Goal: Task Accomplishment & Management: Use online tool/utility

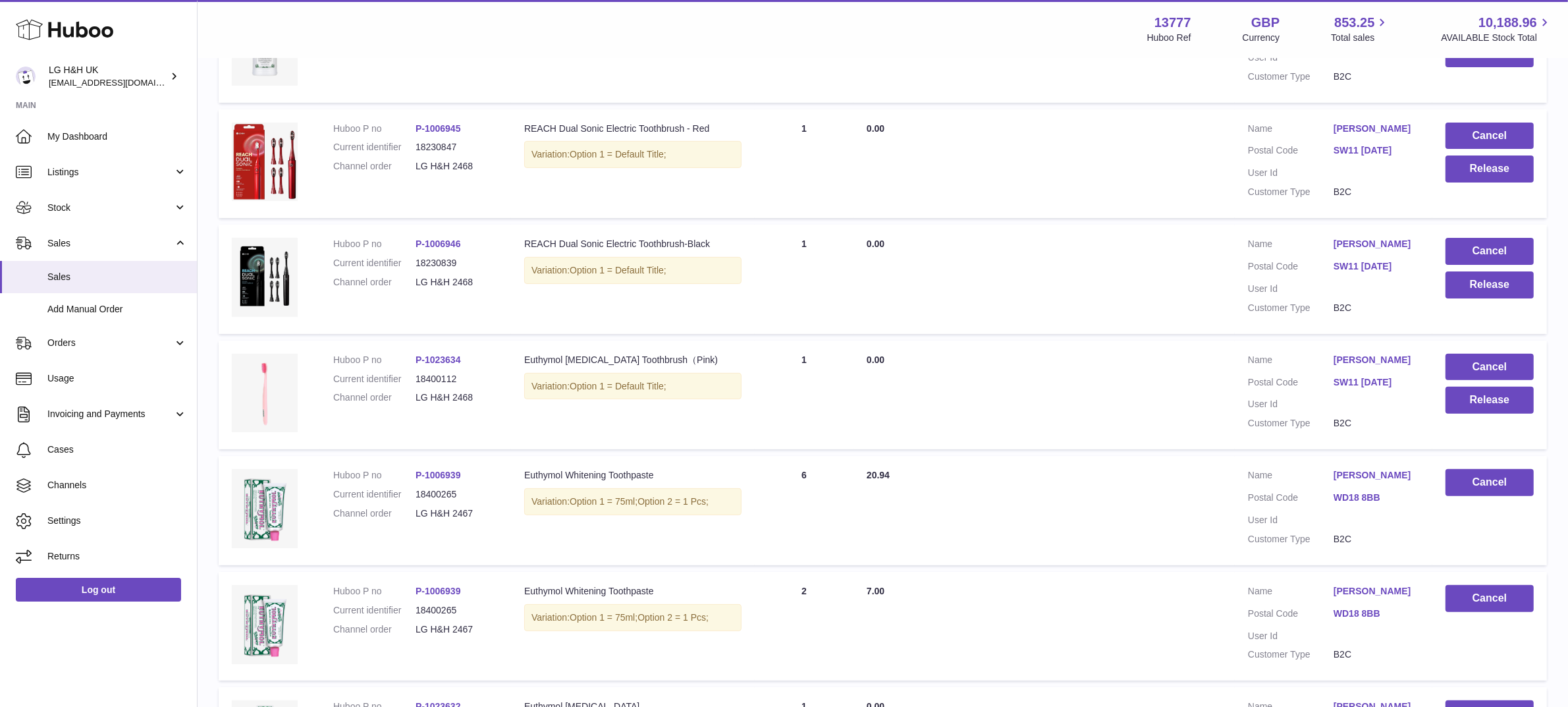
scroll to position [451, 0]
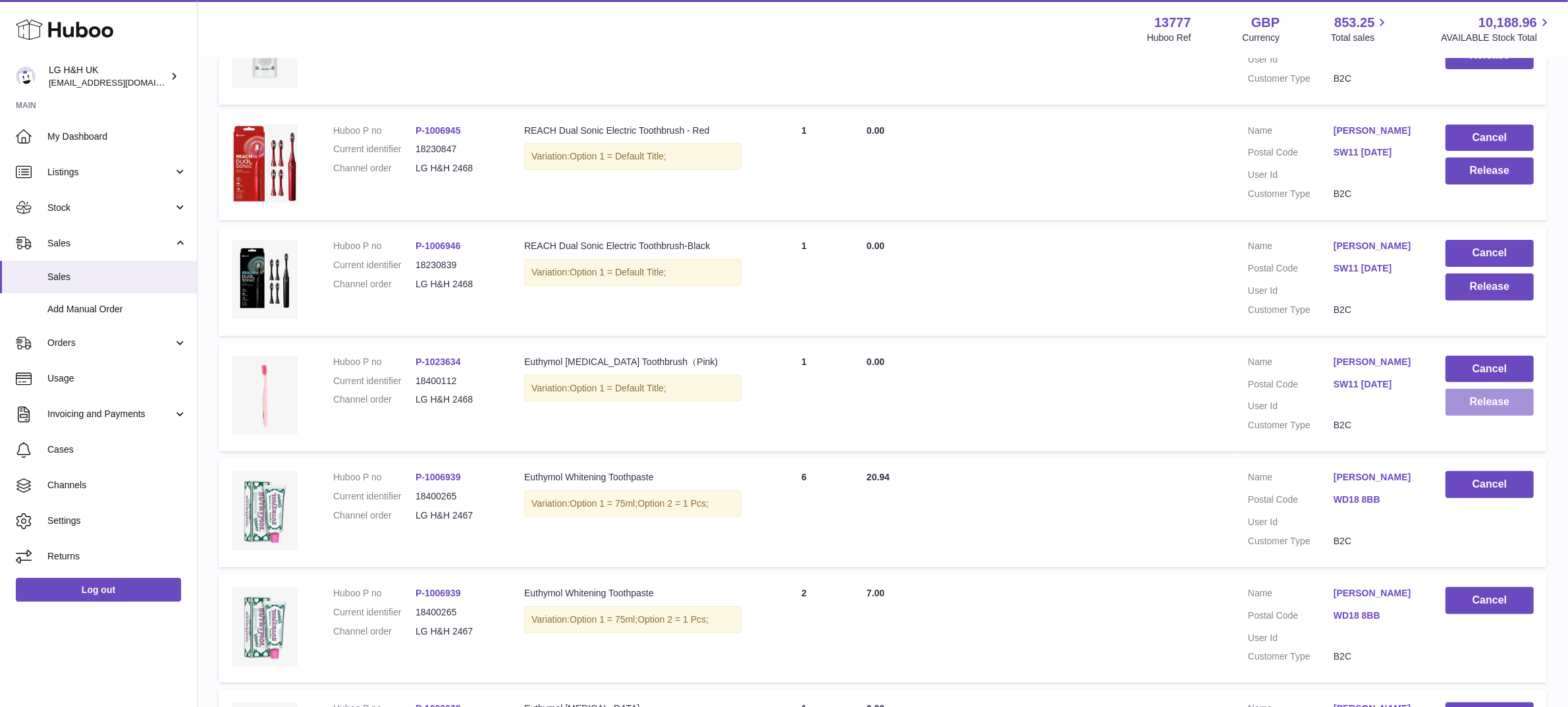
click at [1471, 405] on button "Release" at bounding box center [1490, 402] width 88 height 27
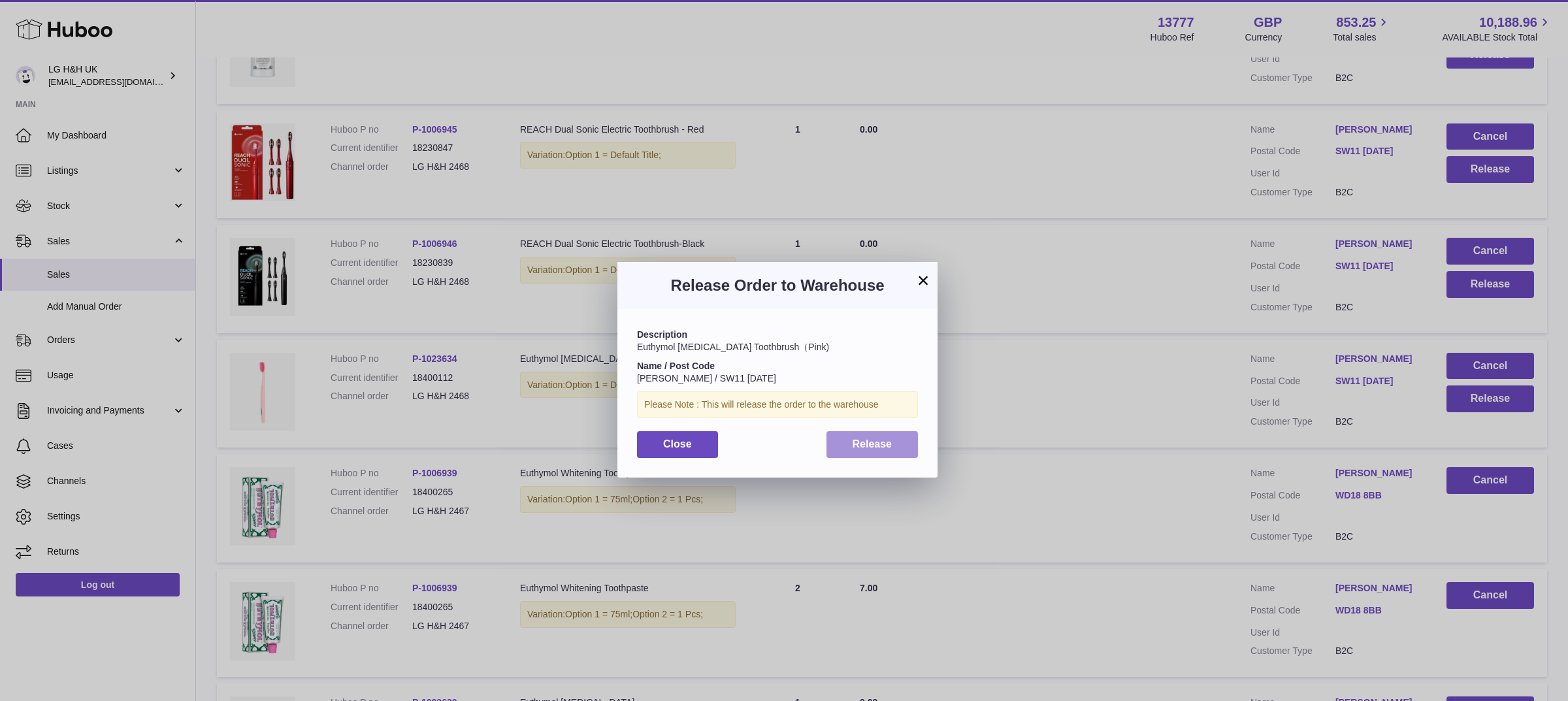
click at [860, 448] on span "Release" at bounding box center [873, 444] width 40 height 11
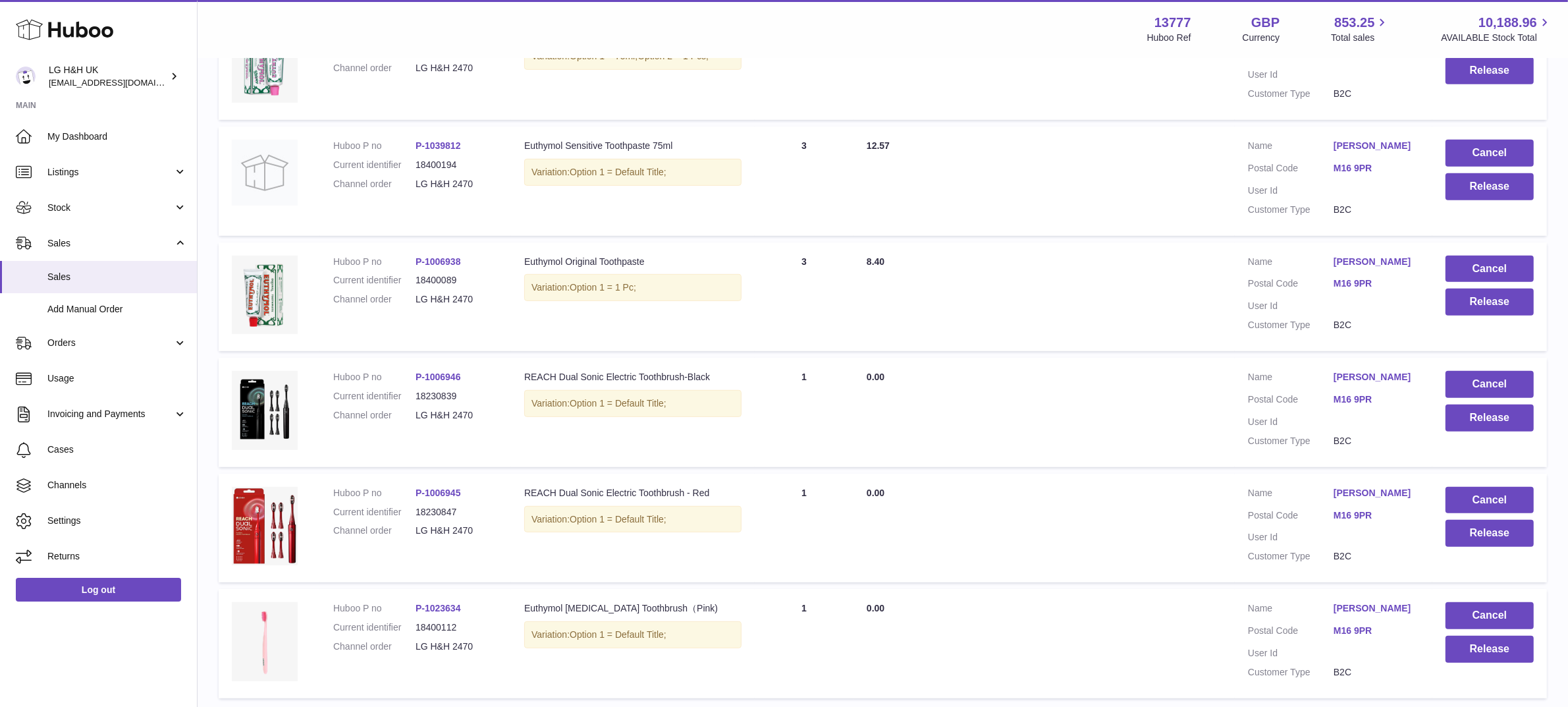
scroll to position [917, 0]
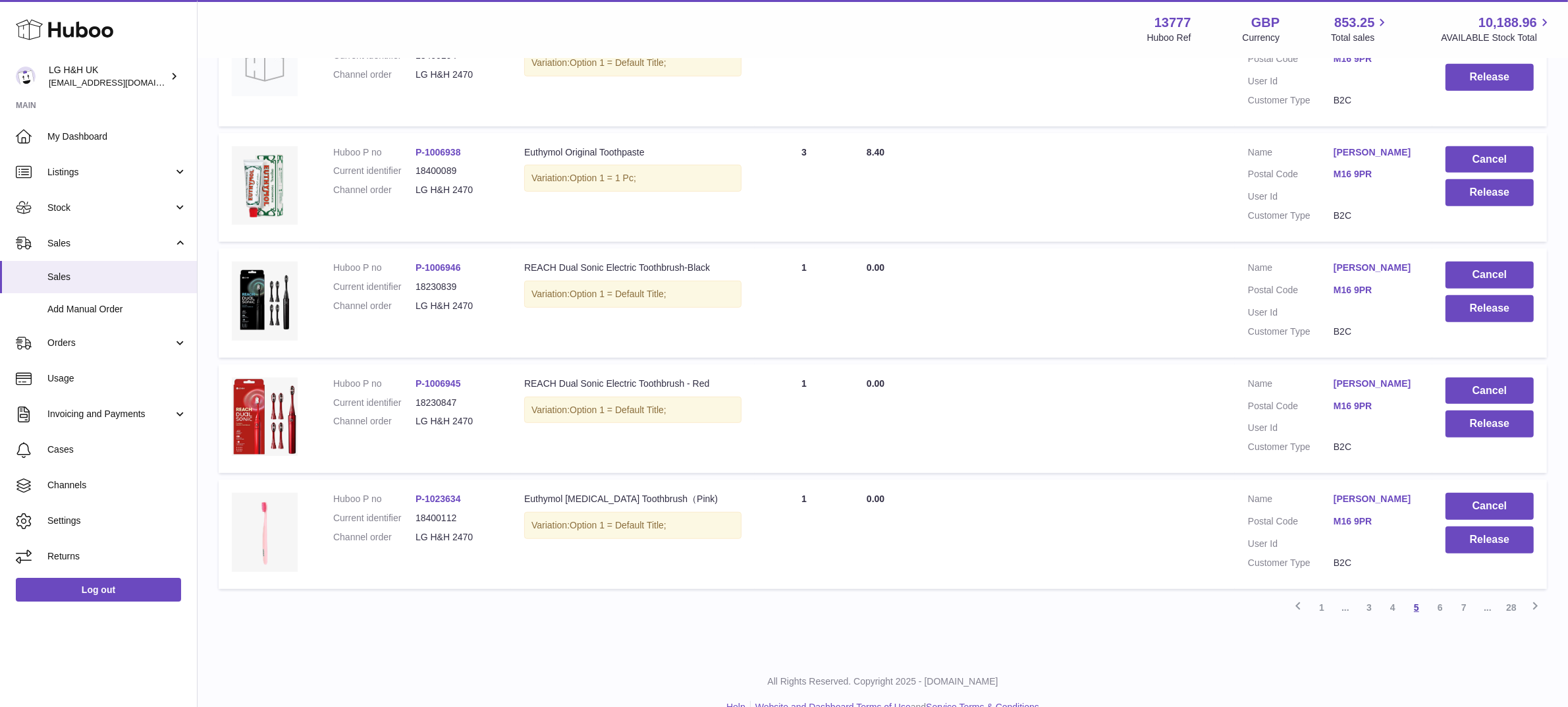
click at [1420, 596] on link "5" at bounding box center [1417, 608] width 24 height 24
click at [1437, 596] on link "6" at bounding box center [1441, 608] width 24 height 24
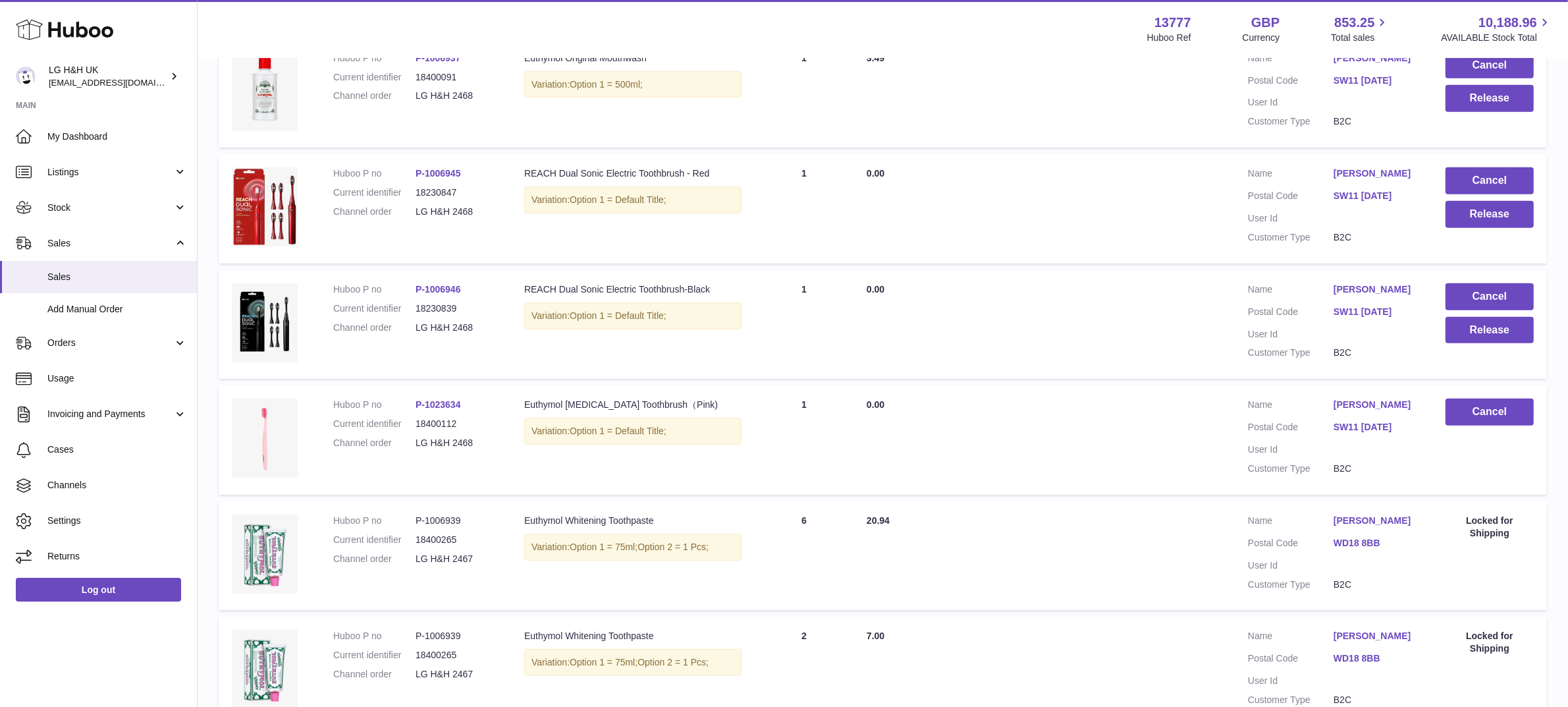
scroll to position [752, 0]
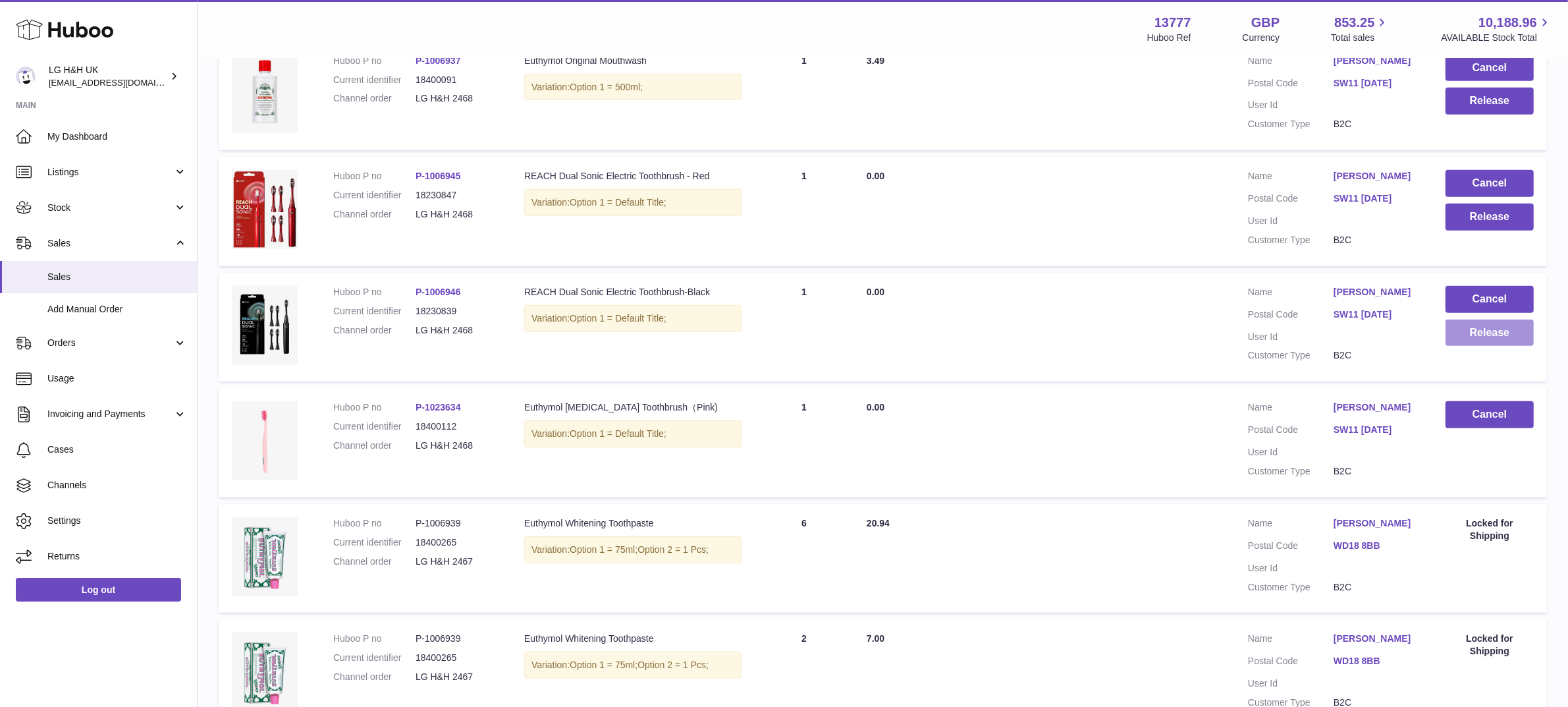
click at [1475, 331] on button "Release" at bounding box center [1490, 332] width 88 height 27
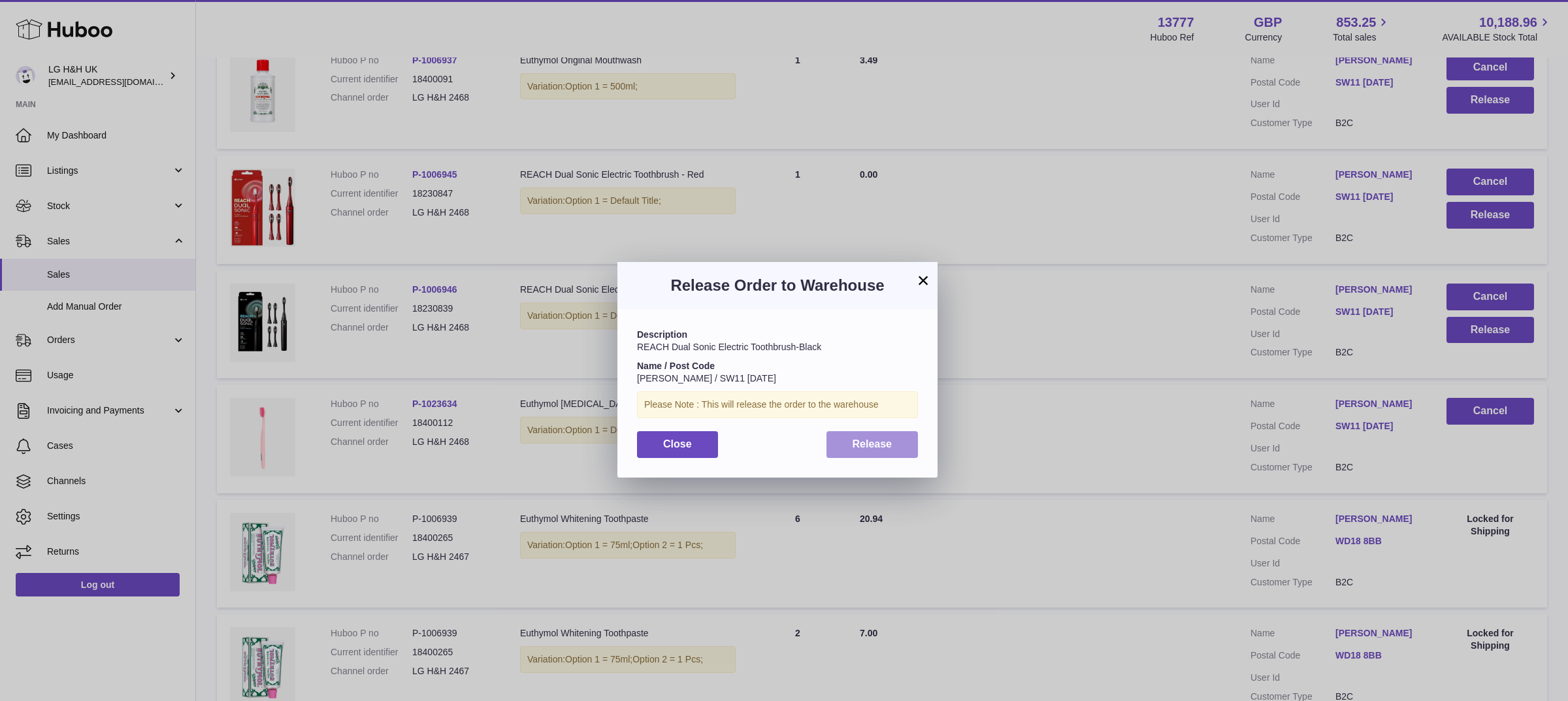
click at [897, 436] on button "Release" at bounding box center [872, 444] width 92 height 26
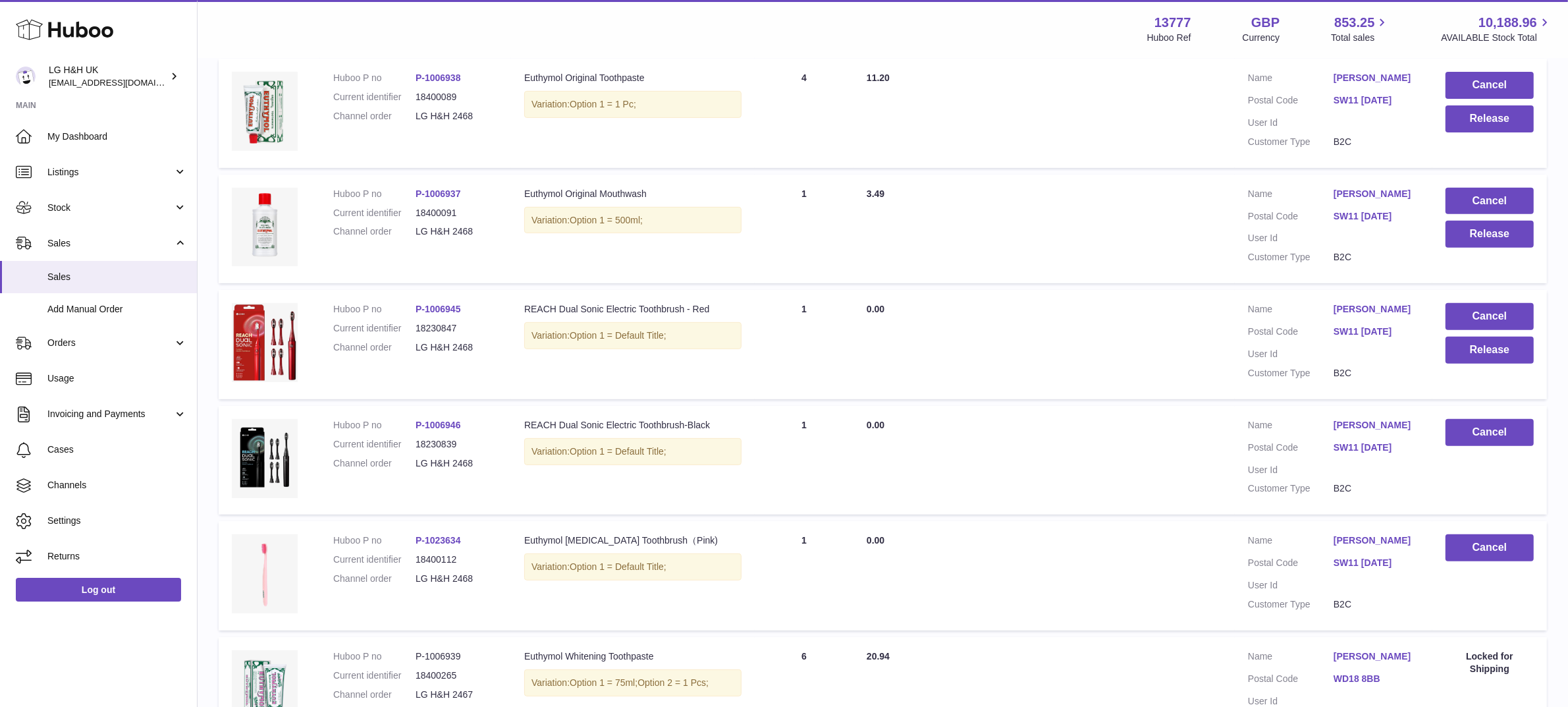
scroll to position [608, 0]
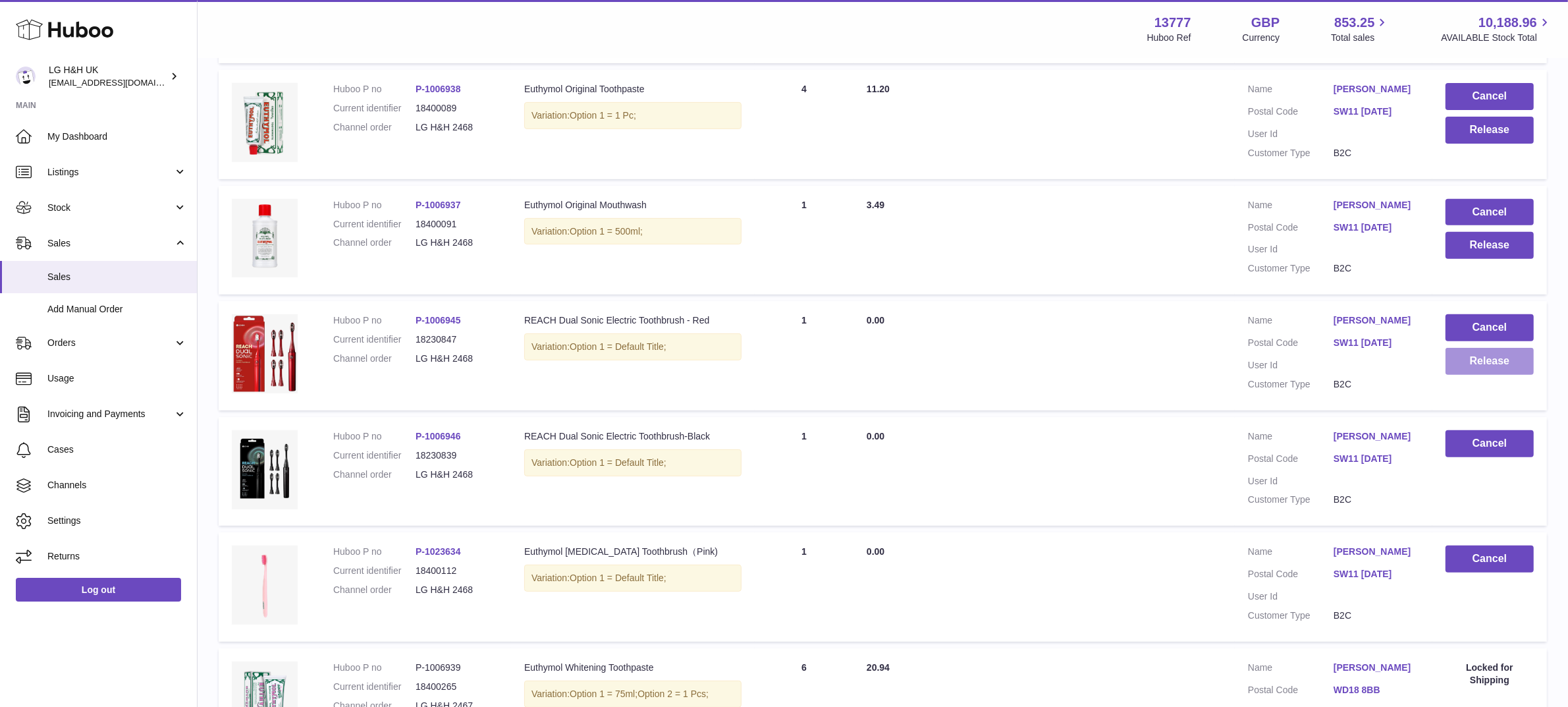
click at [1466, 368] on button "Release" at bounding box center [1490, 360] width 88 height 27
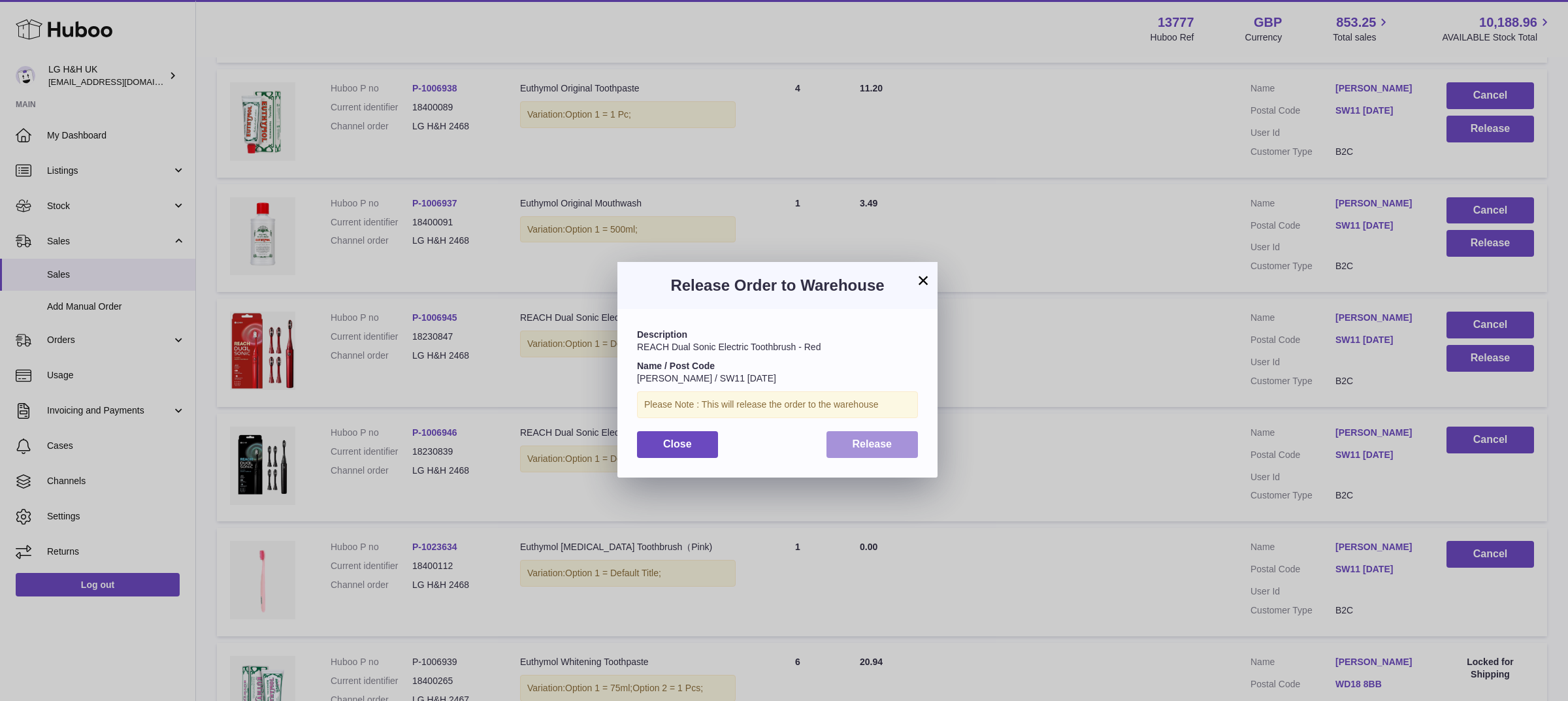
click at [890, 445] on span "Release" at bounding box center [873, 444] width 40 height 11
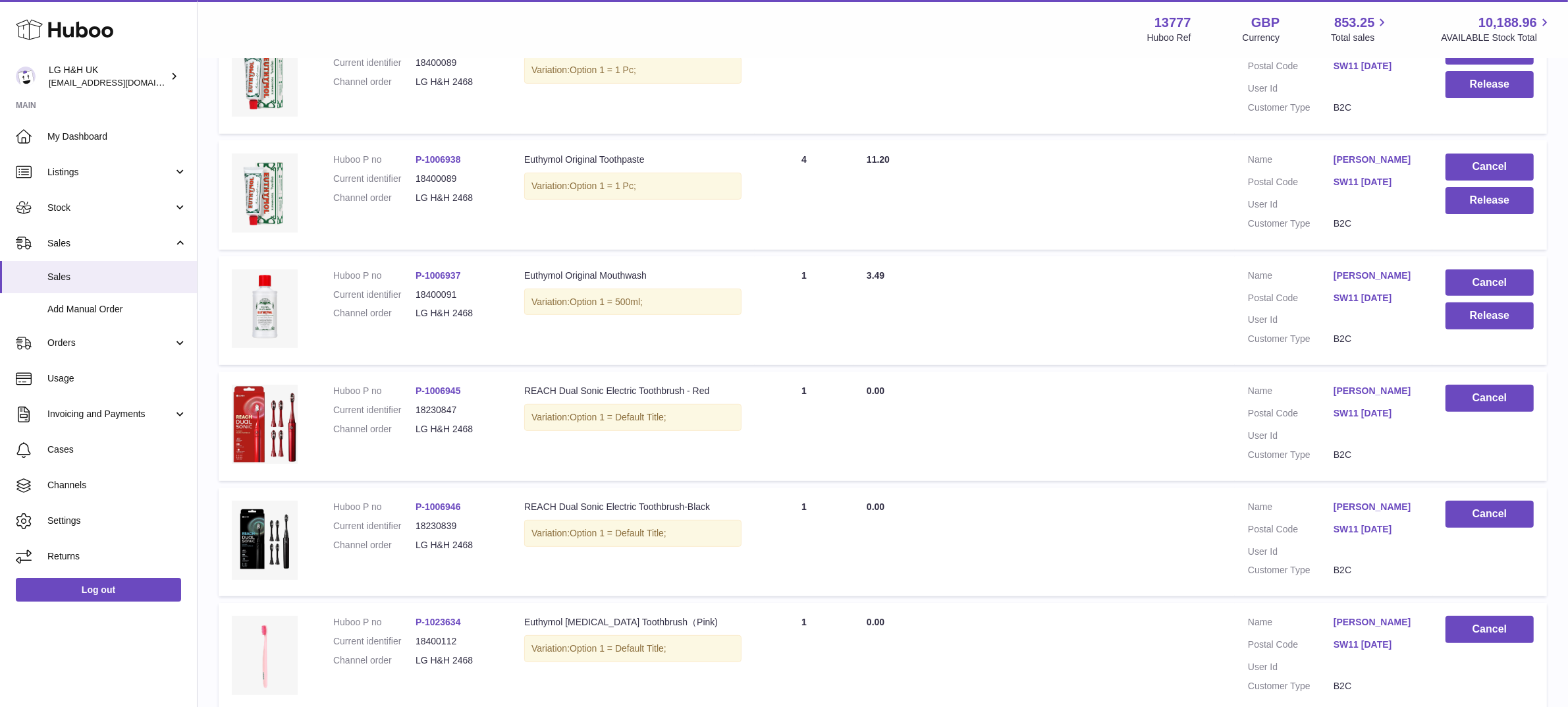
scroll to position [495, 0]
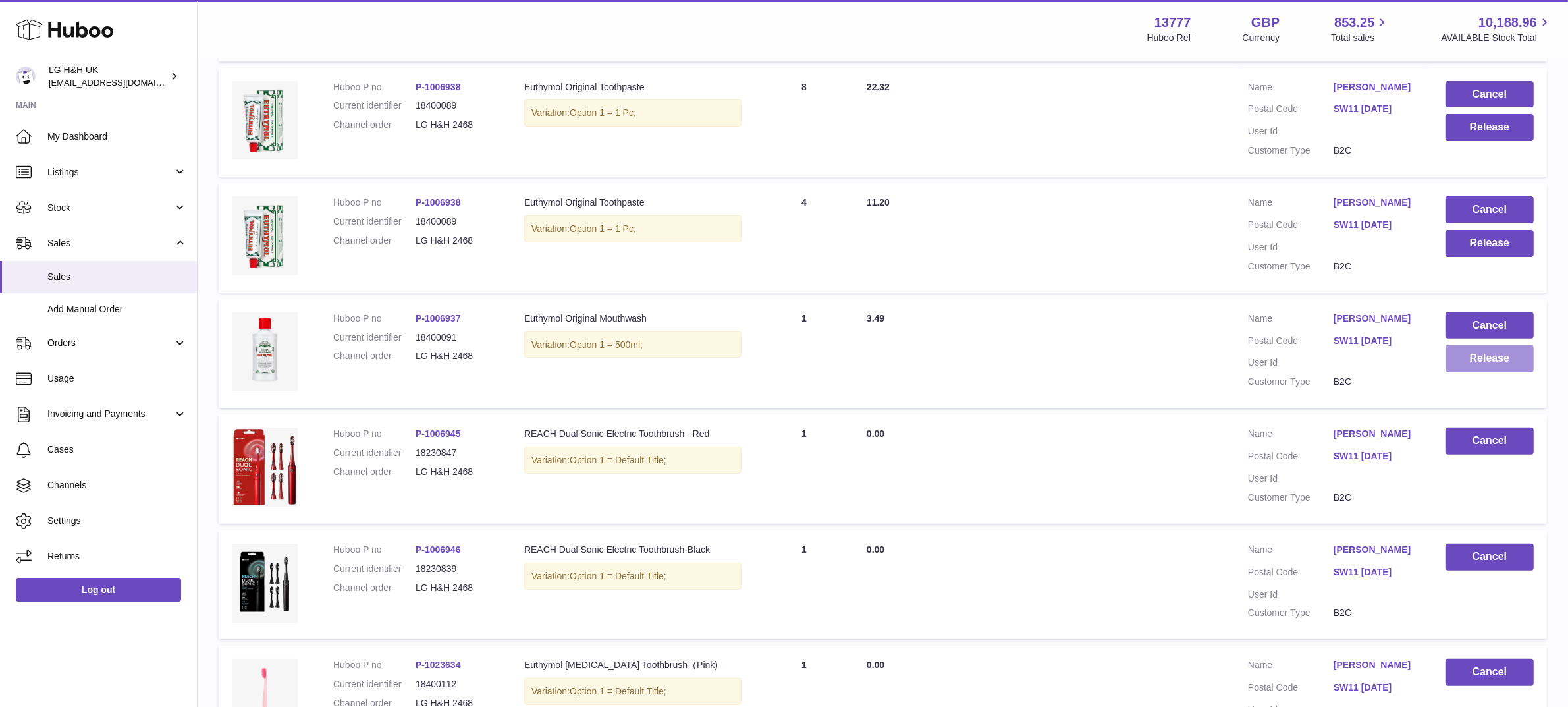
click at [1472, 363] on button "Release" at bounding box center [1490, 358] width 88 height 27
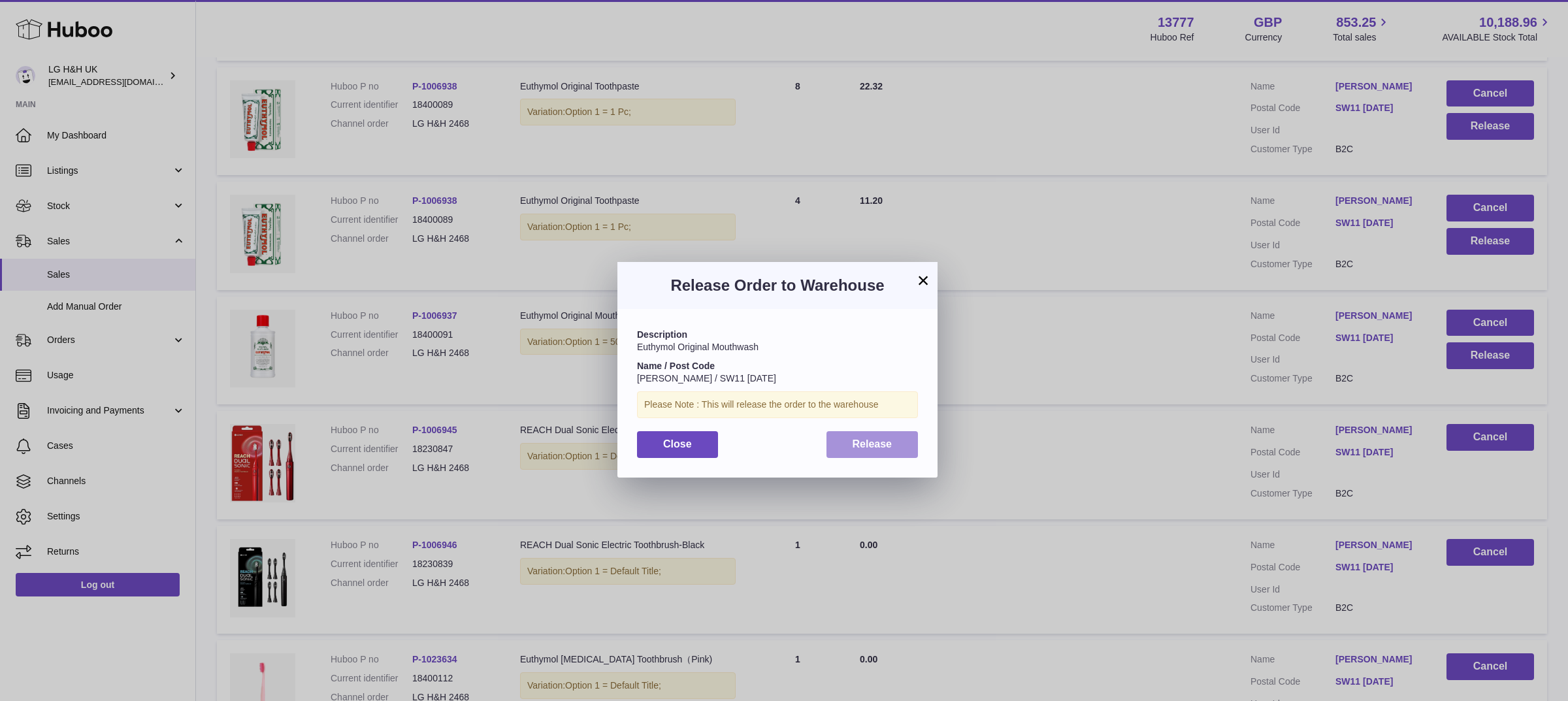
click at [888, 435] on button "Release" at bounding box center [872, 444] width 92 height 26
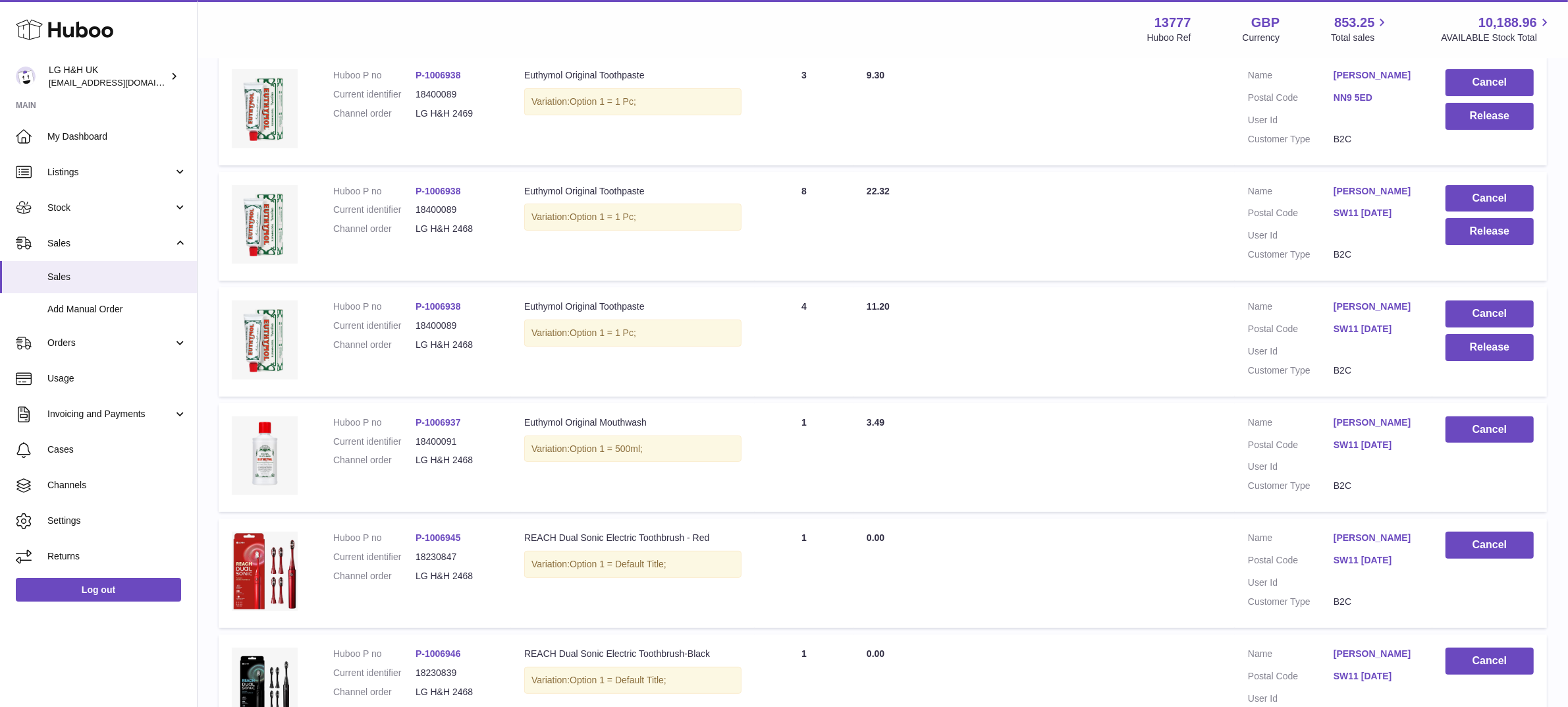
scroll to position [390, 0]
click at [1458, 349] on button "Release" at bounding box center [1490, 348] width 88 height 27
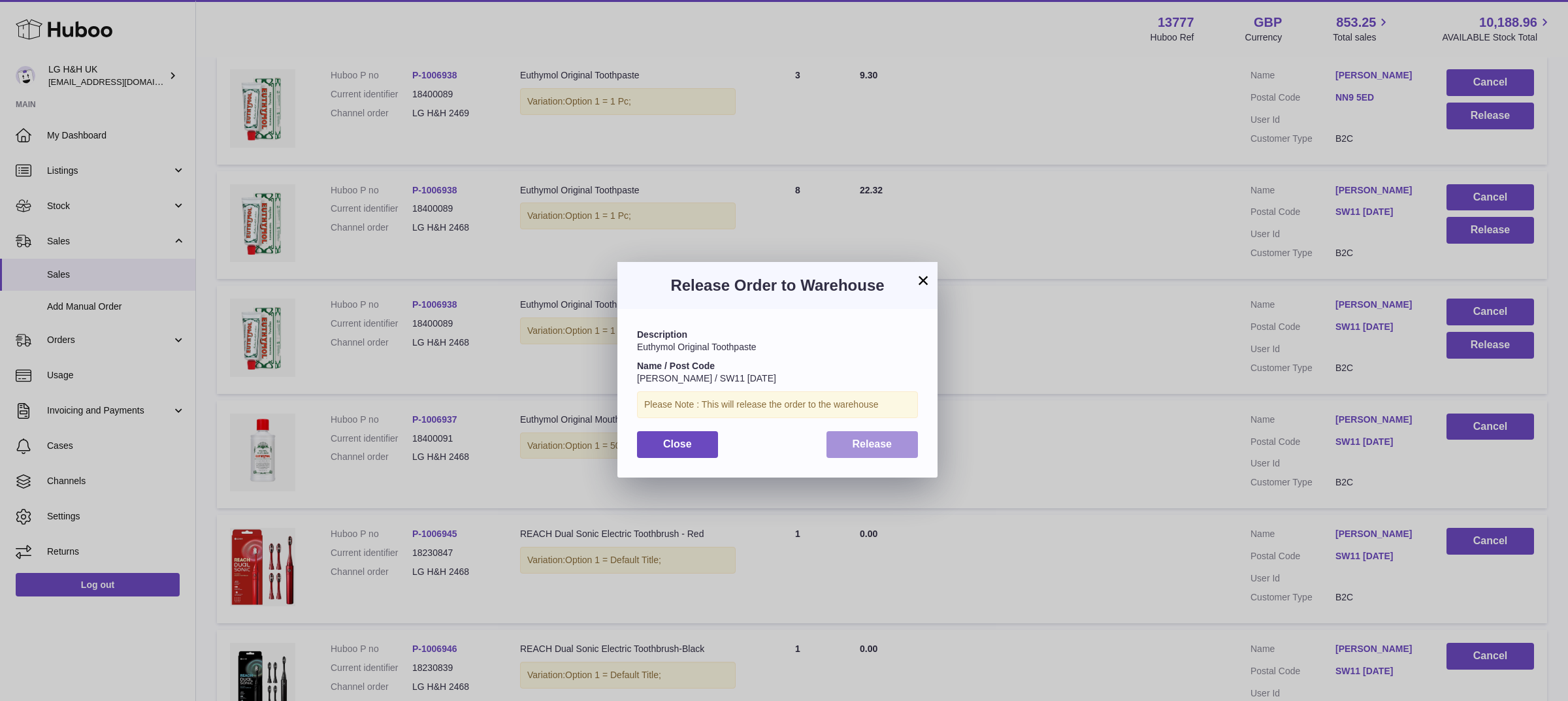
click at [897, 436] on button "Release" at bounding box center [872, 444] width 92 height 26
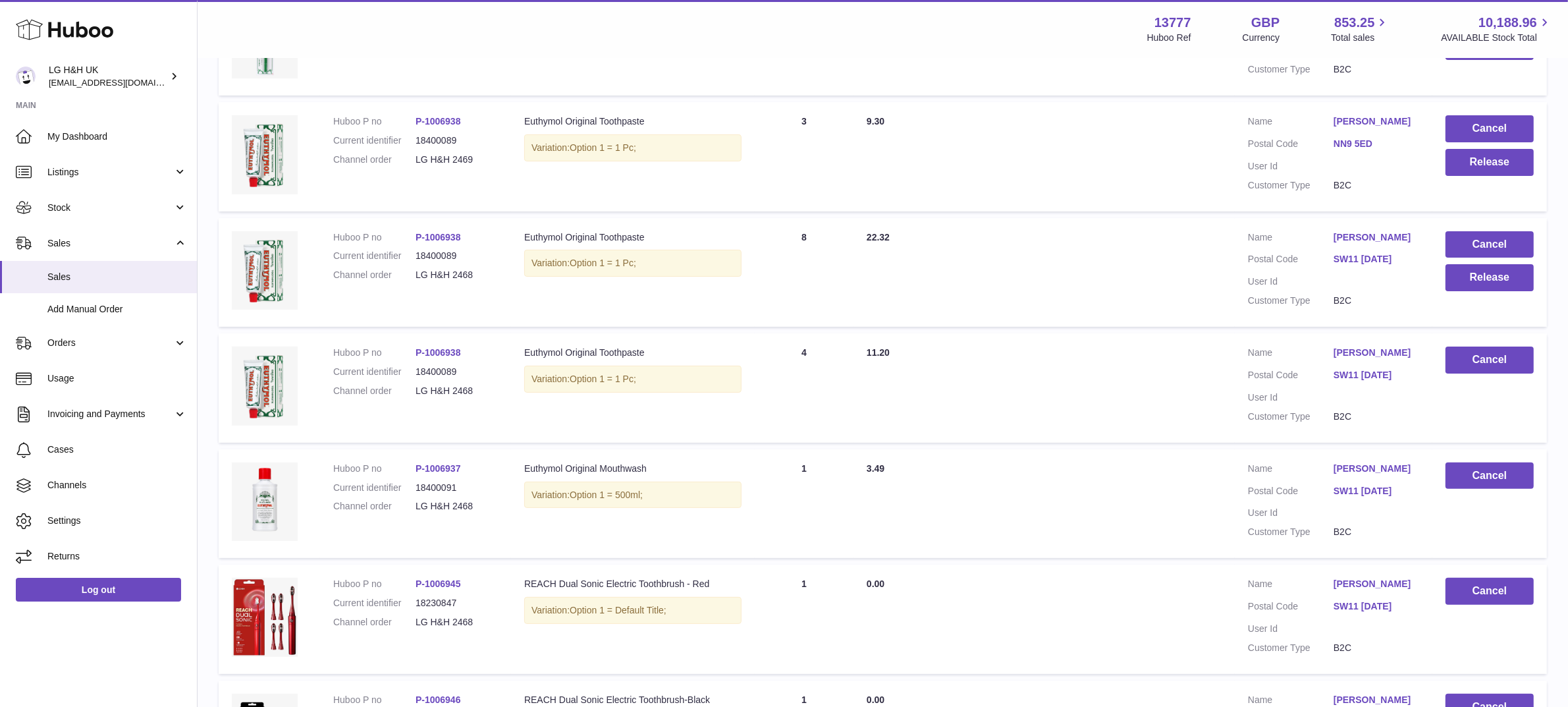
scroll to position [344, 0]
click at [1471, 287] on button "Release" at bounding box center [1490, 278] width 88 height 27
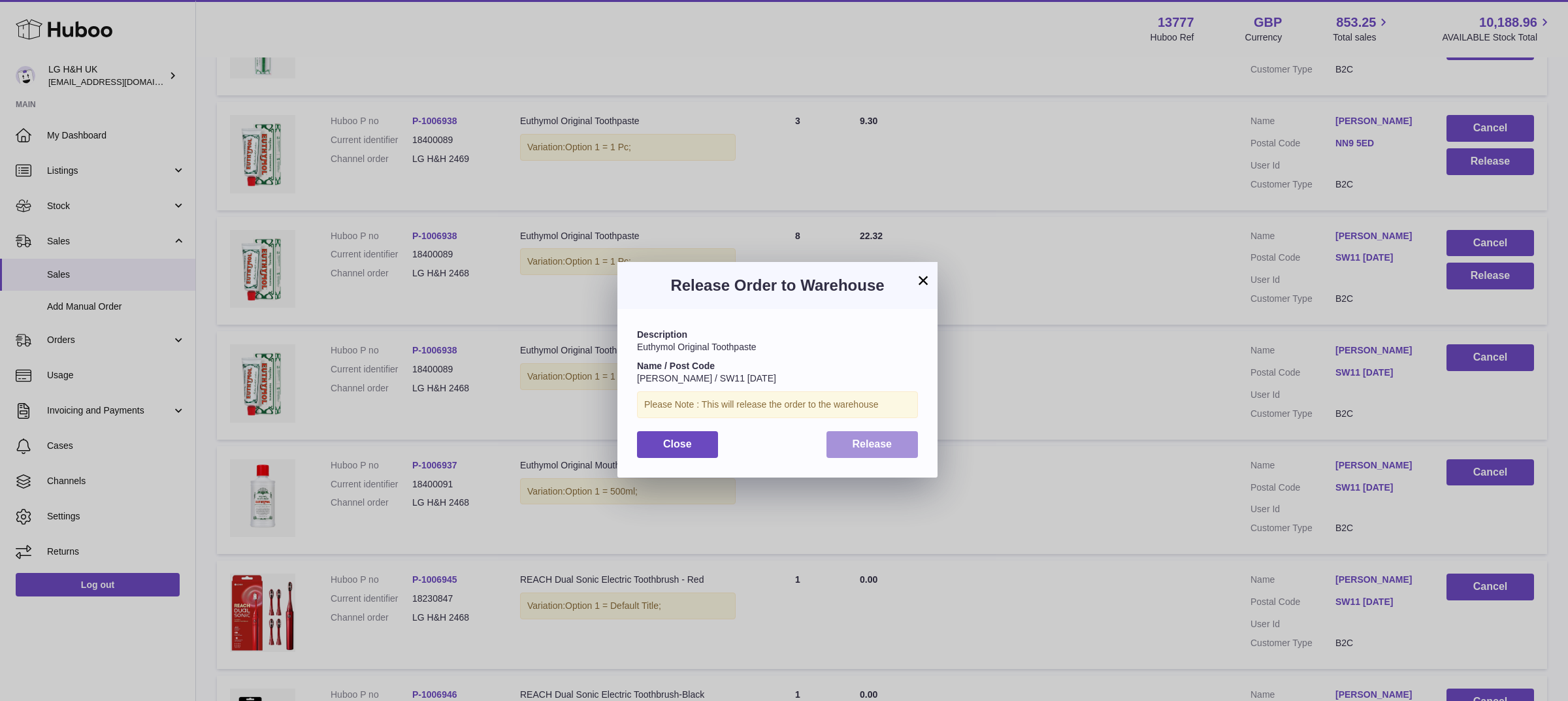
click at [890, 436] on button "Release" at bounding box center [872, 444] width 92 height 26
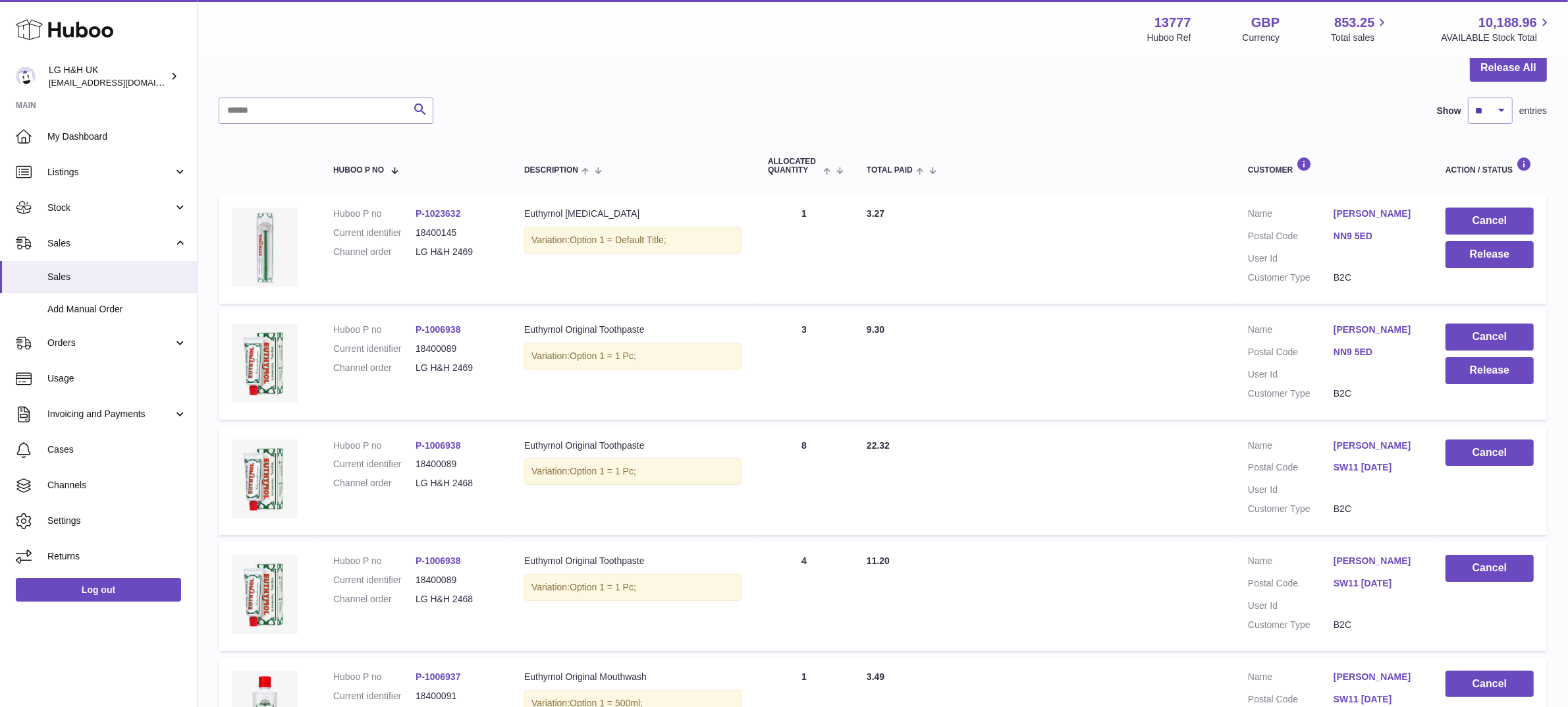
scroll to position [131, 0]
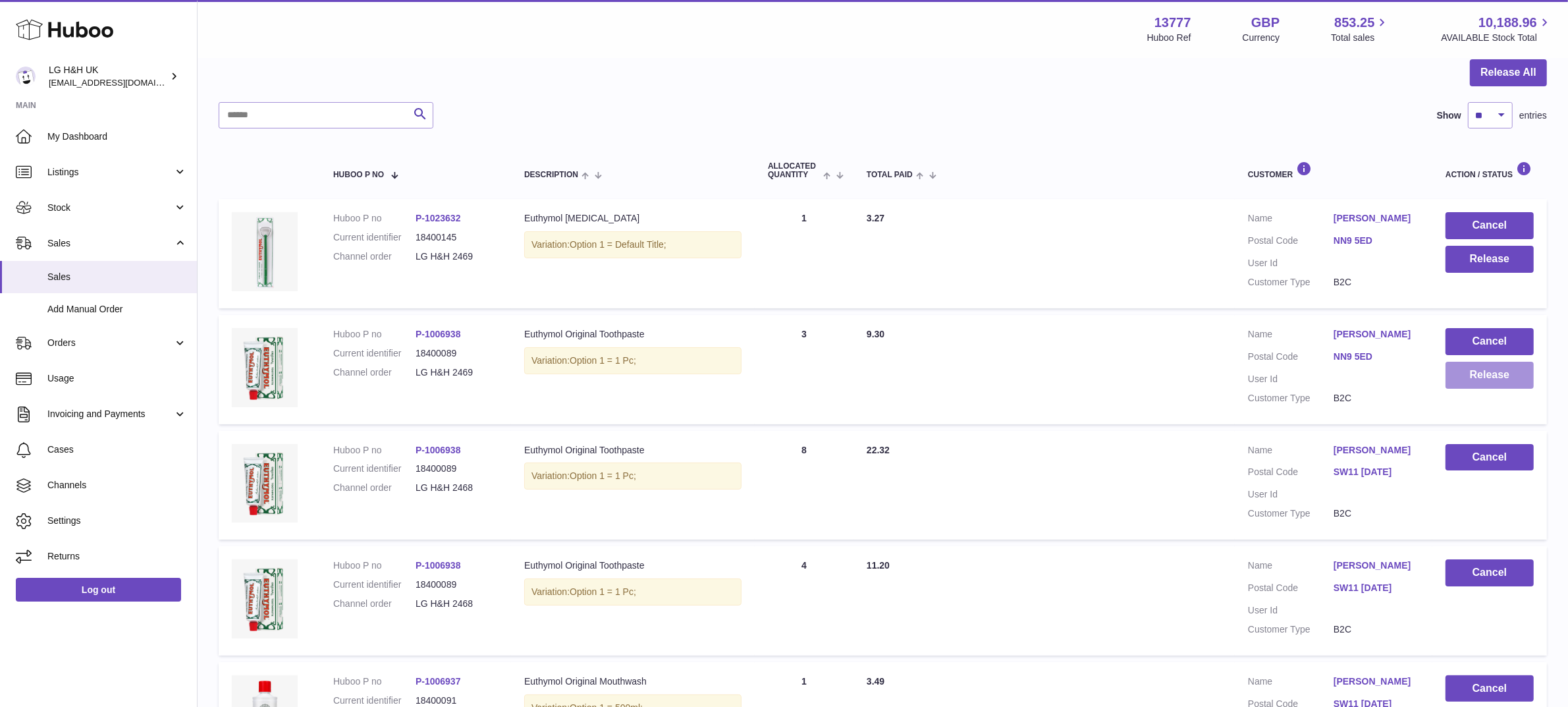
click at [1459, 377] on button "Release" at bounding box center [1490, 374] width 88 height 27
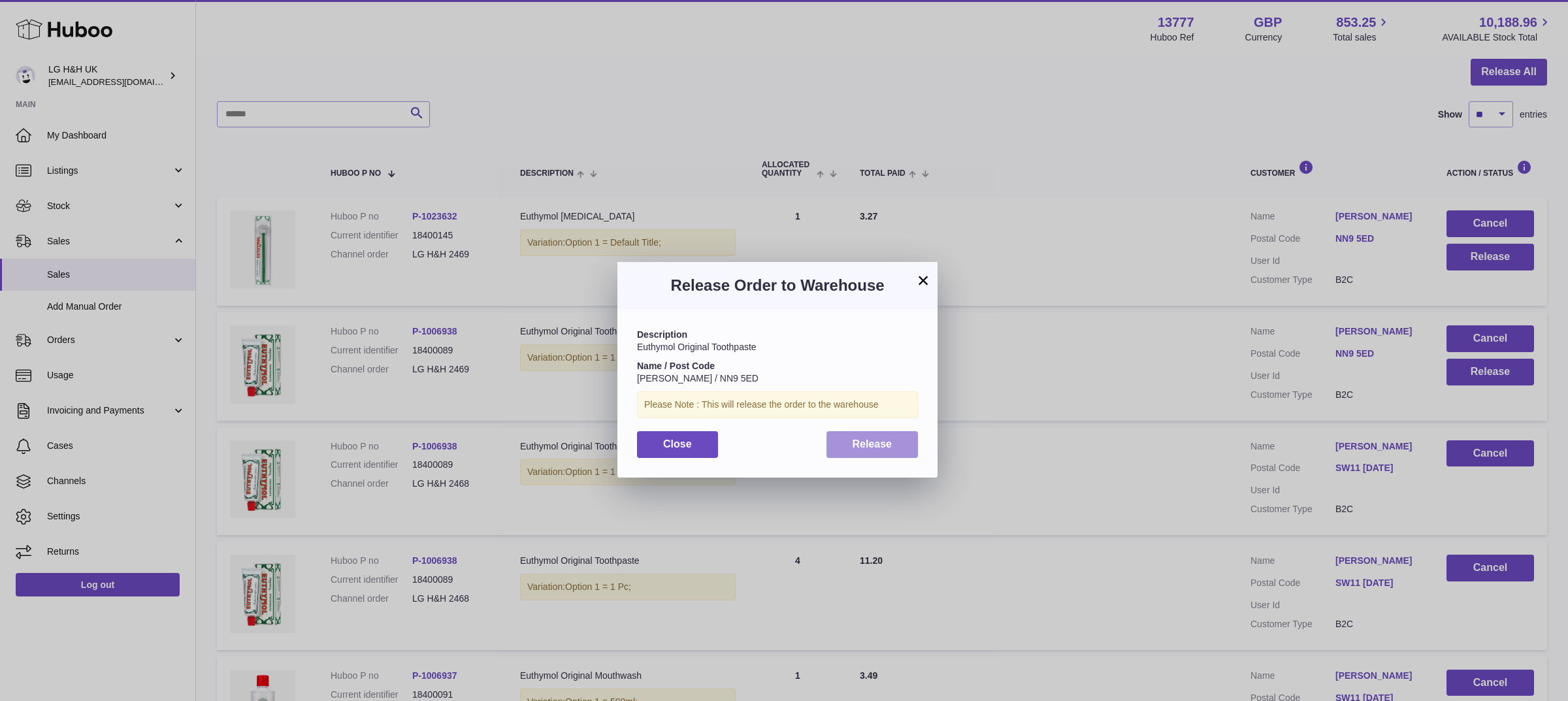
click at [882, 448] on span "Release" at bounding box center [873, 444] width 40 height 11
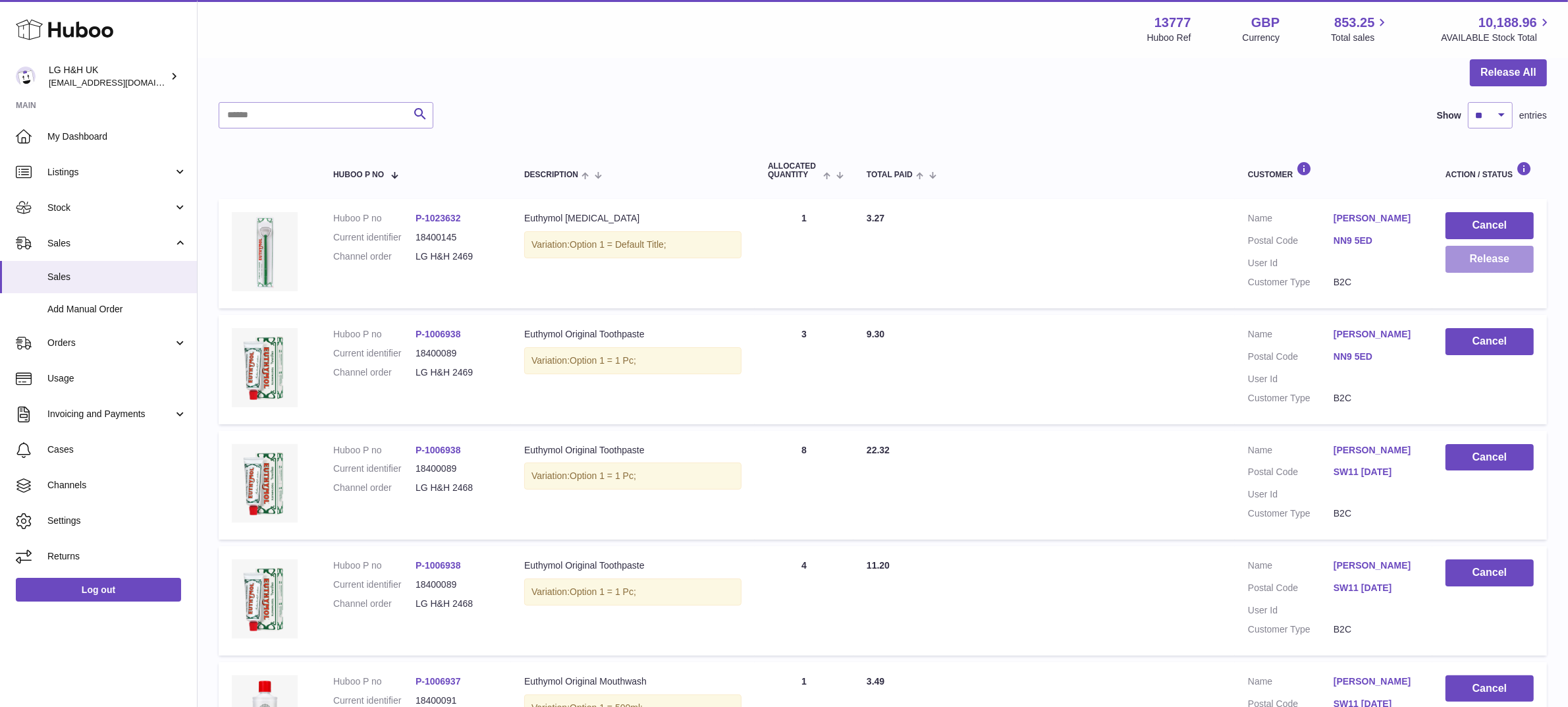
click at [1484, 257] on button "Release" at bounding box center [1490, 258] width 88 height 27
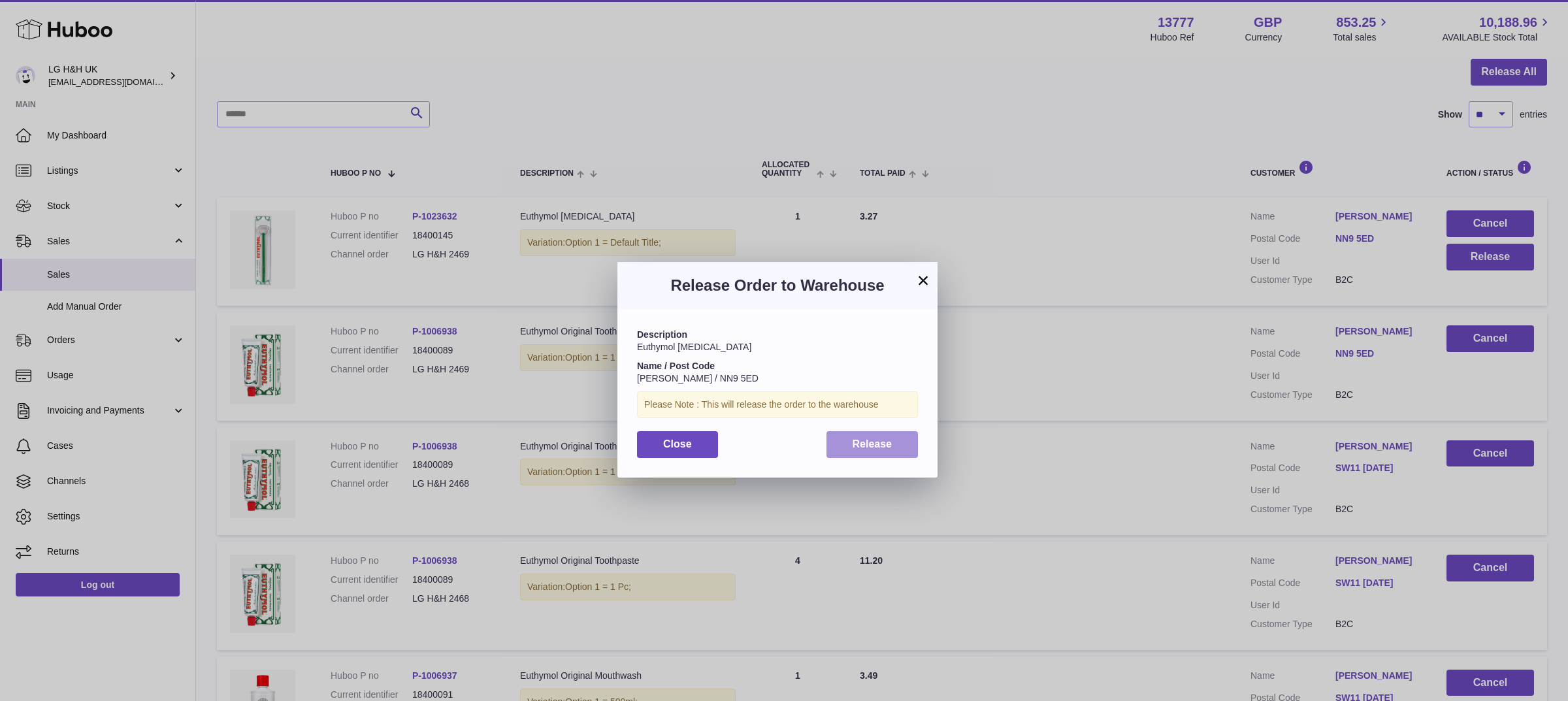
click at [855, 446] on span "Release" at bounding box center [873, 444] width 40 height 11
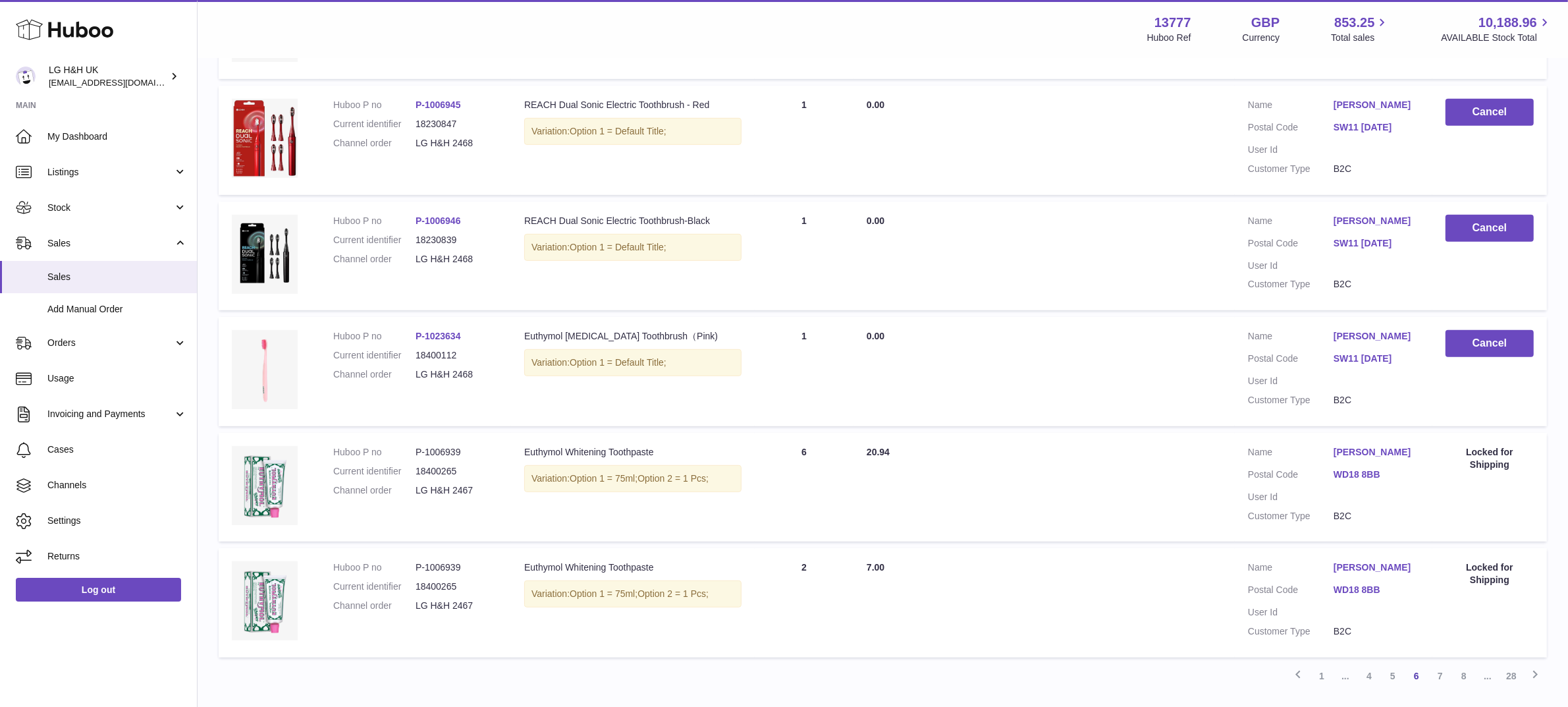
scroll to position [942, 0]
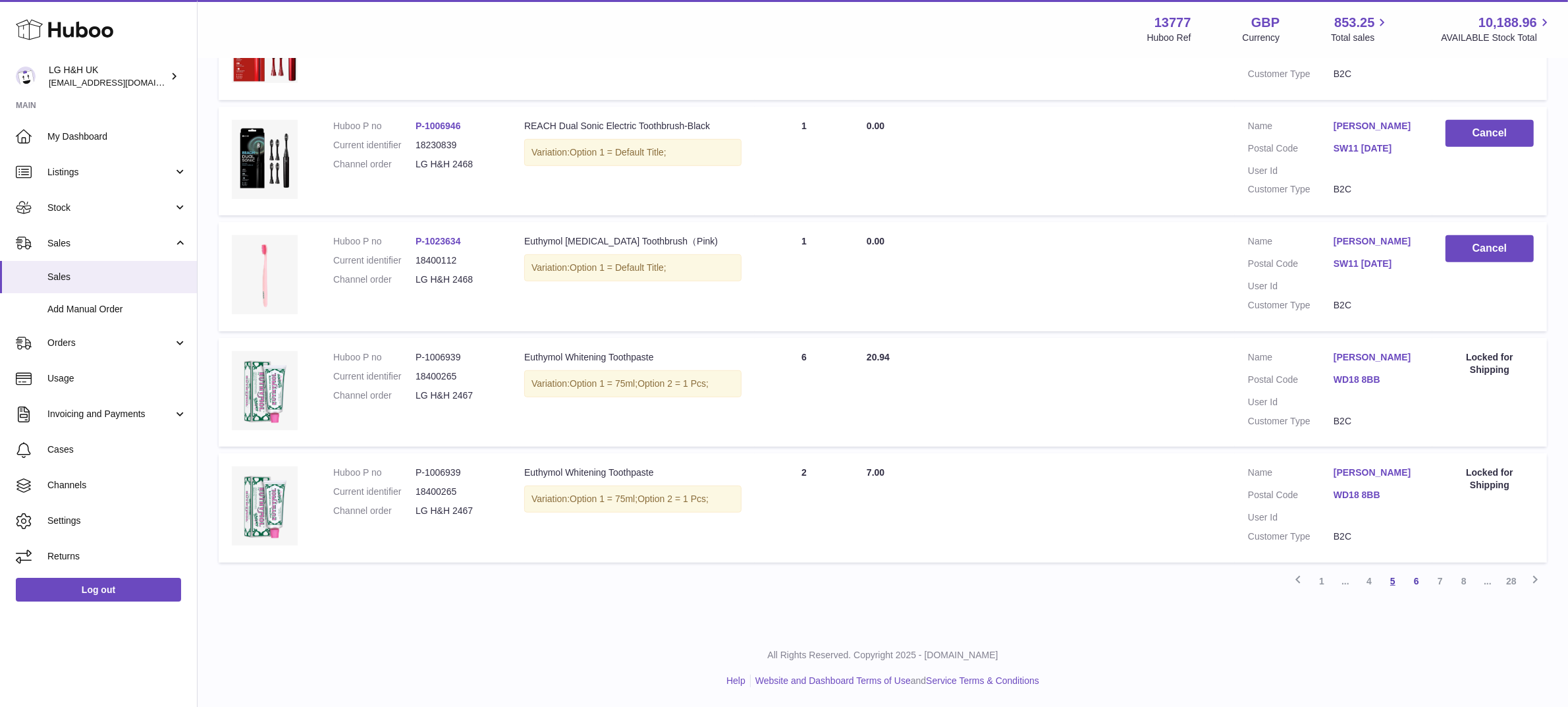
click at [1392, 581] on link "5" at bounding box center [1393, 581] width 24 height 24
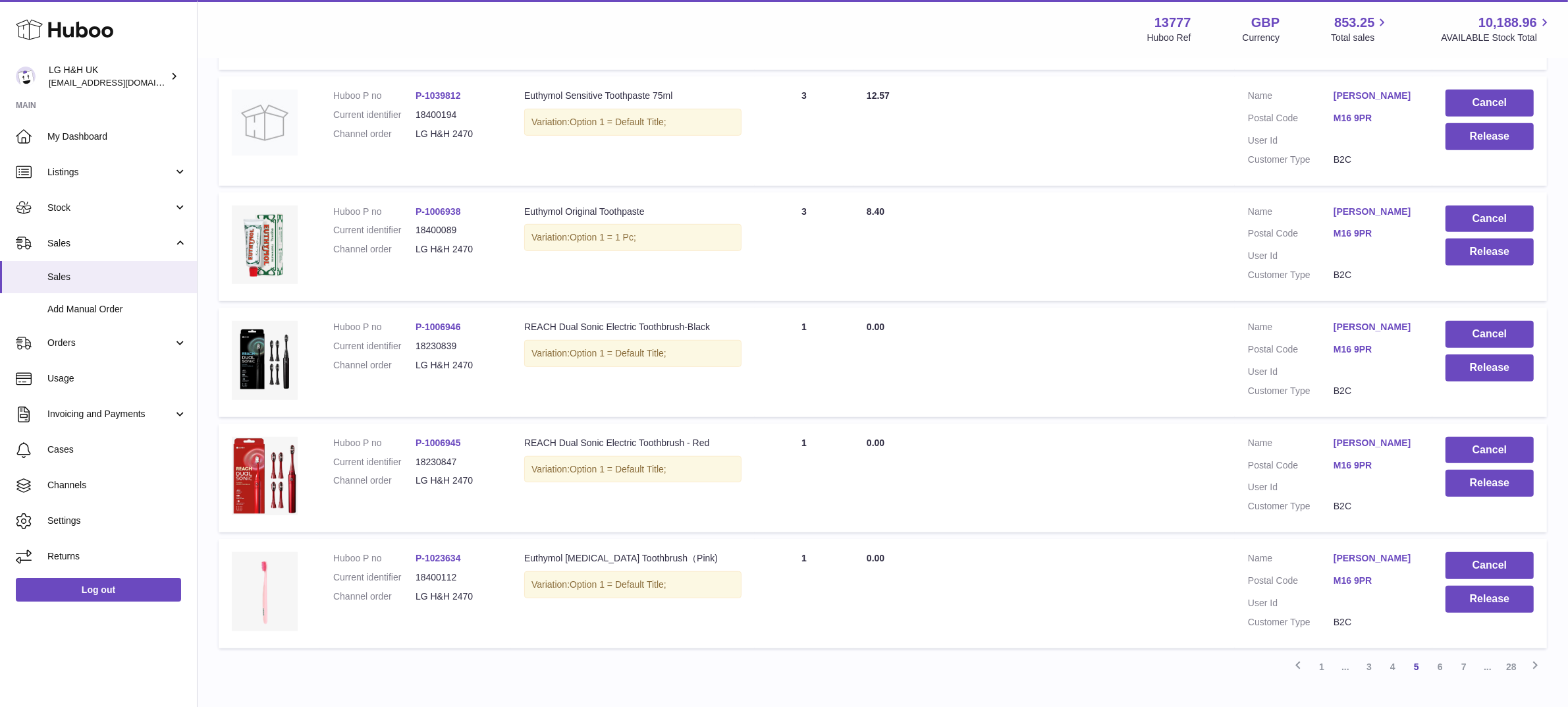
scroll to position [917, 0]
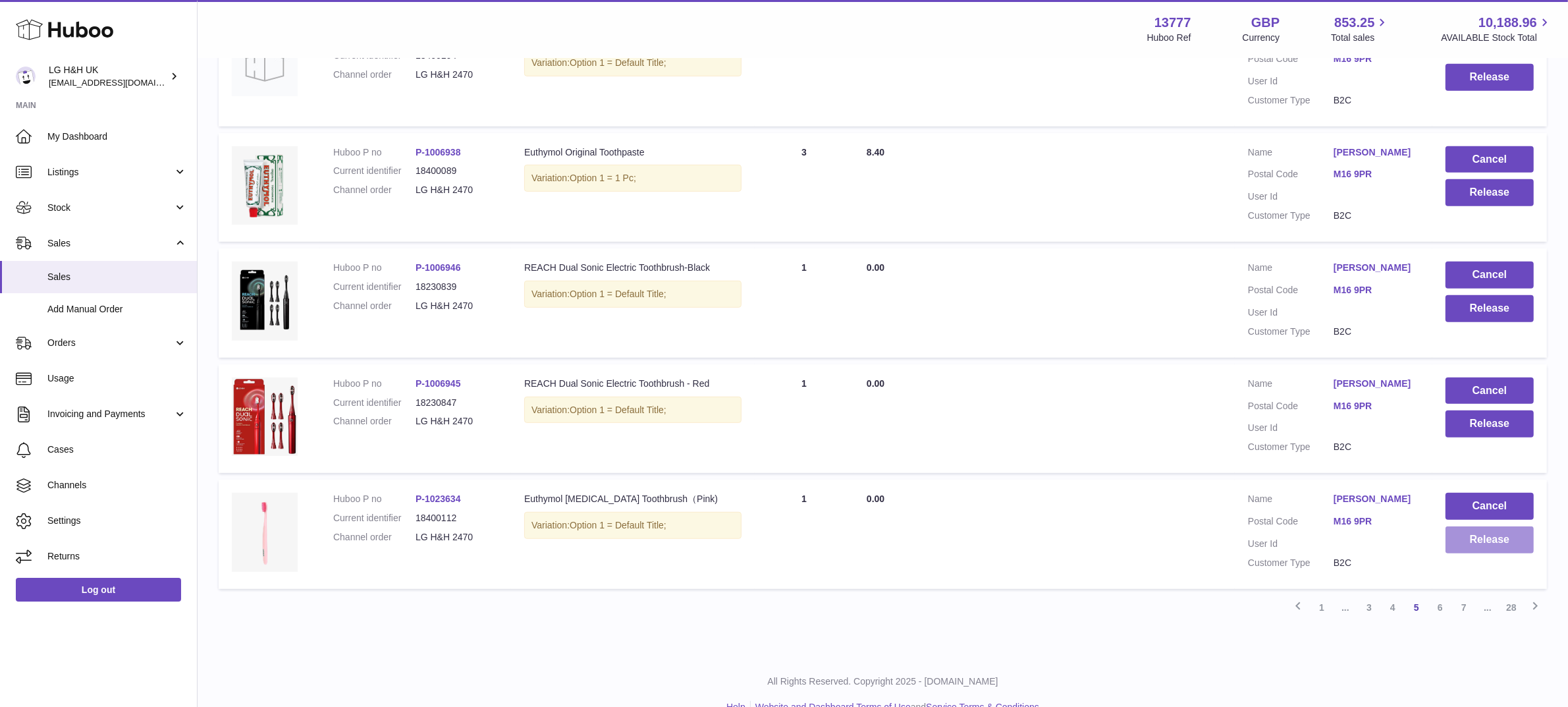
click at [1473, 526] on button "Release" at bounding box center [1490, 539] width 88 height 27
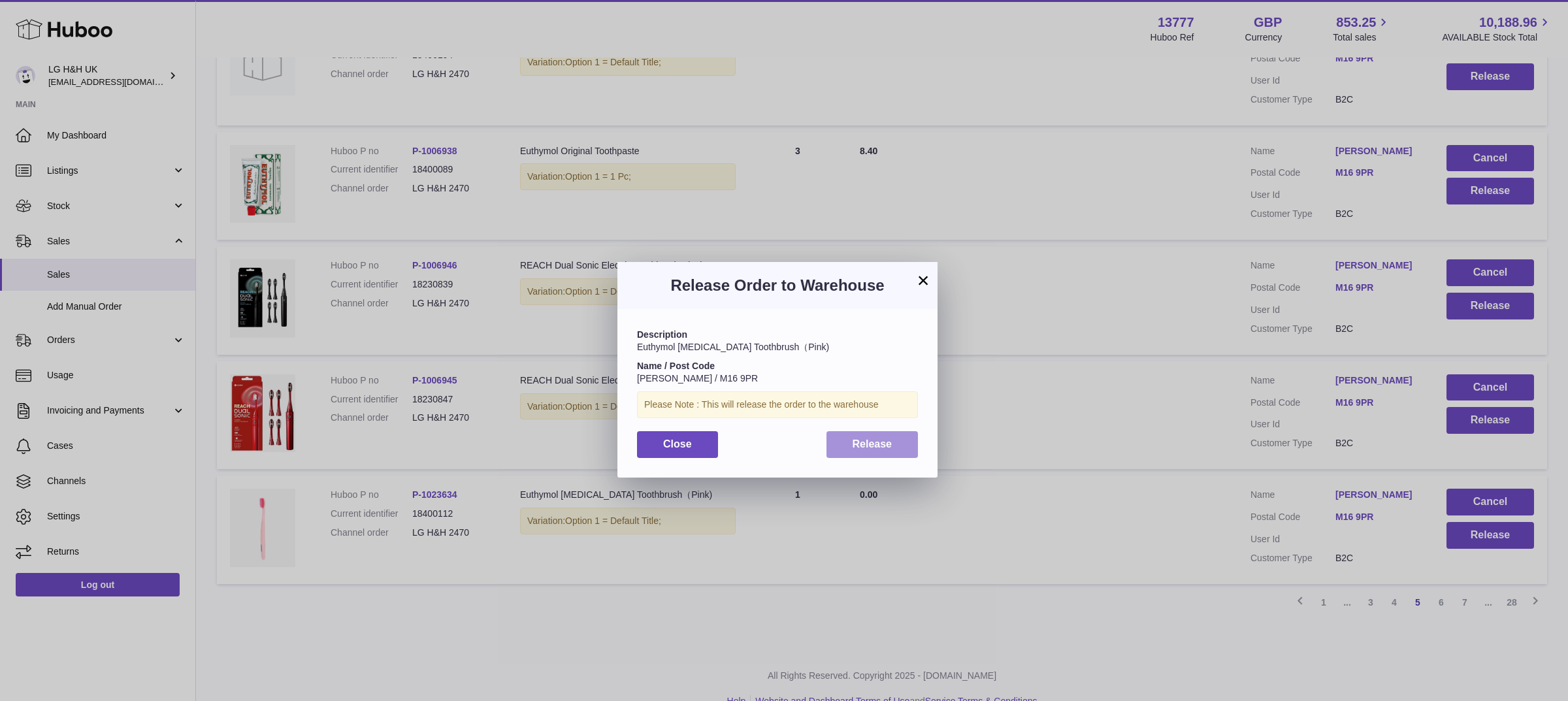
click at [906, 452] on button "Release" at bounding box center [872, 444] width 92 height 26
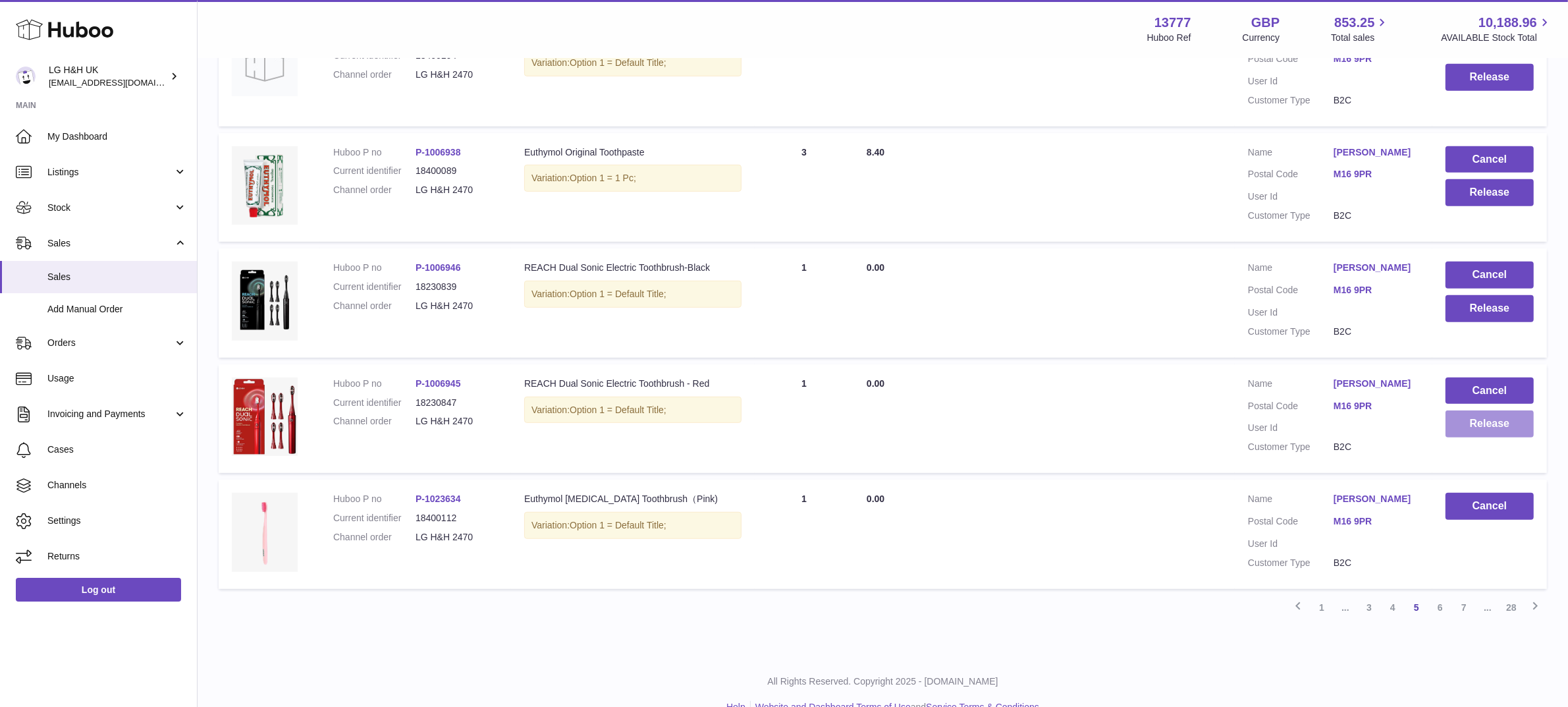
click at [1474, 410] on button "Release" at bounding box center [1490, 423] width 88 height 27
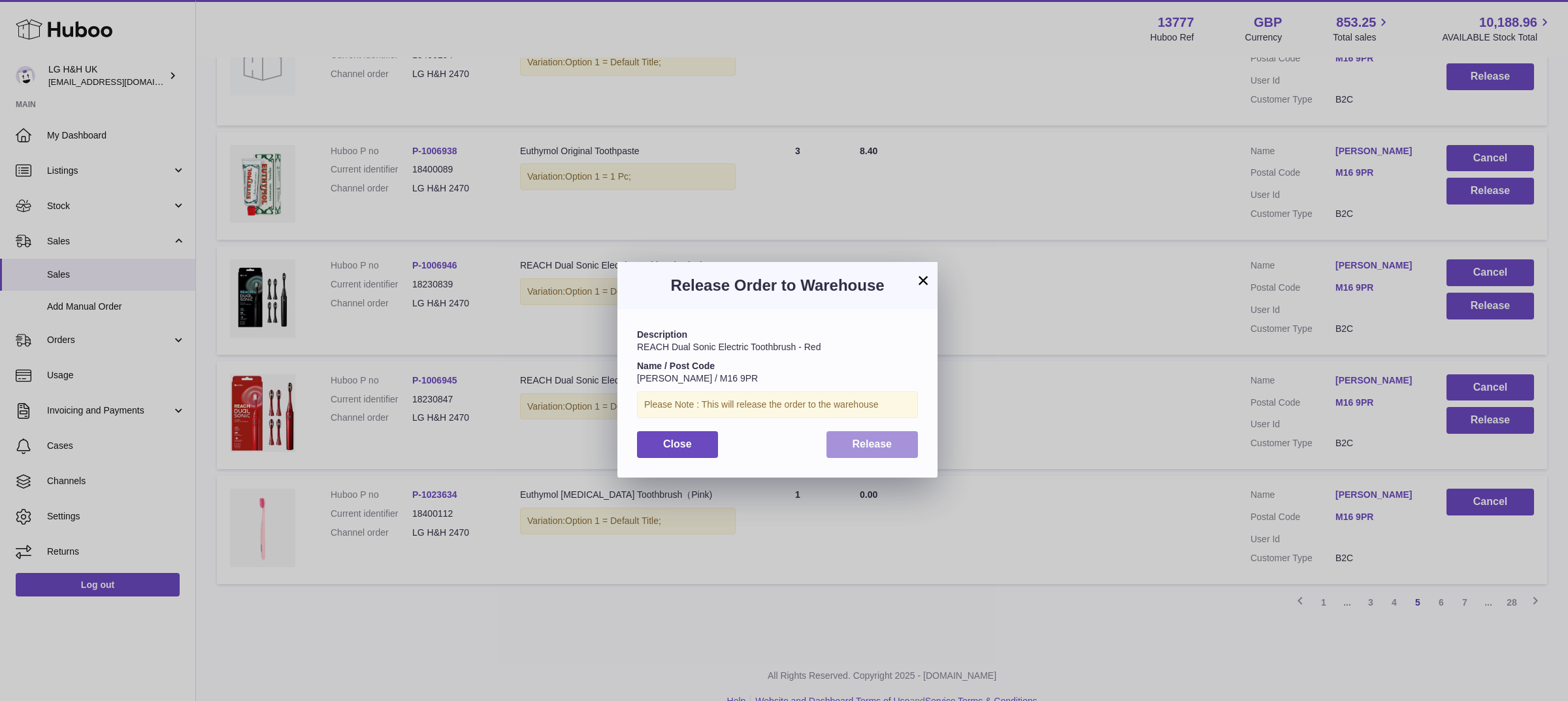
click at [904, 438] on button "Release" at bounding box center [872, 444] width 92 height 26
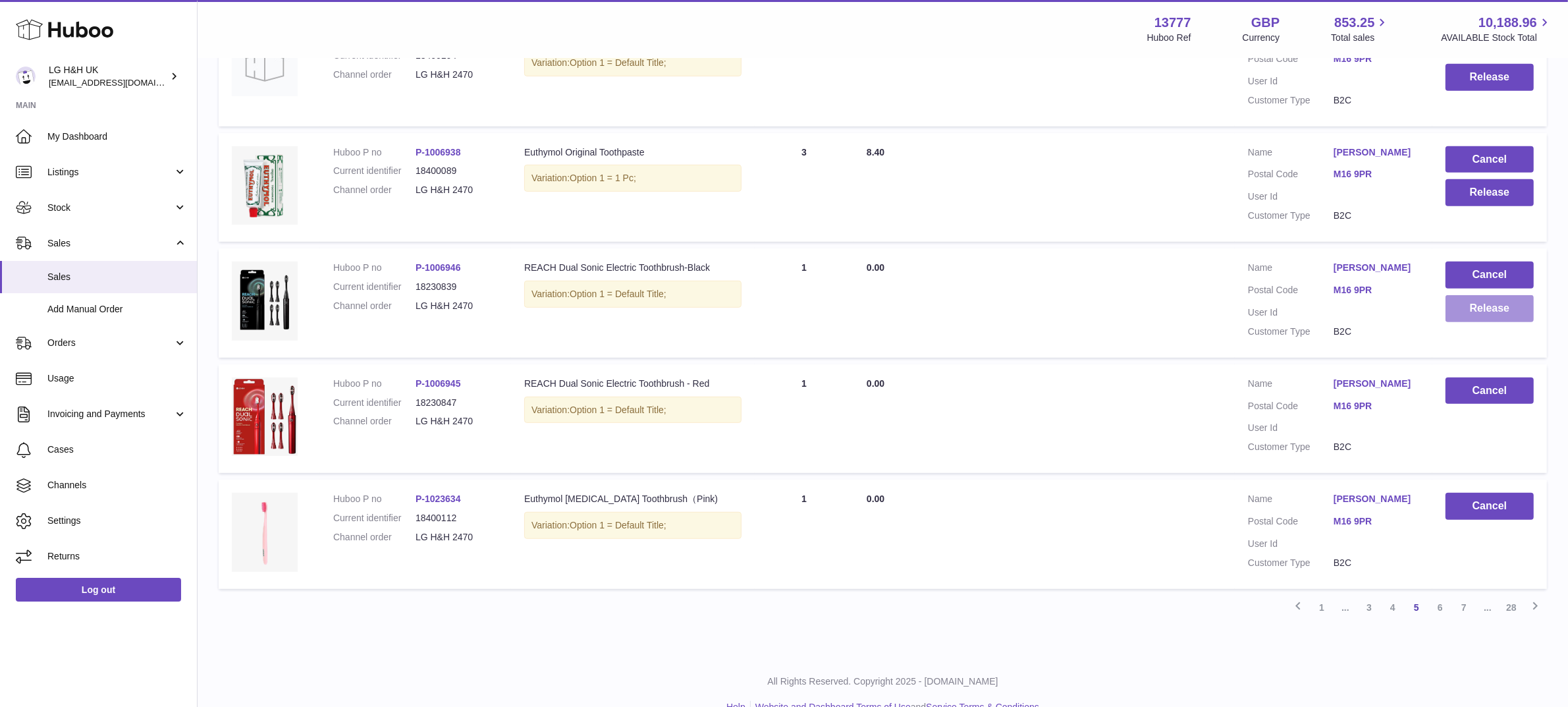
click at [1472, 295] on button "Release" at bounding box center [1490, 308] width 88 height 27
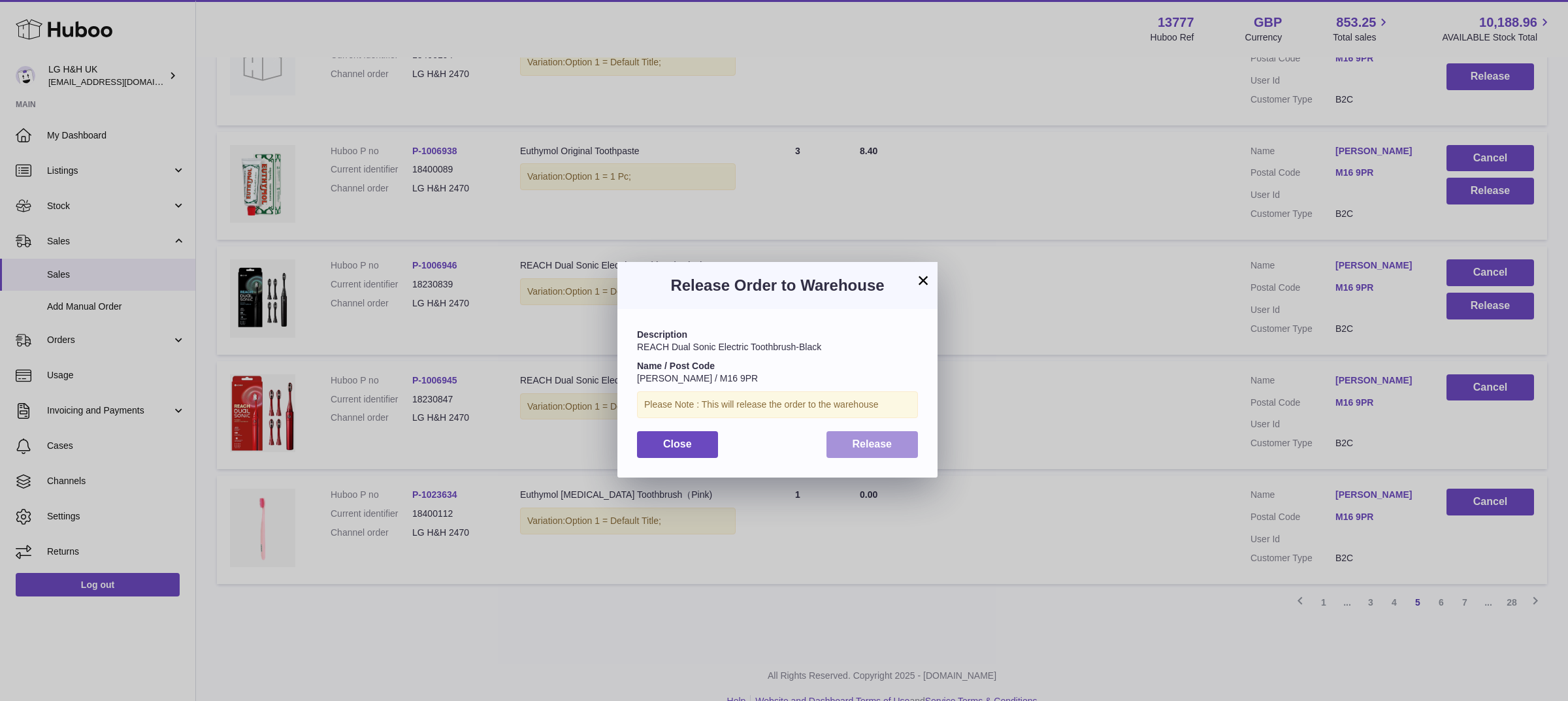
click at [909, 441] on button "Release" at bounding box center [872, 444] width 92 height 26
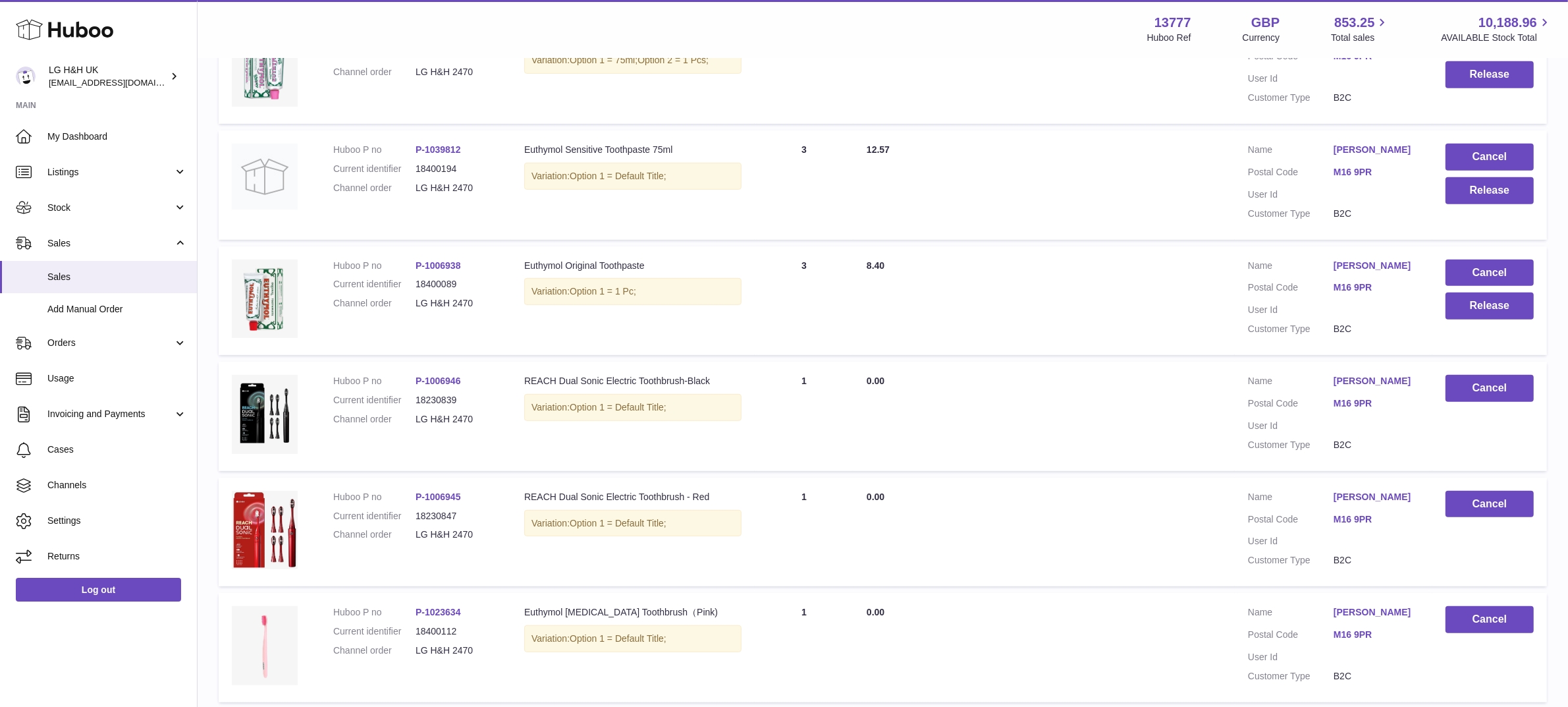
scroll to position [802, 0]
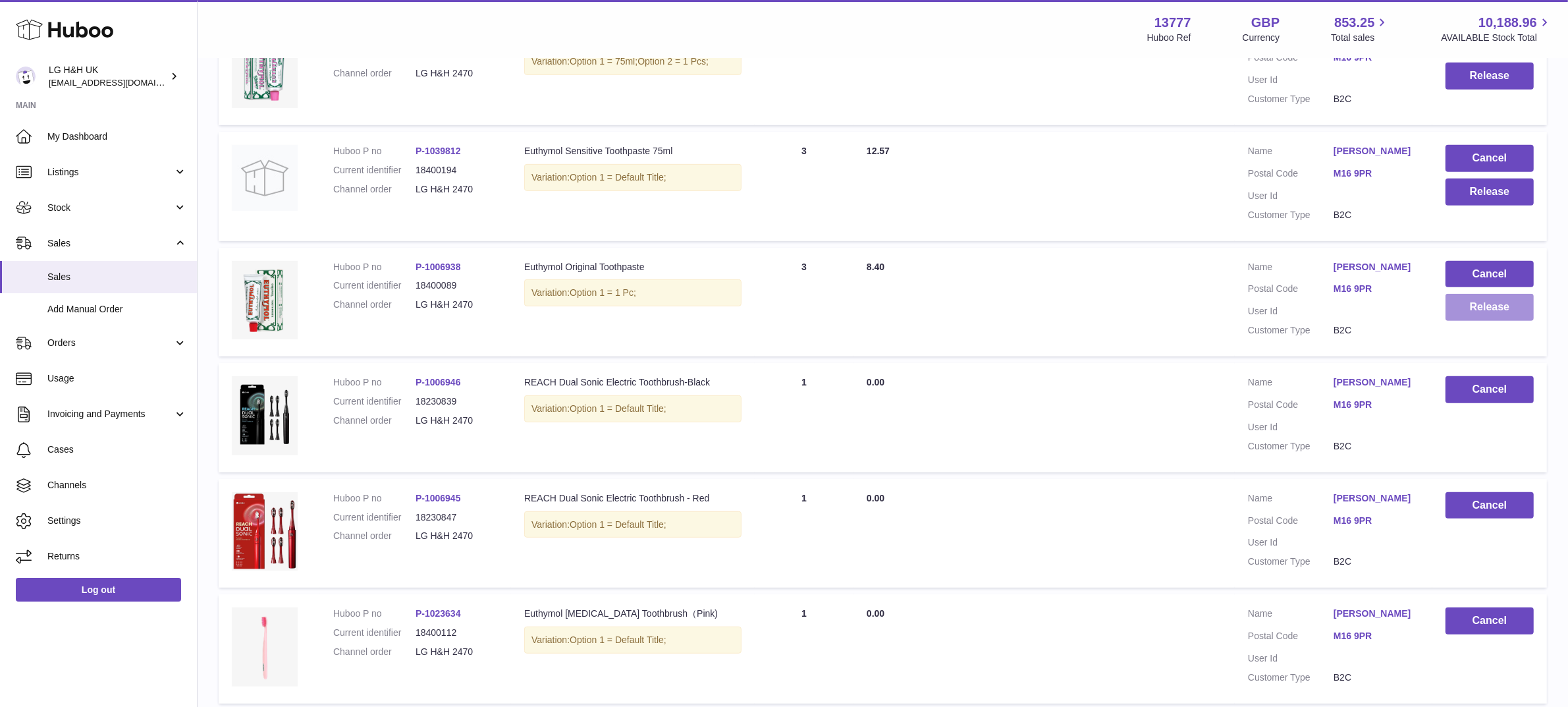
click at [1459, 293] on button "Release" at bounding box center [1490, 306] width 88 height 27
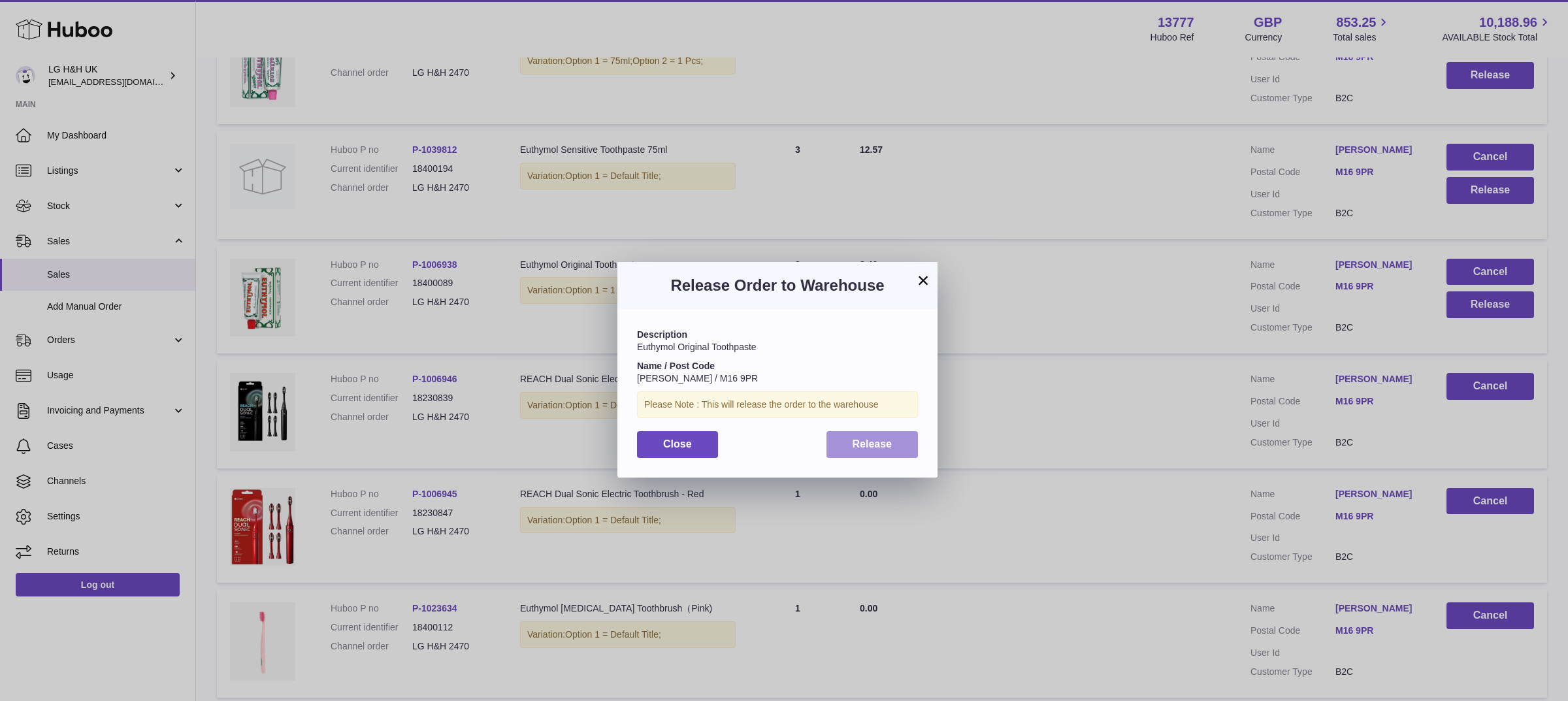
click at [880, 441] on span "Release" at bounding box center [873, 444] width 40 height 11
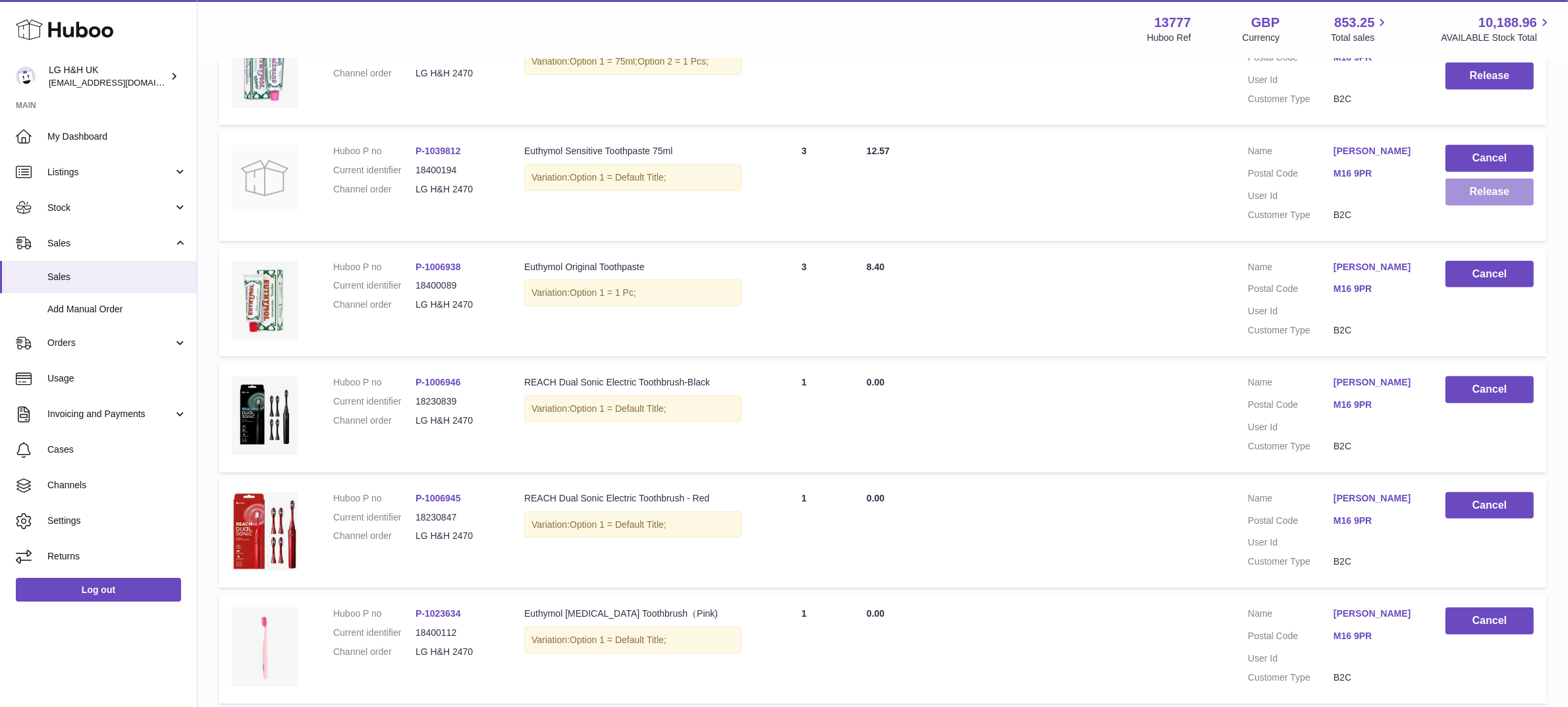
click at [1466, 178] on button "Release" at bounding box center [1490, 191] width 88 height 27
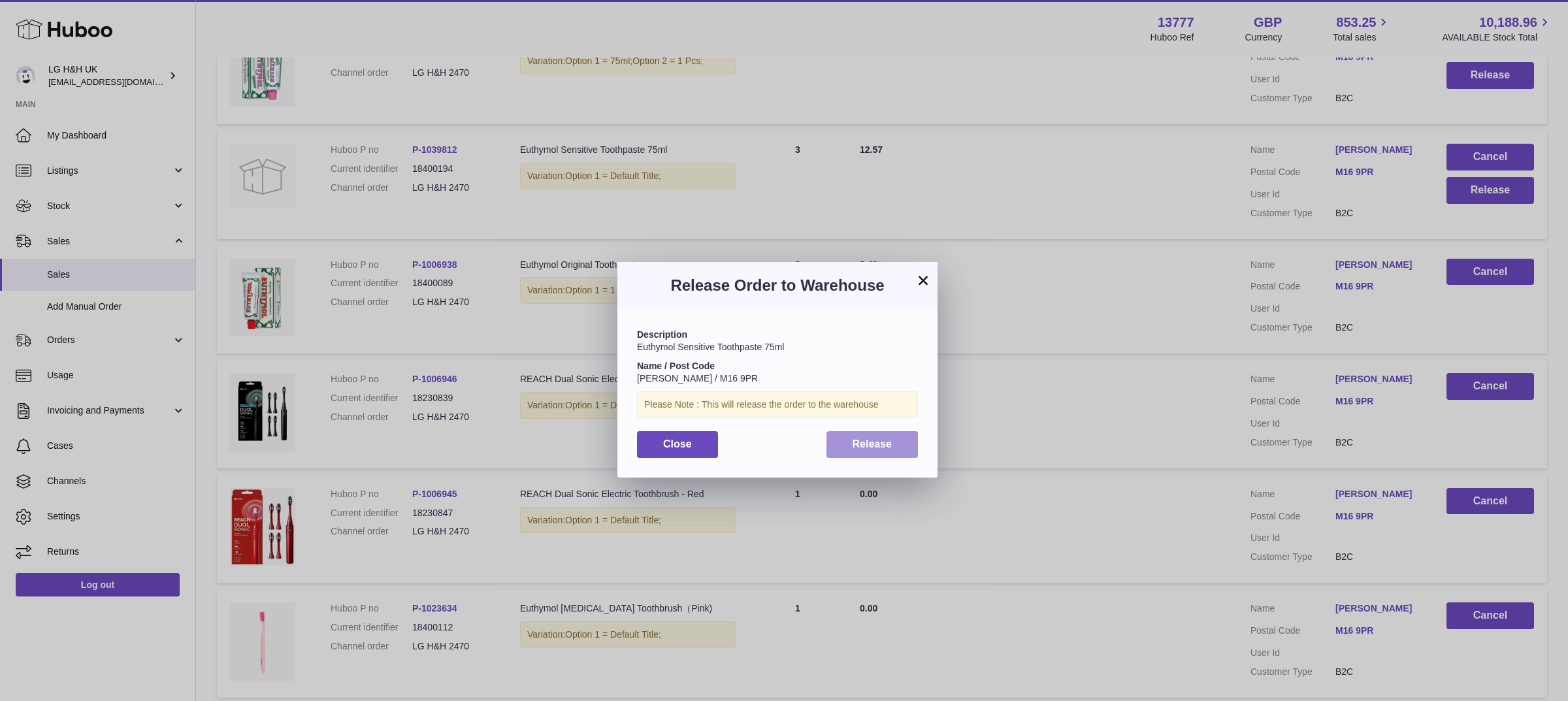
click at [913, 441] on button "Release" at bounding box center [872, 444] width 92 height 26
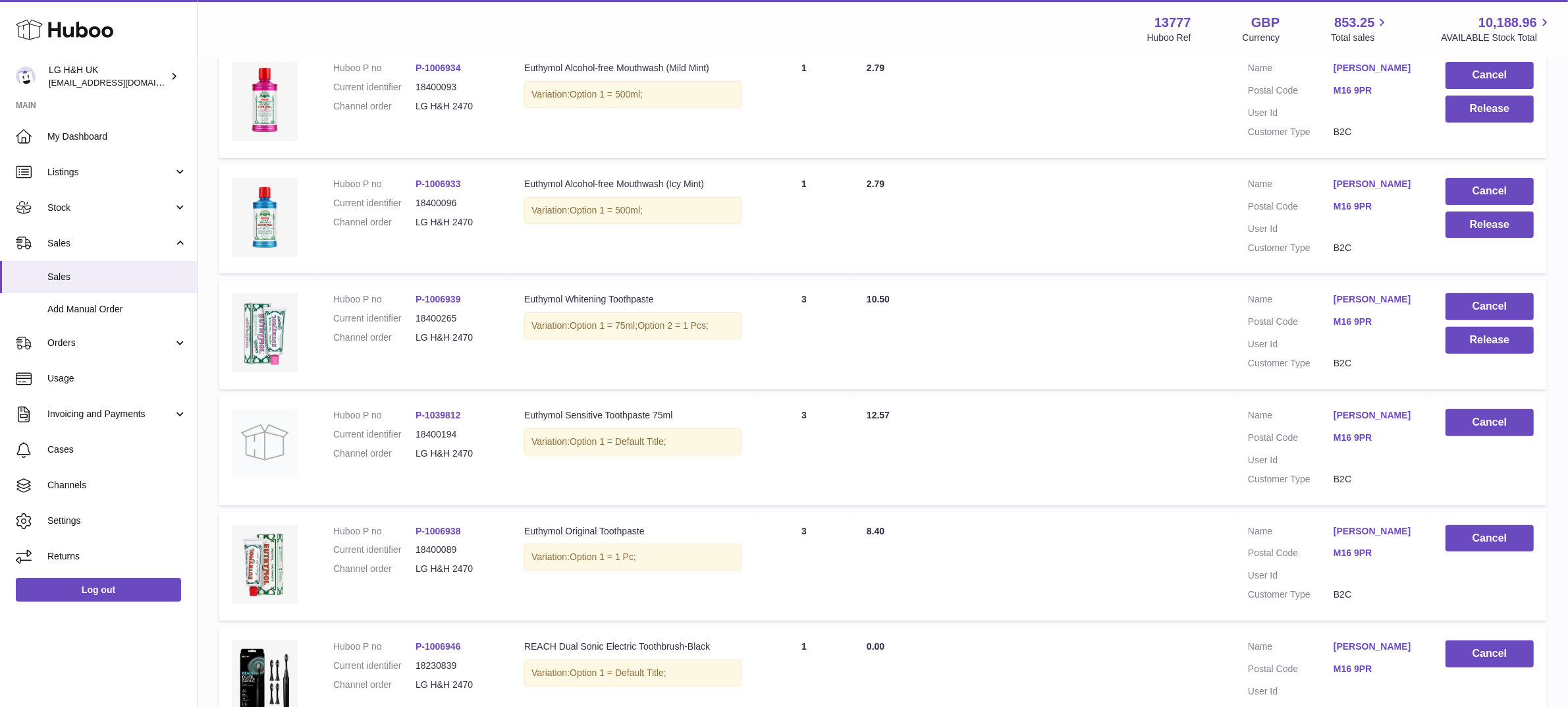
scroll to position [537, 0]
click at [1466, 327] on button "Release" at bounding box center [1490, 340] width 88 height 27
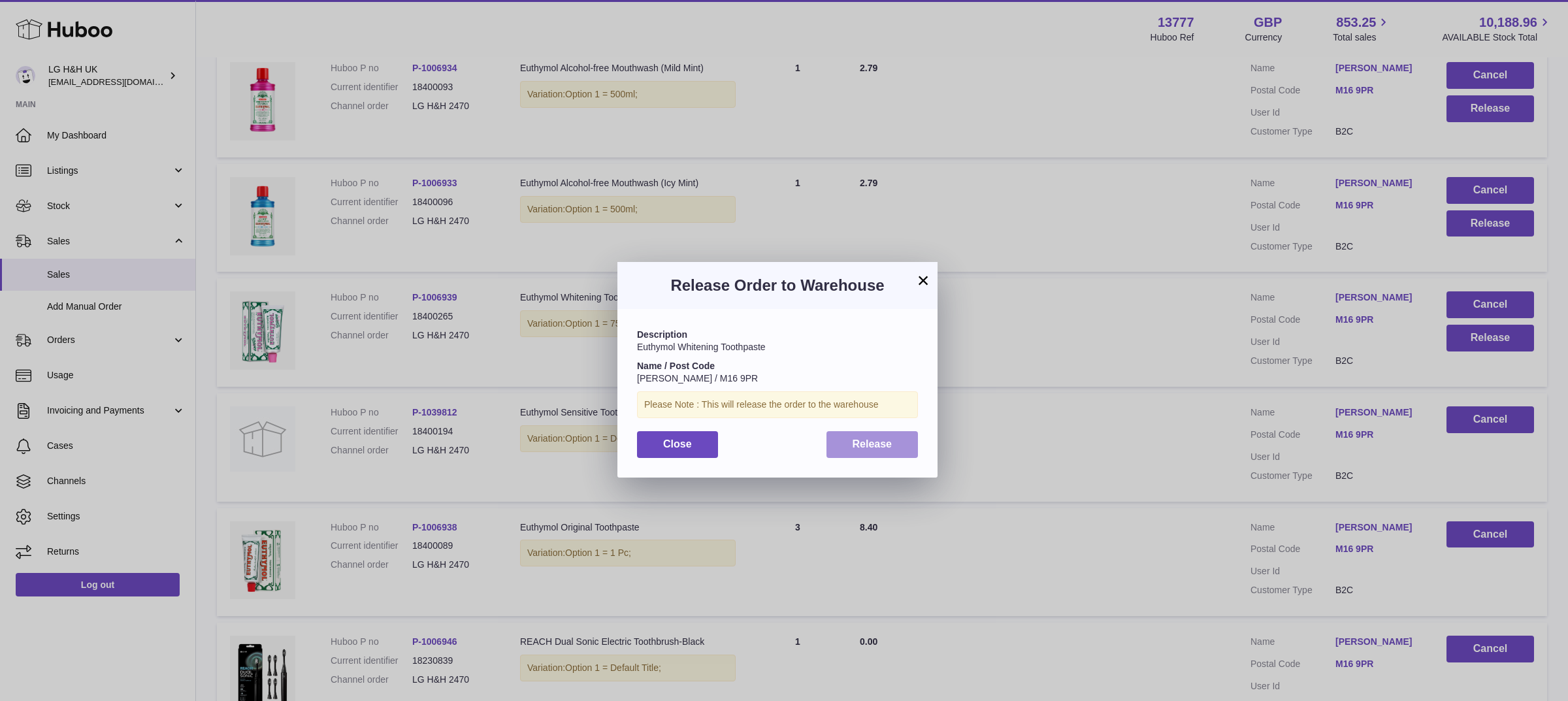
click at [899, 448] on button "Release" at bounding box center [872, 444] width 92 height 26
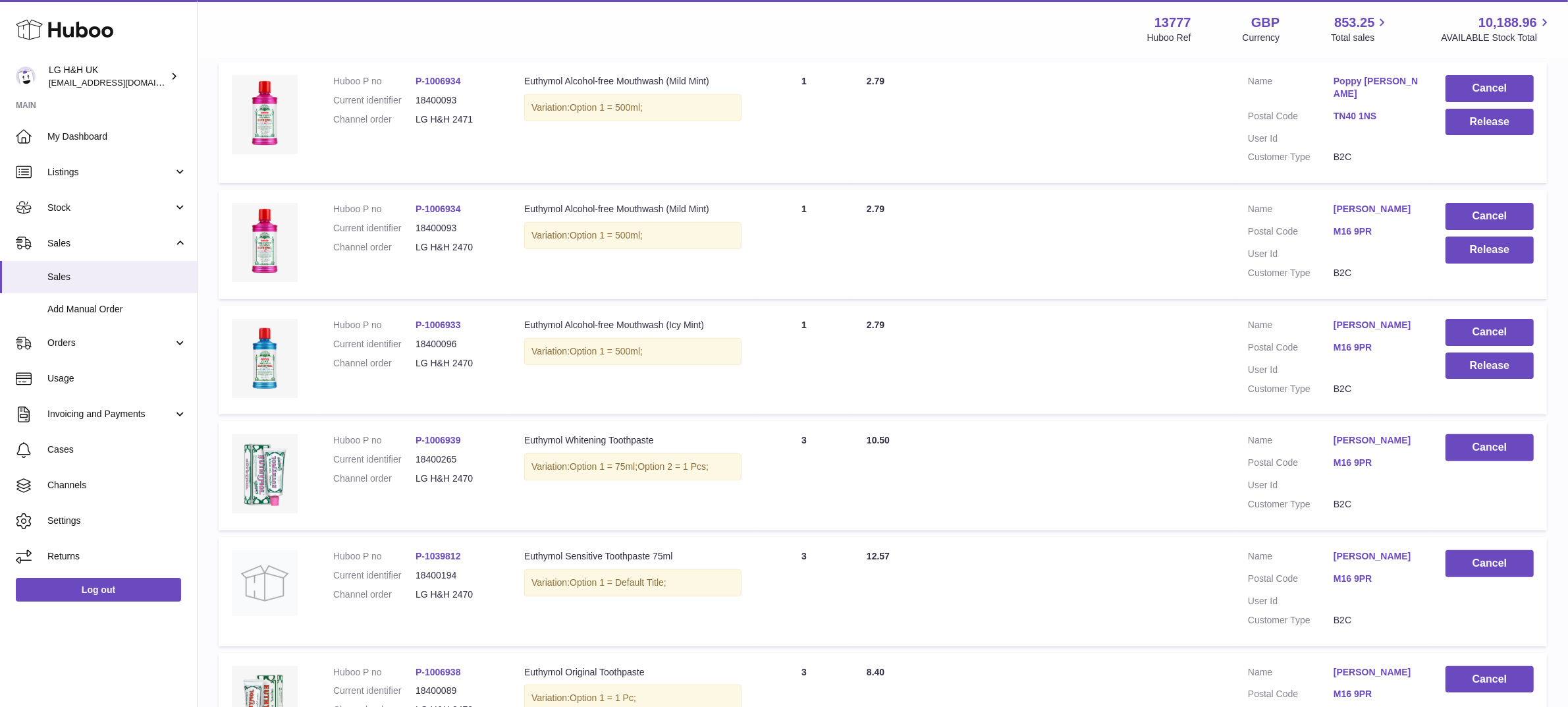
scroll to position [396, 0]
click at [1478, 353] on button "Release" at bounding box center [1490, 366] width 88 height 27
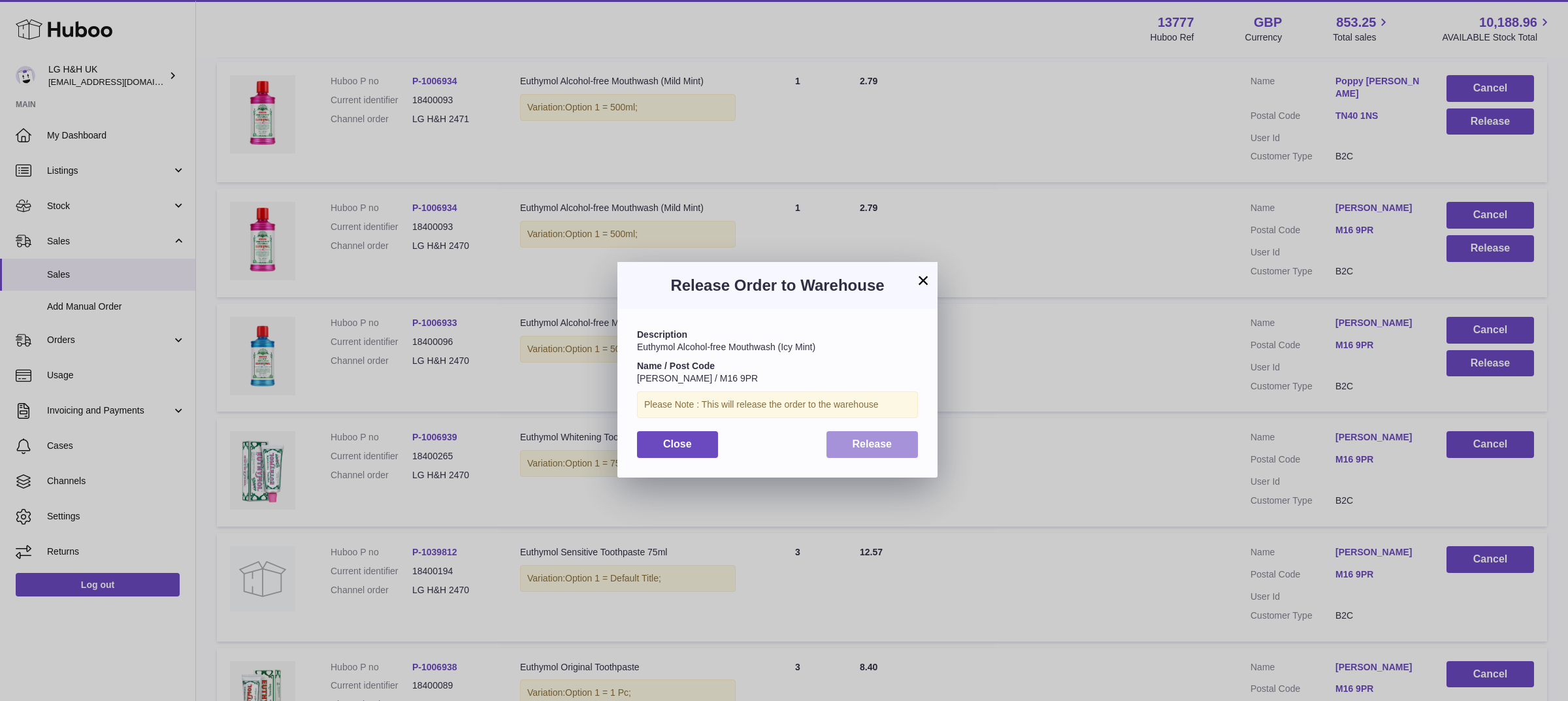
click at [881, 435] on button "Release" at bounding box center [872, 444] width 92 height 26
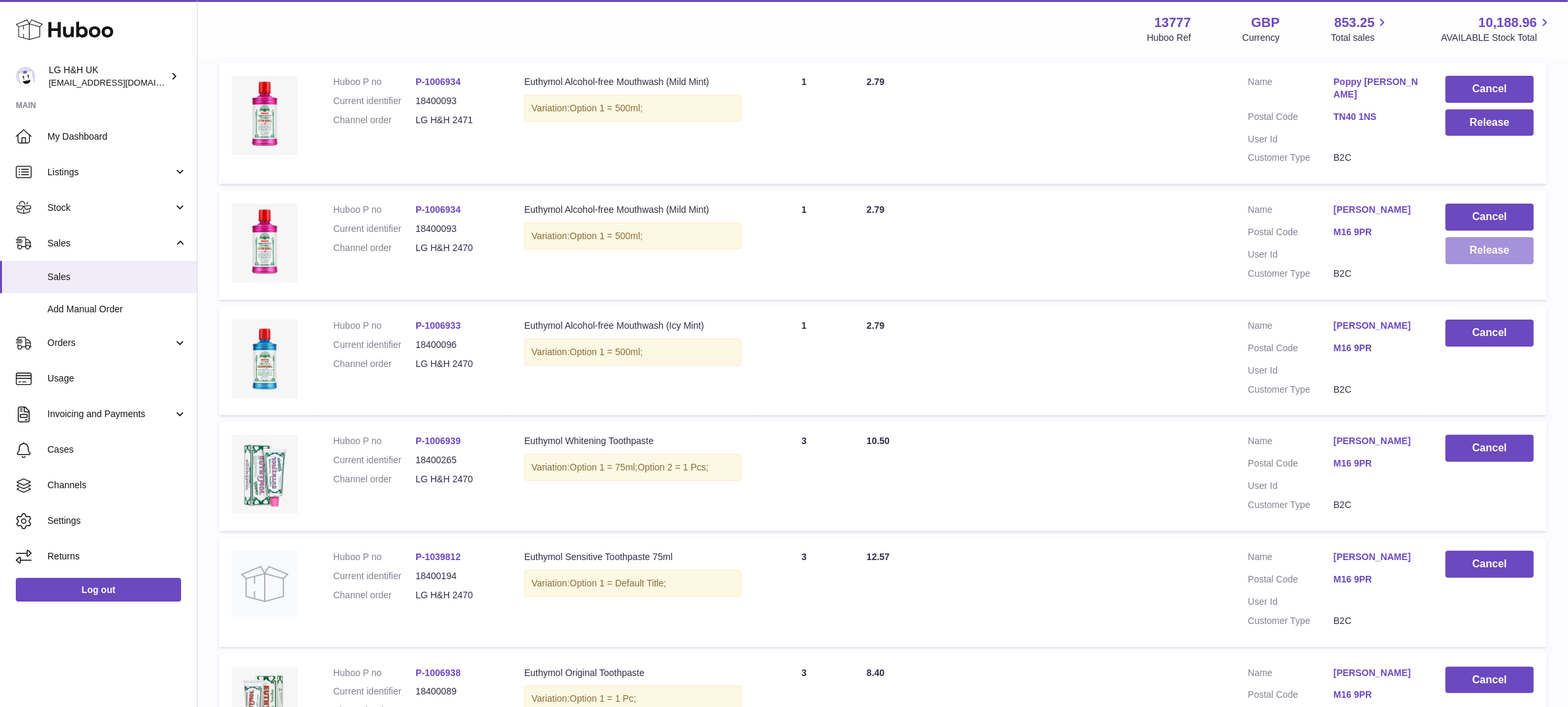
click at [1480, 237] on button "Release" at bounding box center [1490, 250] width 88 height 27
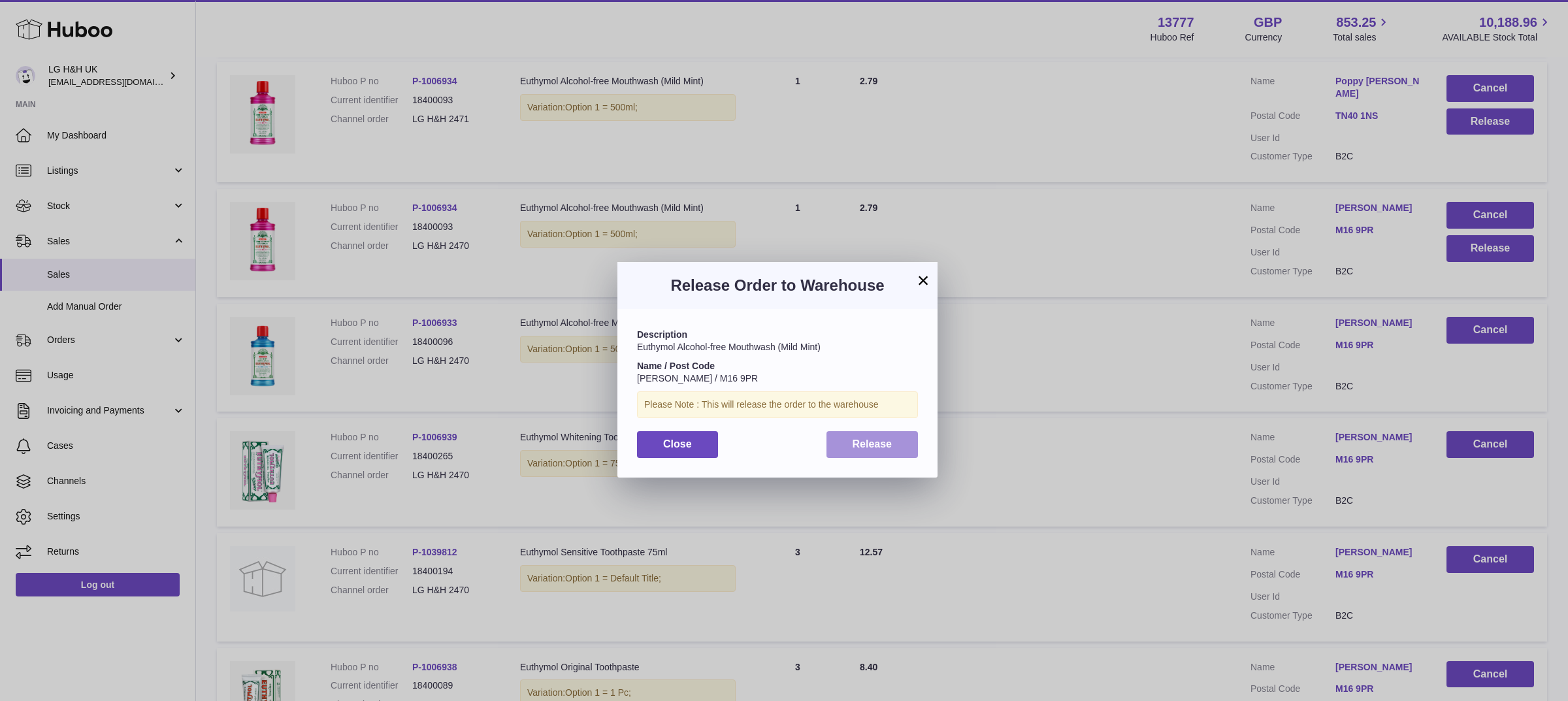
click at [889, 438] on span "Release" at bounding box center [873, 444] width 40 height 11
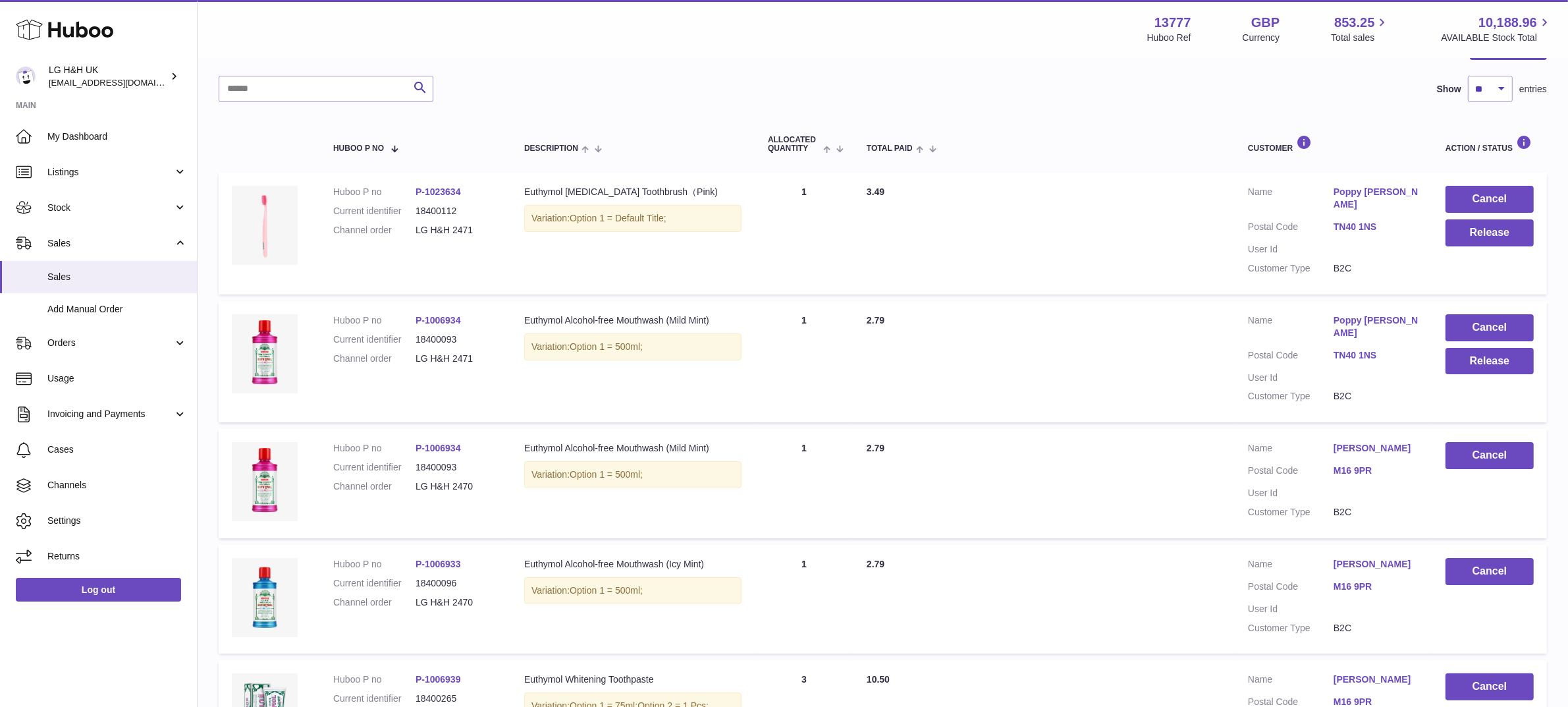
scroll to position [156, 0]
click at [1505, 349] on button "Release" at bounding box center [1490, 362] width 88 height 27
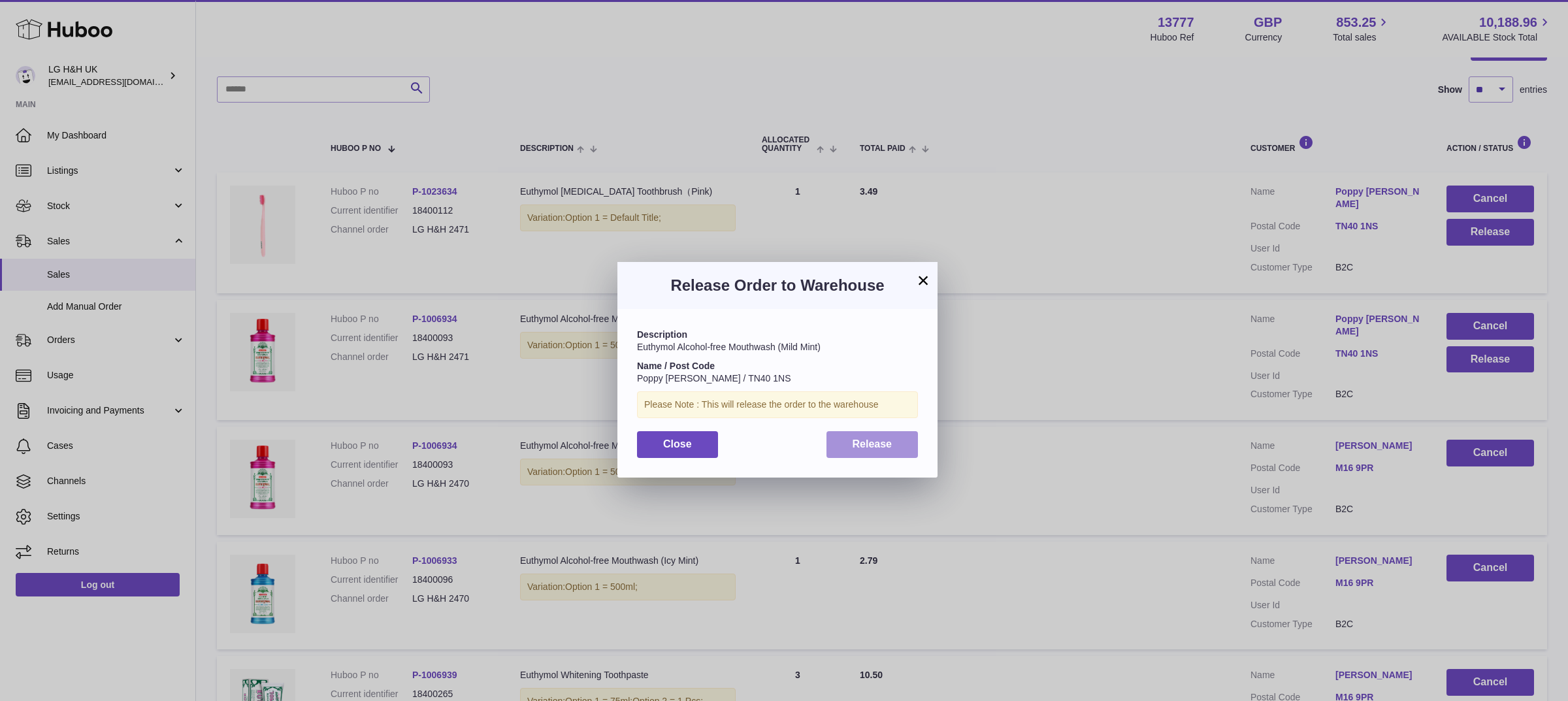
click at [886, 434] on button "Release" at bounding box center [872, 444] width 92 height 26
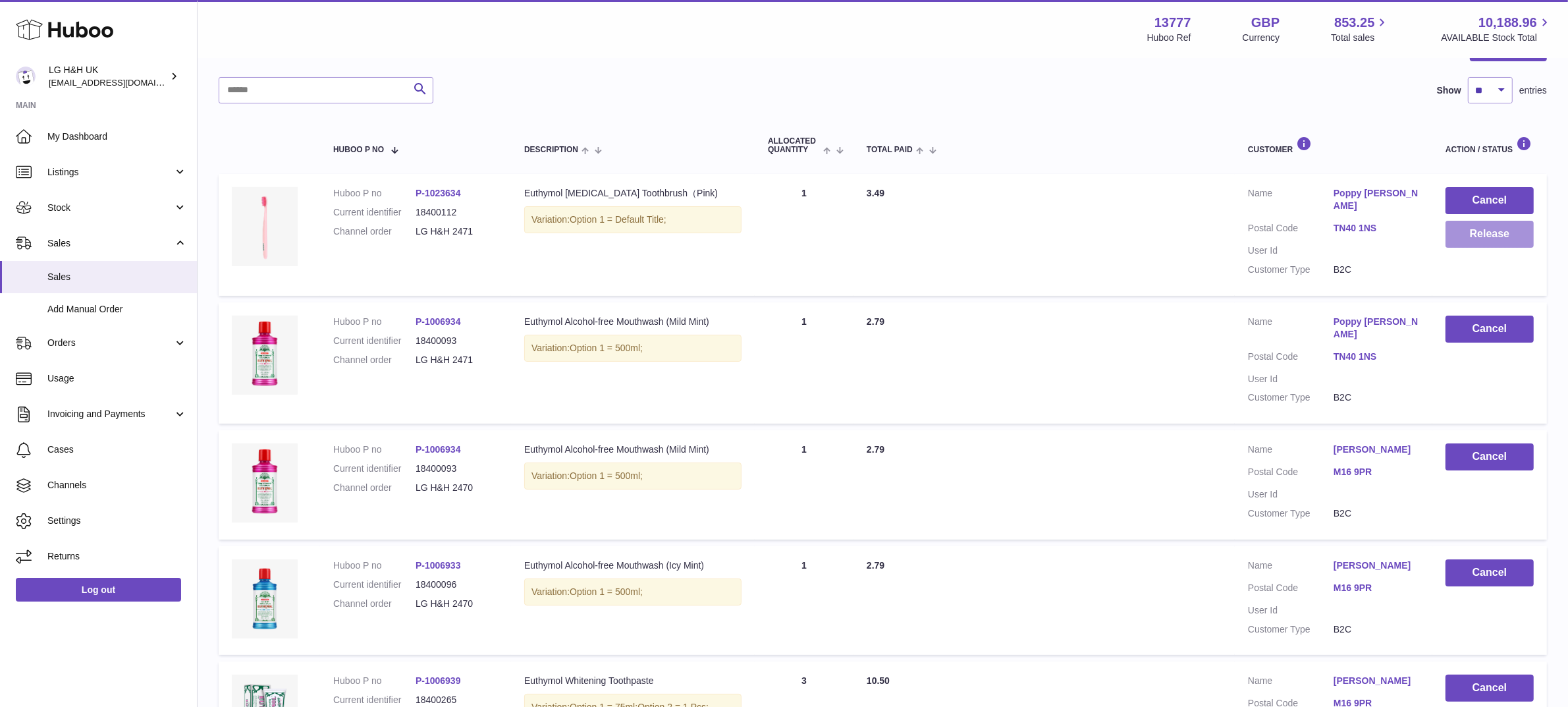
click at [1476, 238] on button "Release" at bounding box center [1490, 234] width 88 height 27
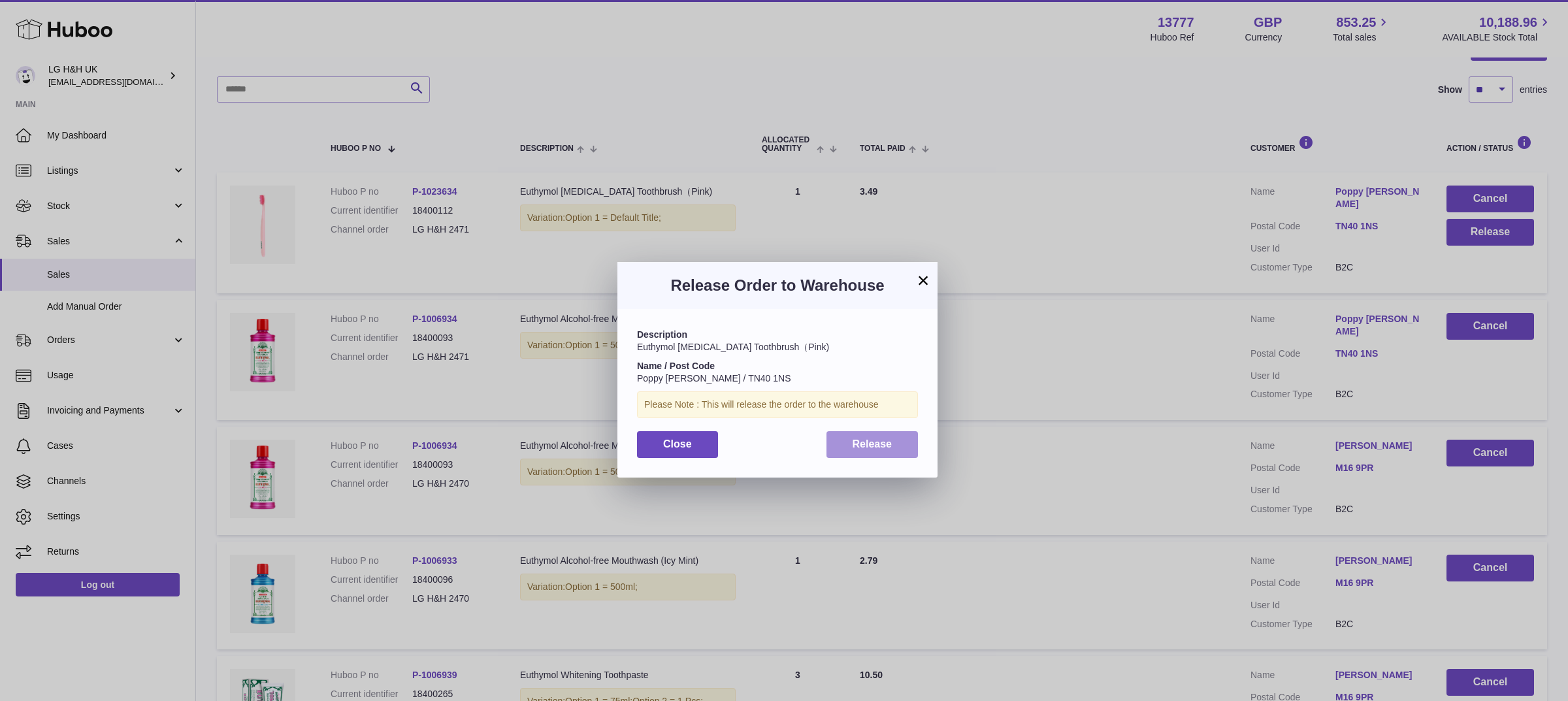
click at [883, 438] on span "Release" at bounding box center [873, 444] width 40 height 11
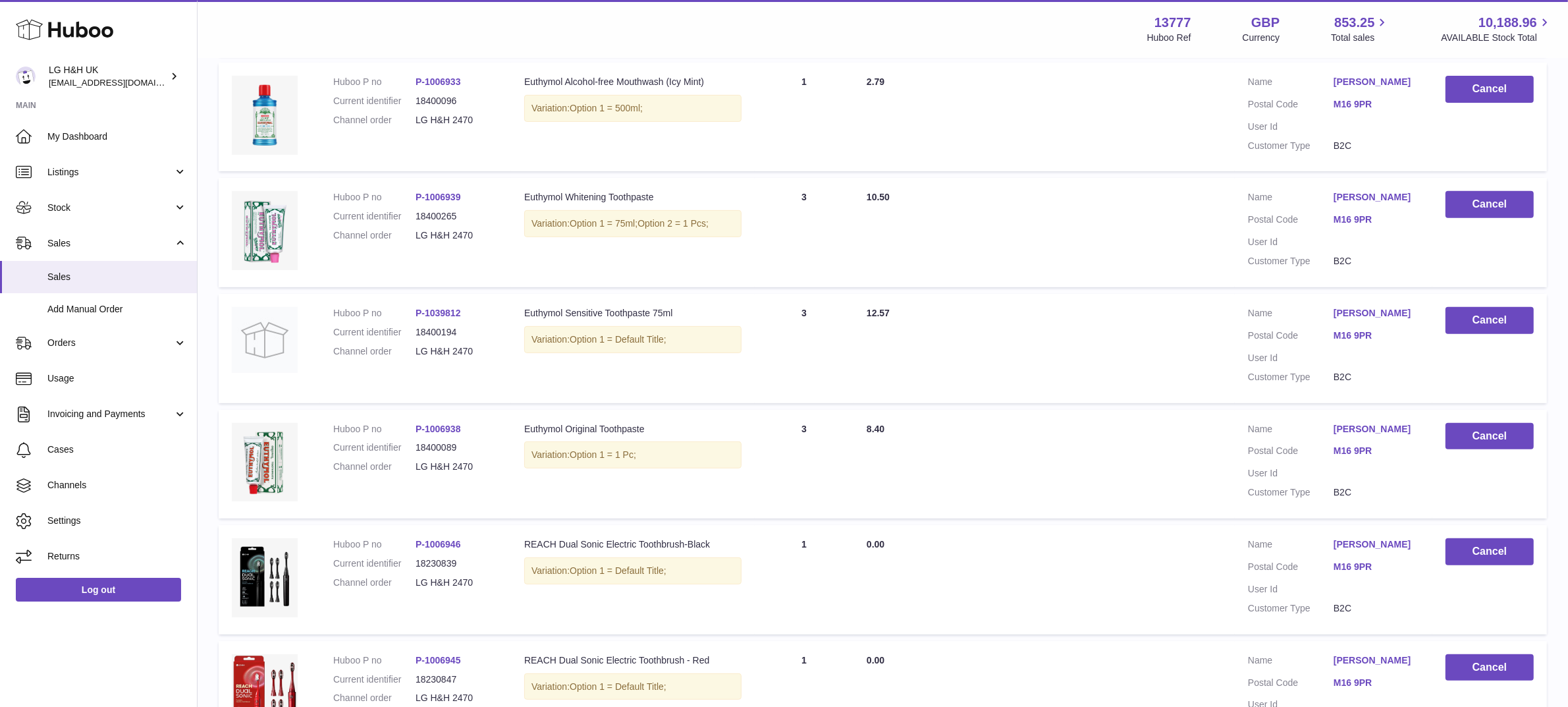
scroll to position [917, 0]
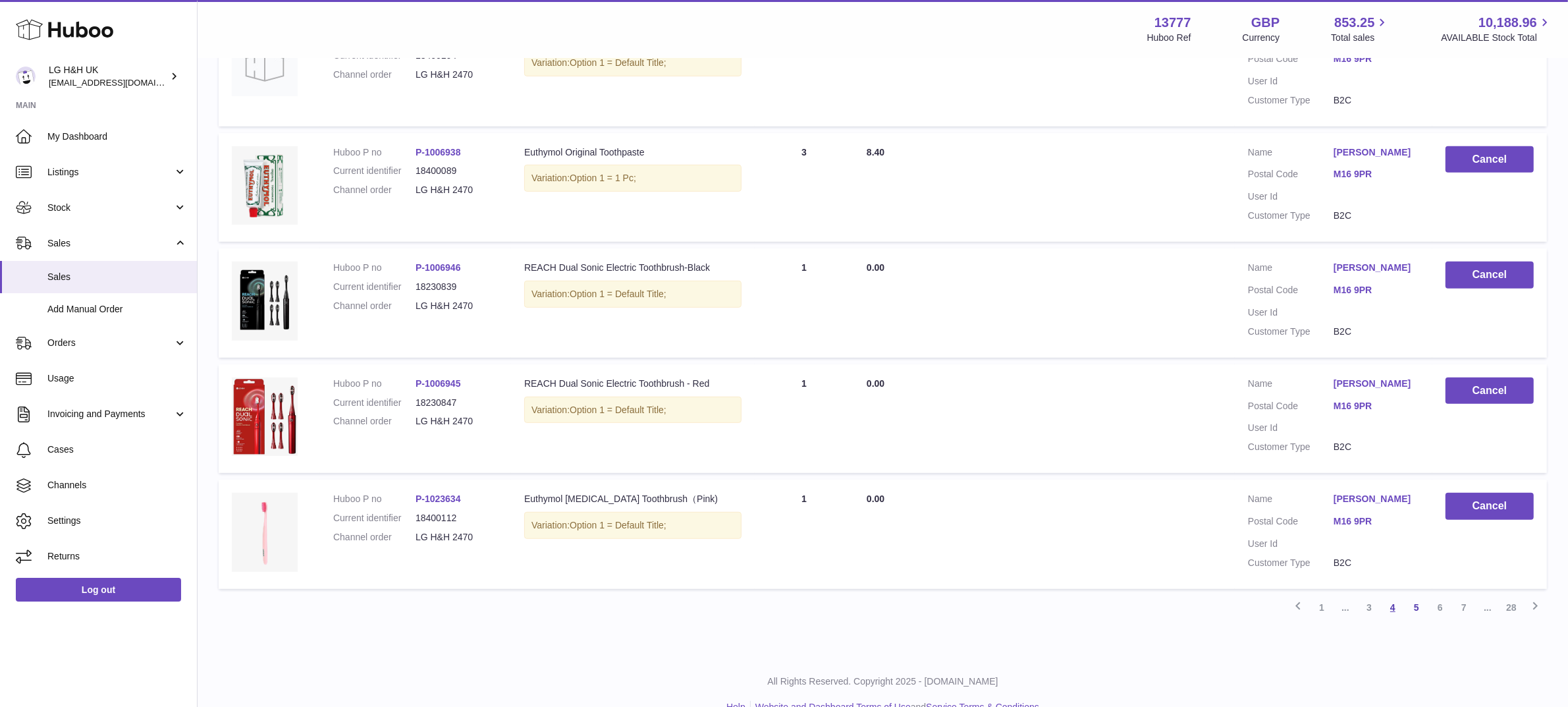
click at [1391, 596] on link "4" at bounding box center [1393, 608] width 24 height 24
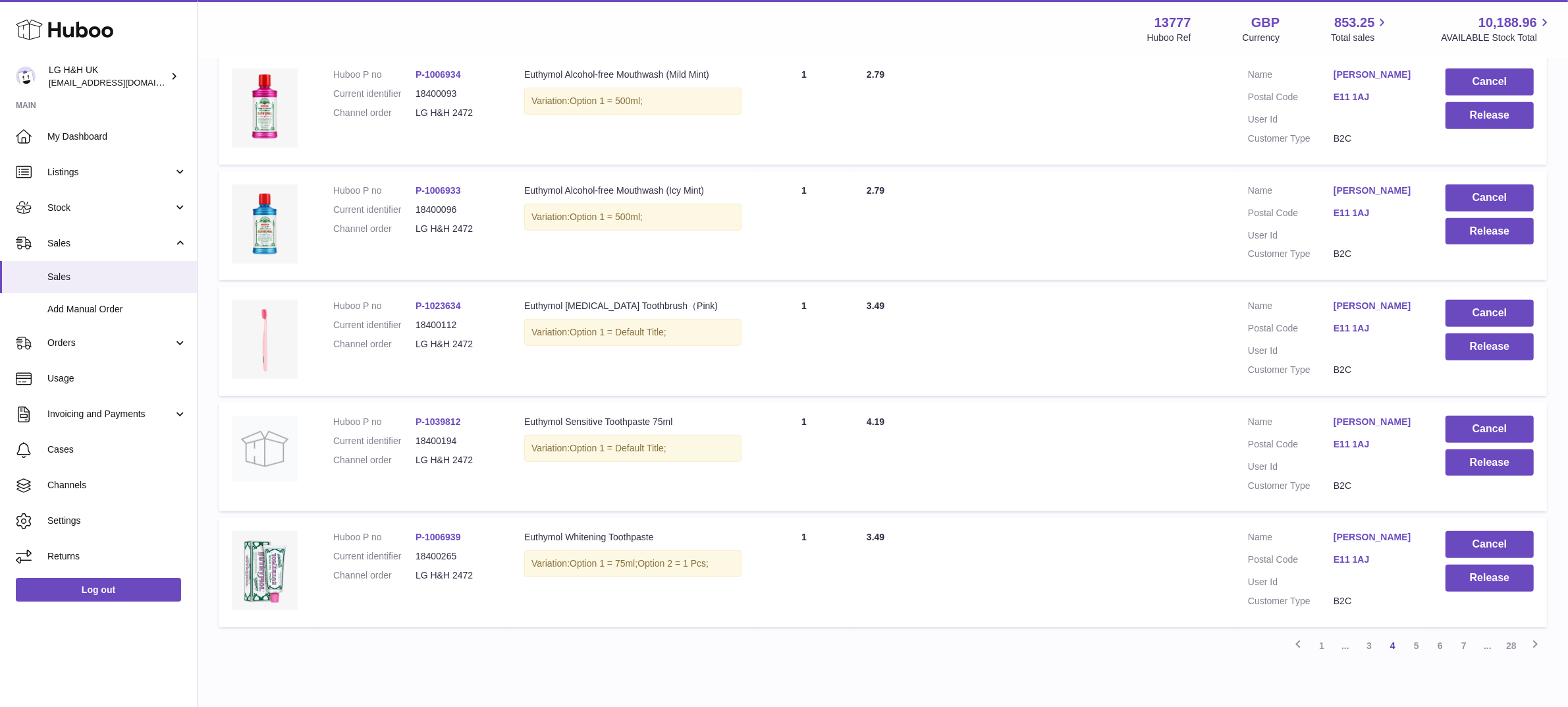
scroll to position [851, 0]
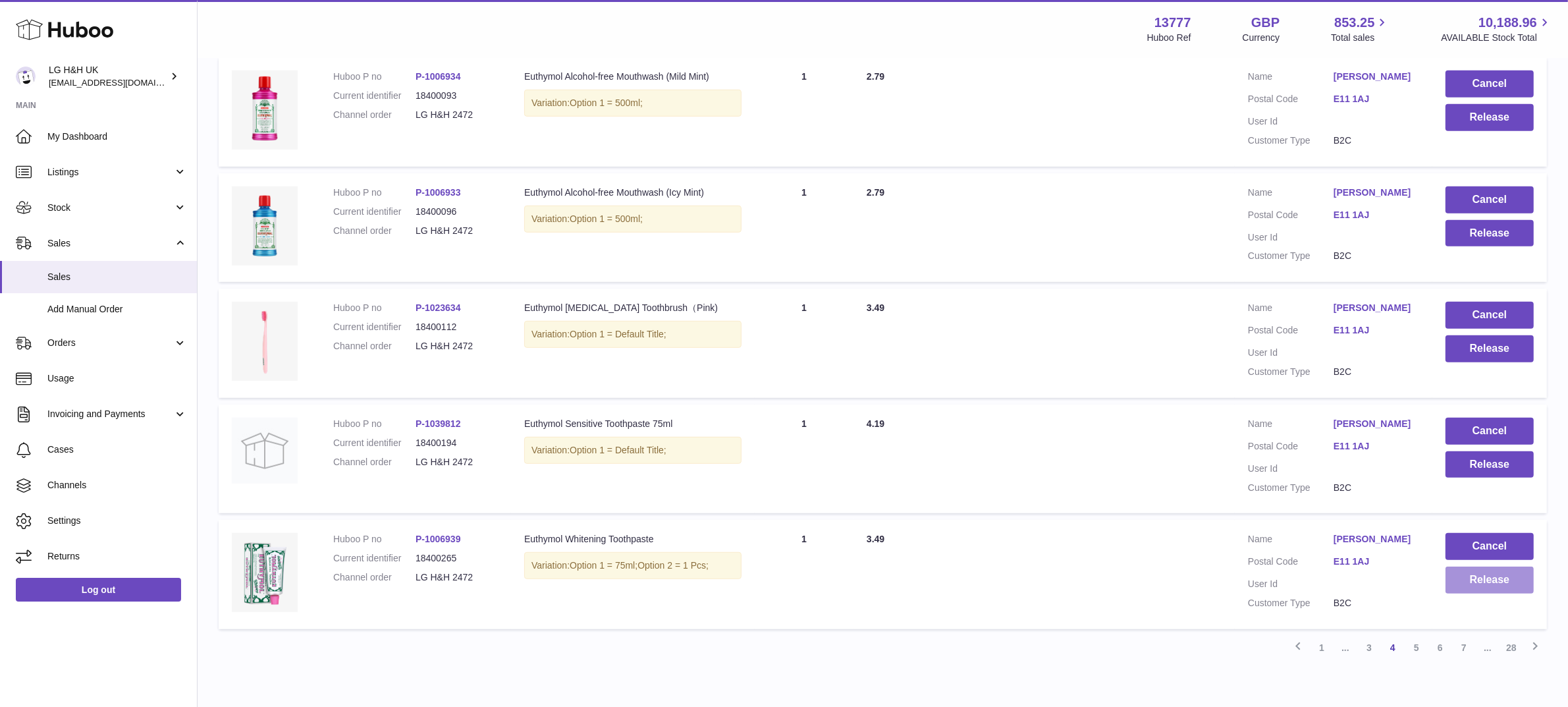
click at [1473, 576] on button "Release" at bounding box center [1490, 579] width 88 height 27
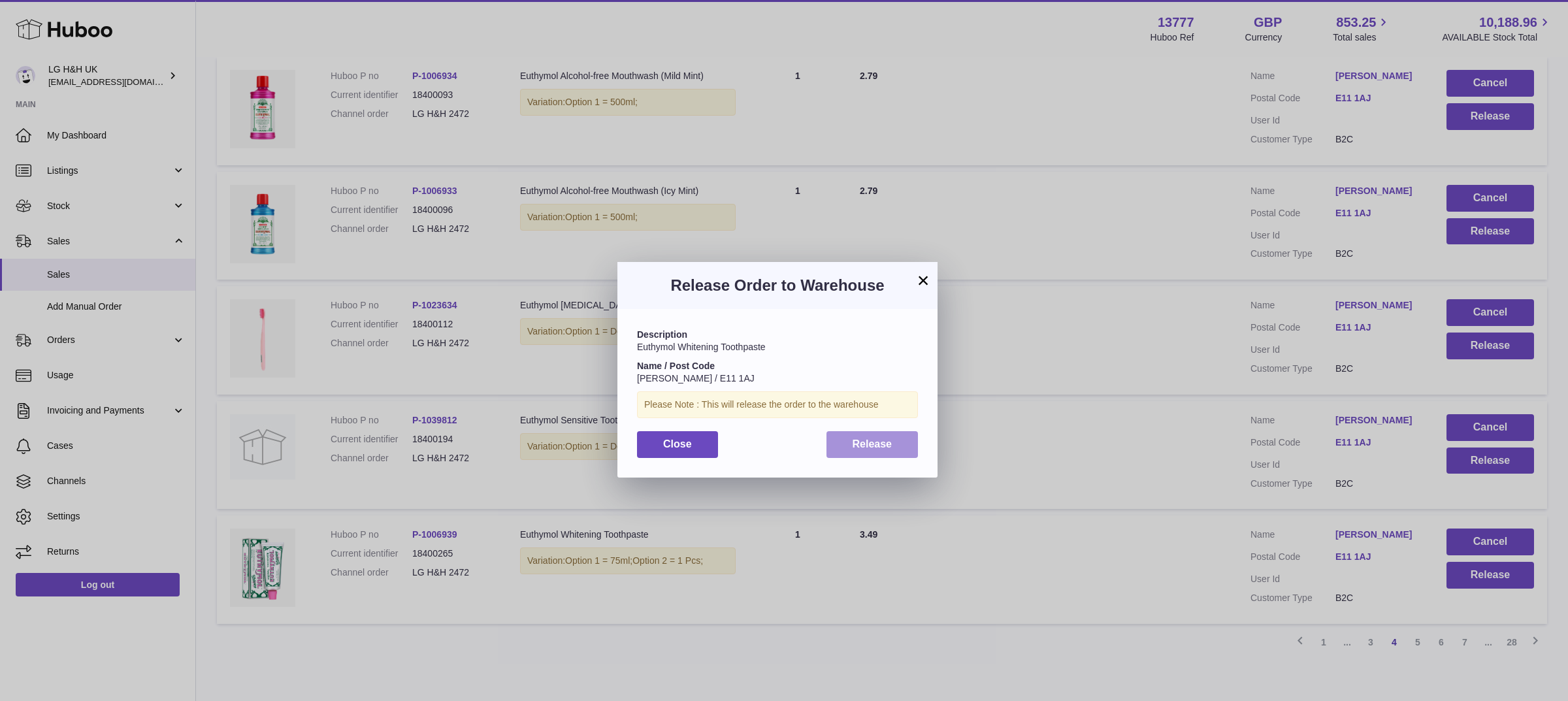
click at [874, 431] on button "Release" at bounding box center [872, 444] width 92 height 26
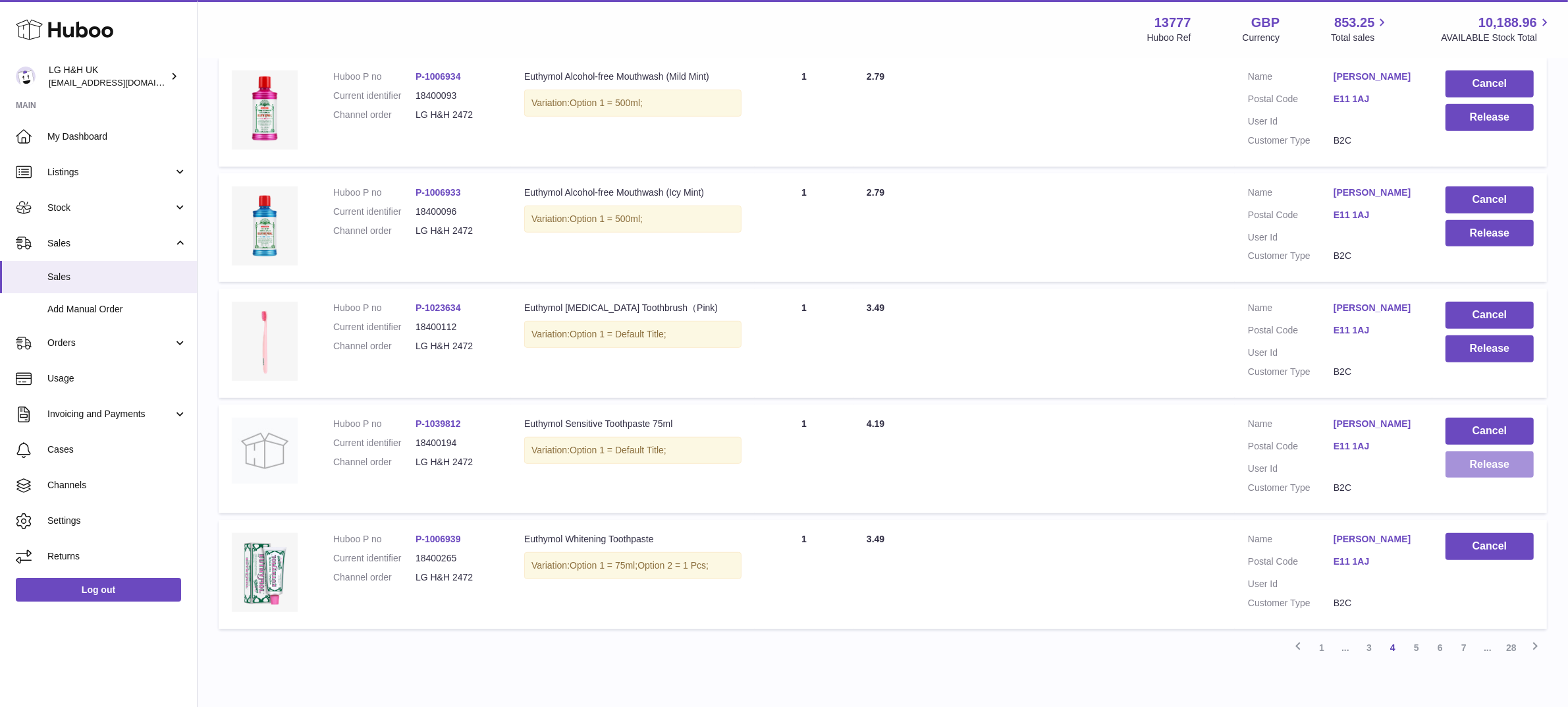
click at [1466, 463] on button "Release" at bounding box center [1490, 464] width 88 height 27
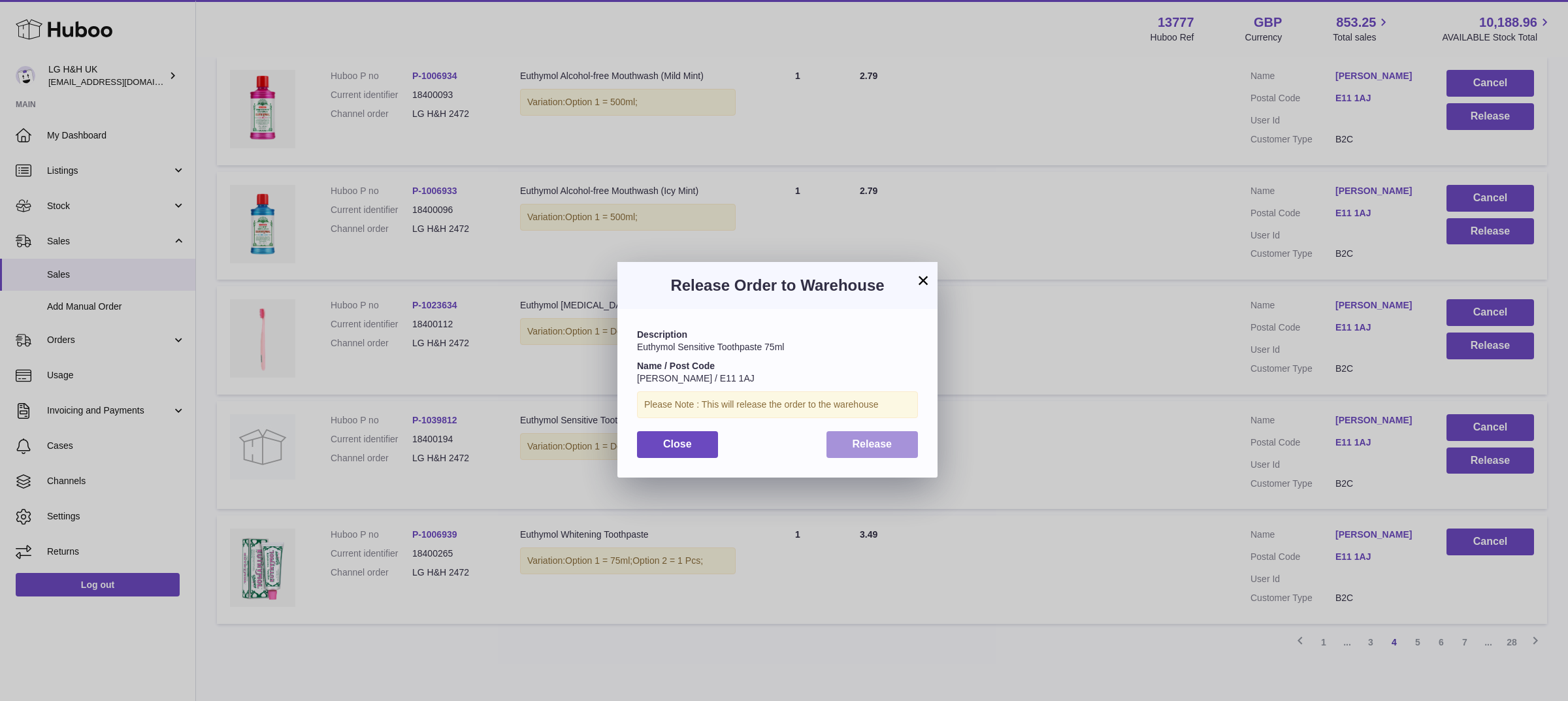
click at [866, 436] on button "Release" at bounding box center [872, 444] width 92 height 26
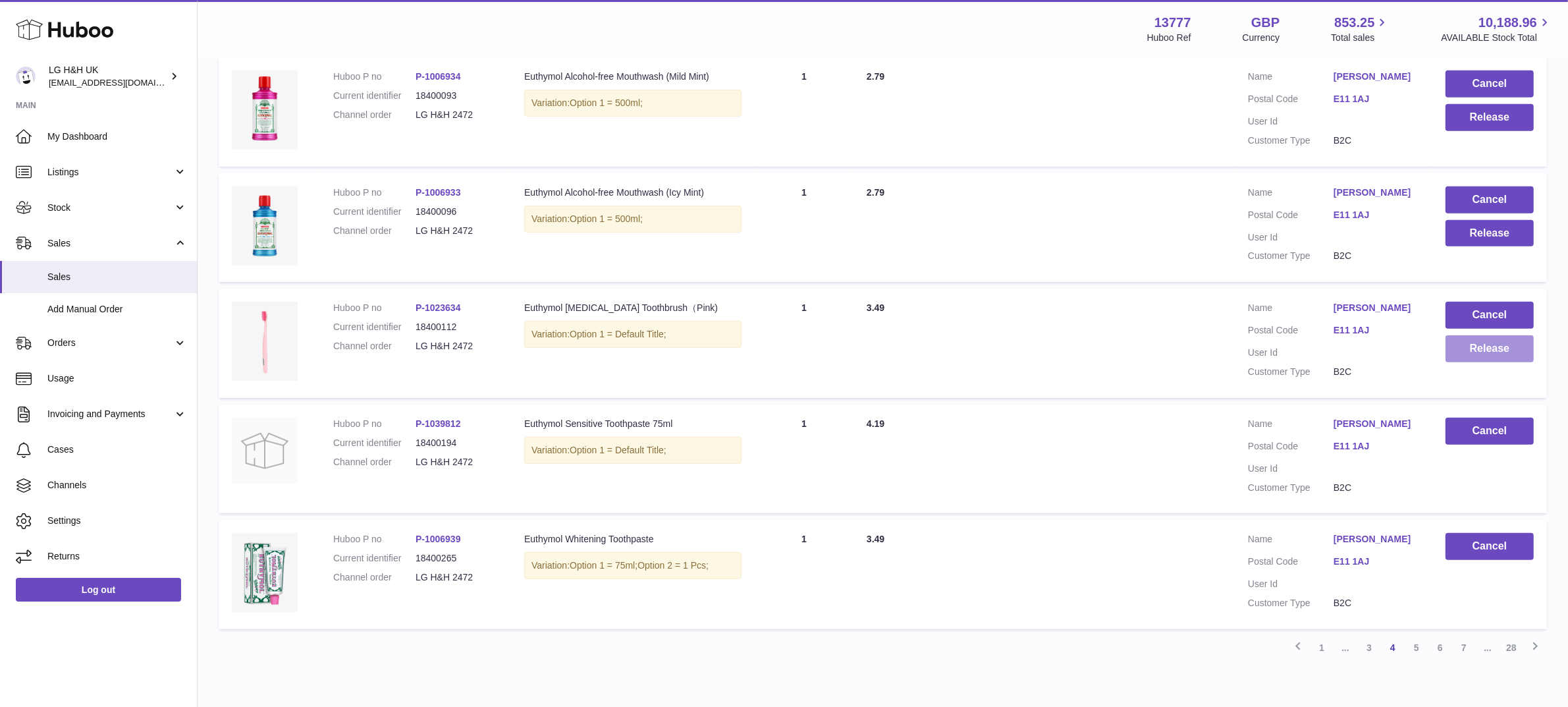
click at [1470, 349] on button "Release" at bounding box center [1490, 348] width 88 height 27
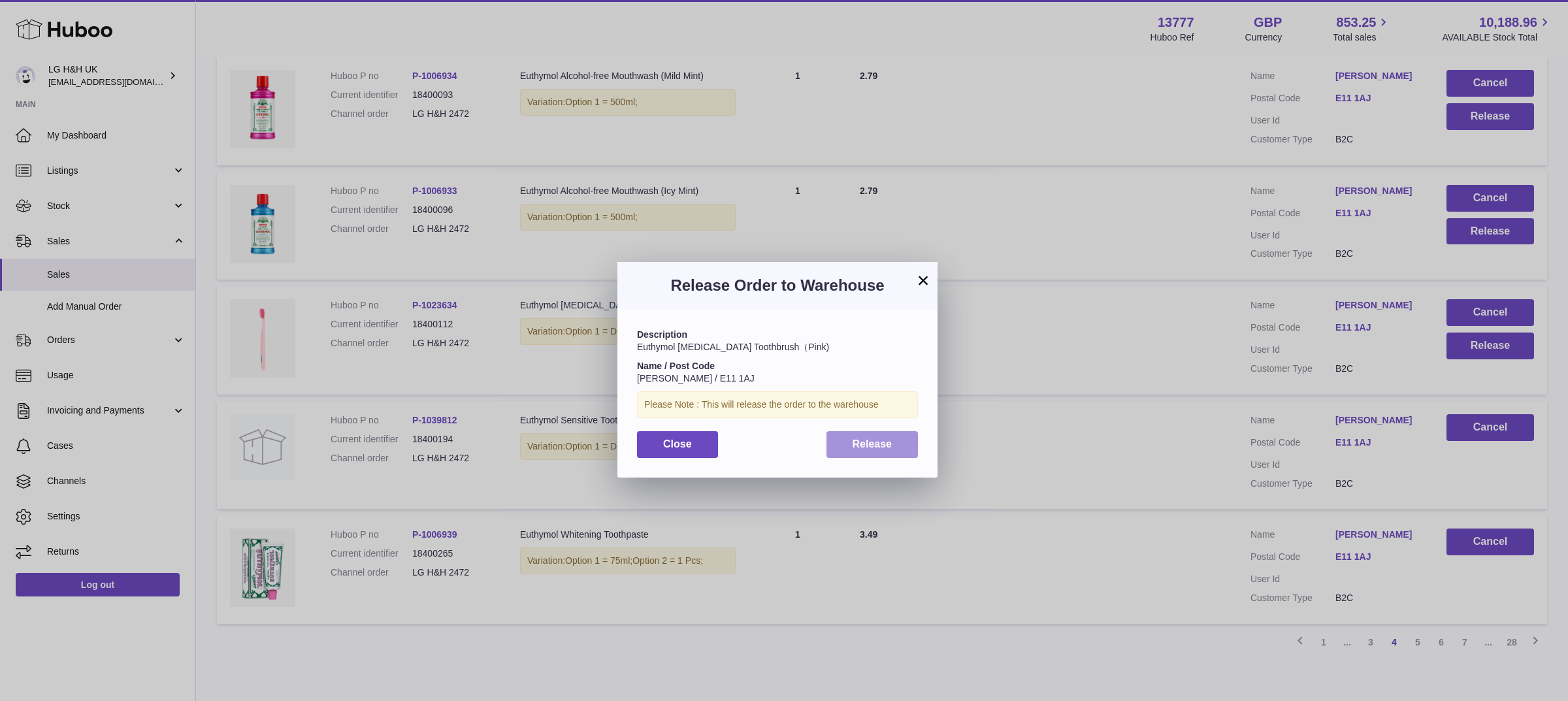
click at [878, 442] on span "Release" at bounding box center [873, 444] width 40 height 11
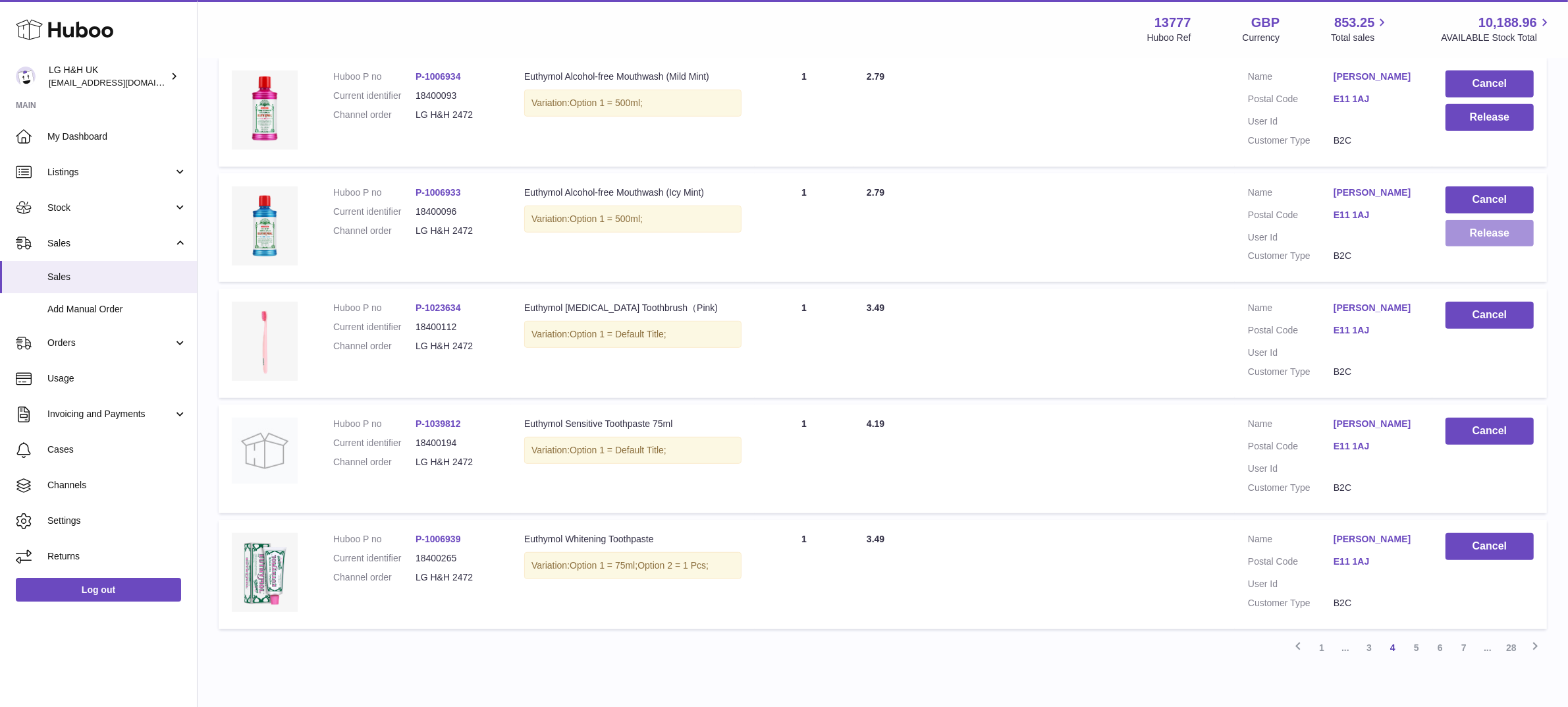
click at [1464, 240] on button "Release" at bounding box center [1490, 233] width 88 height 27
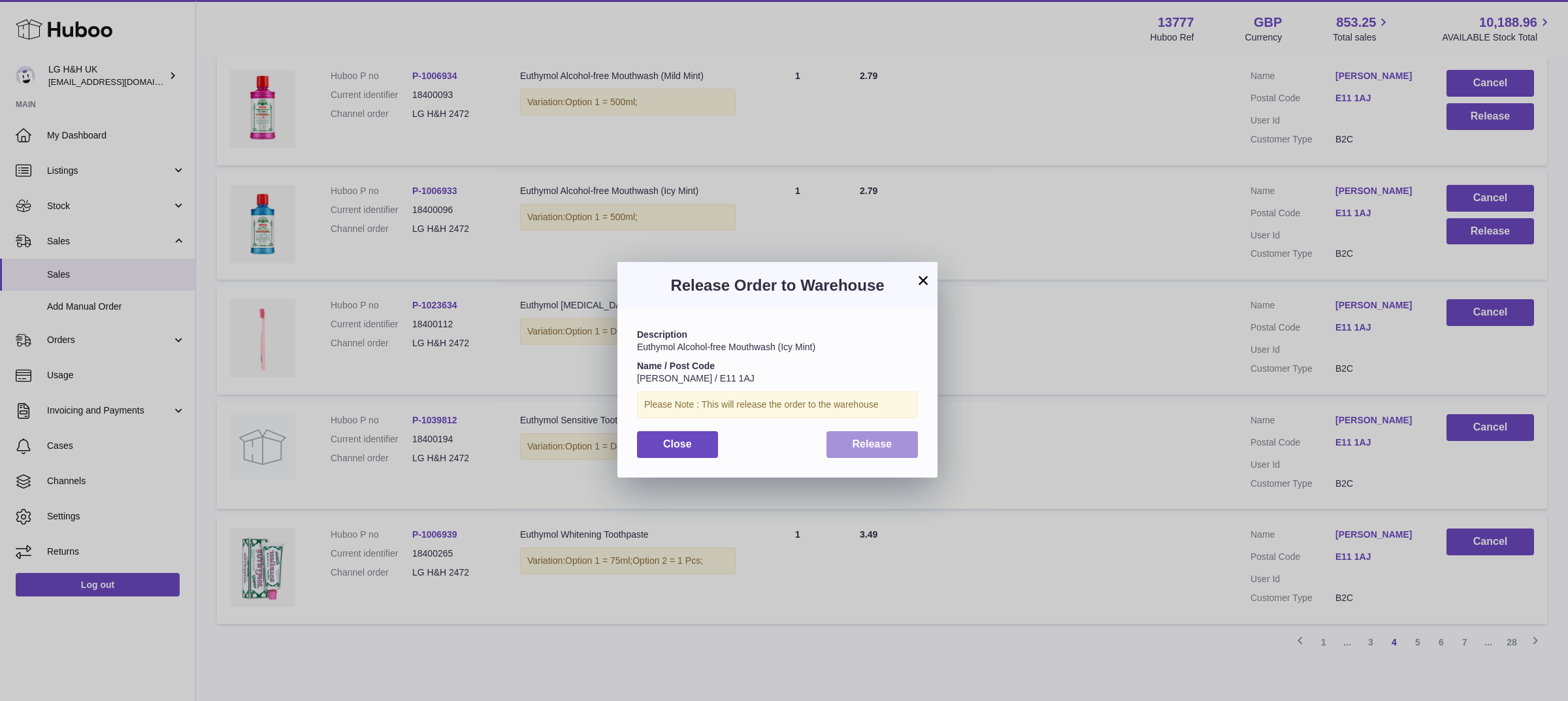
click at [894, 440] on button "Release" at bounding box center [872, 444] width 92 height 26
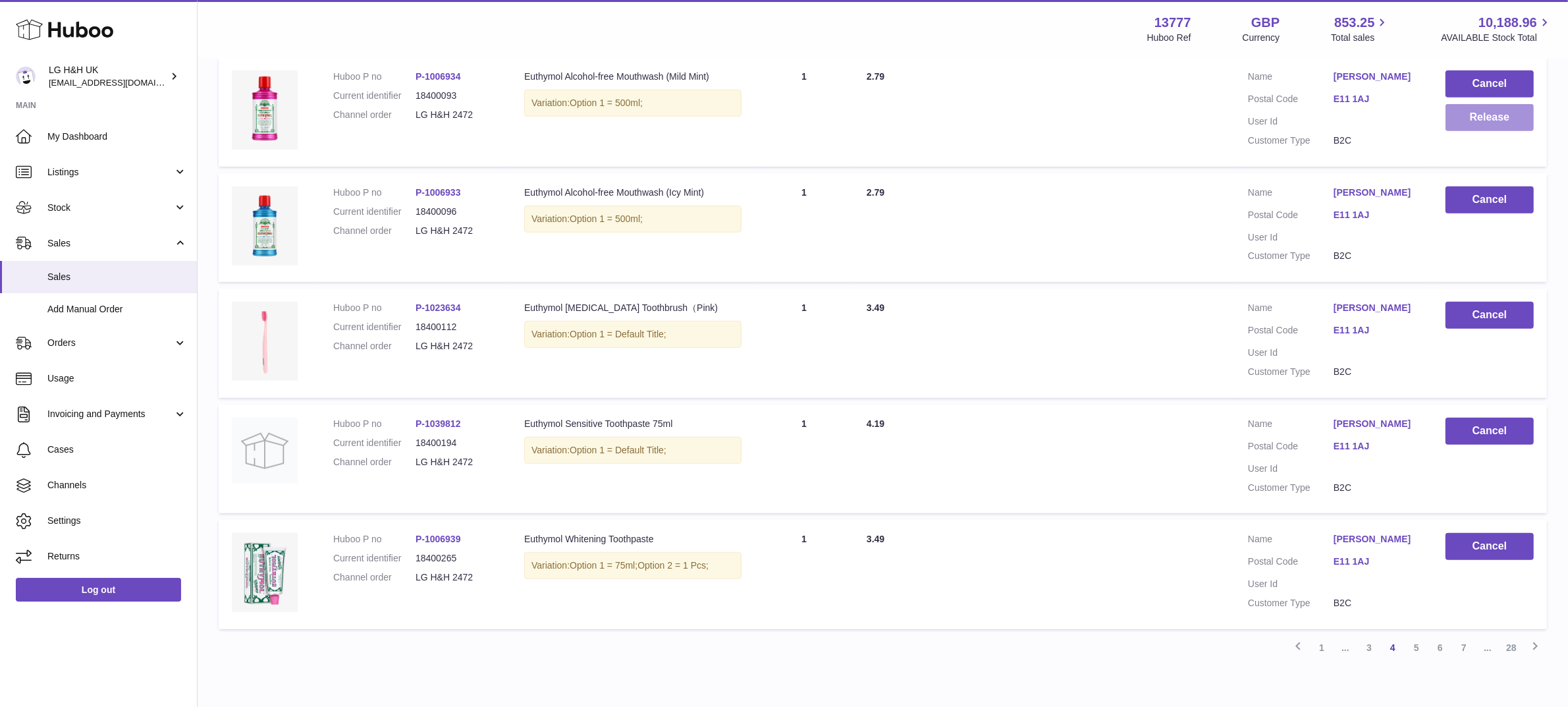
click at [1480, 115] on button "Release" at bounding box center [1490, 117] width 88 height 27
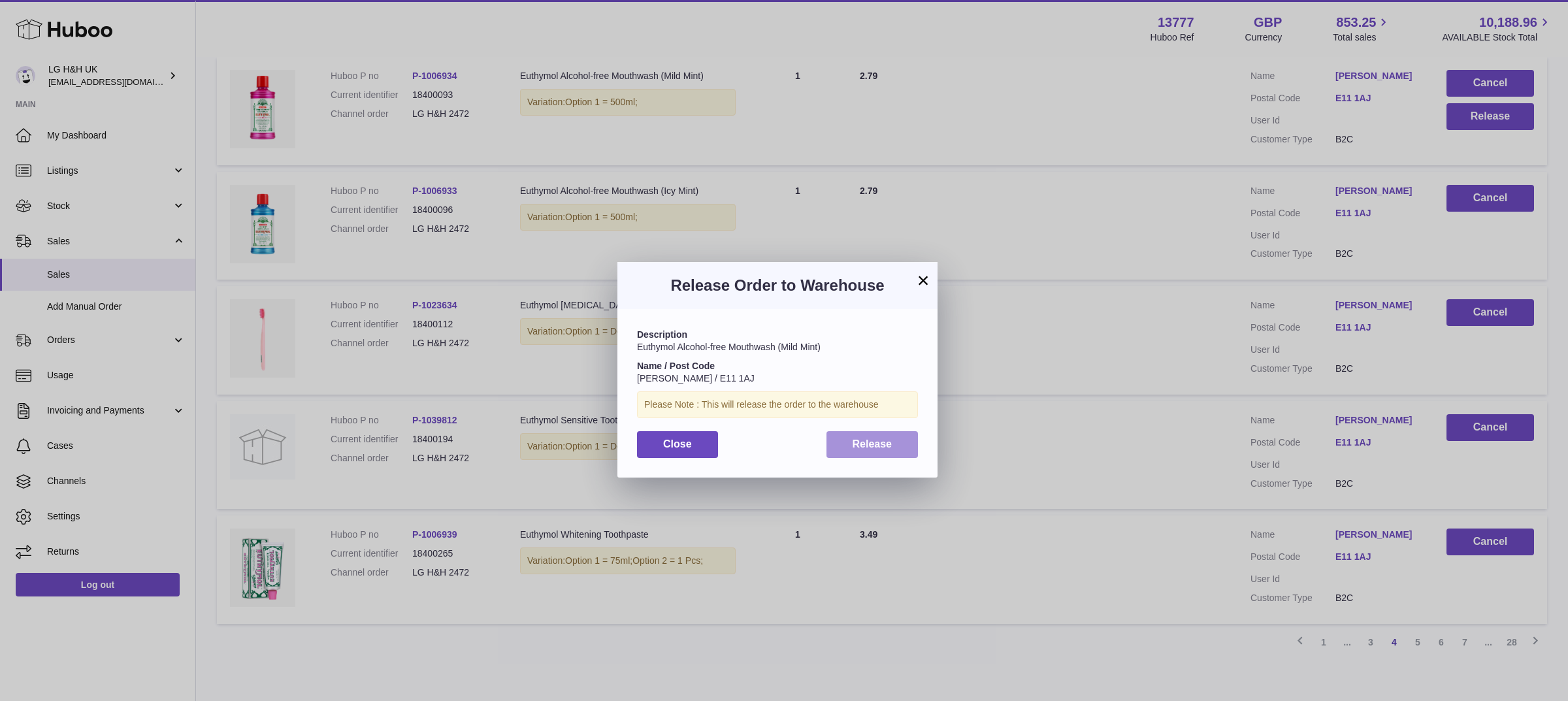
click at [869, 446] on span "Release" at bounding box center [873, 444] width 40 height 11
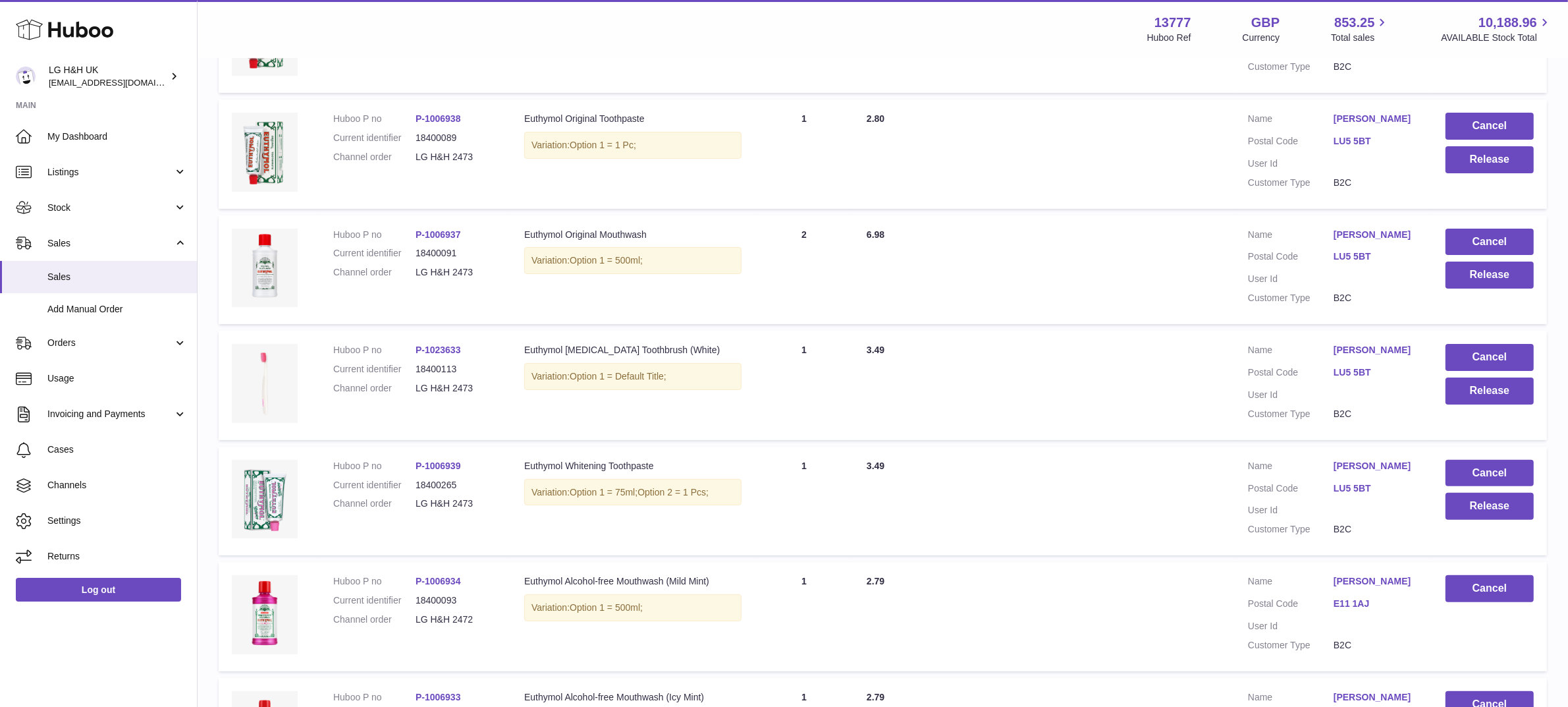
scroll to position [348, 0]
click at [1480, 505] on button "Release" at bounding box center [1490, 505] width 88 height 27
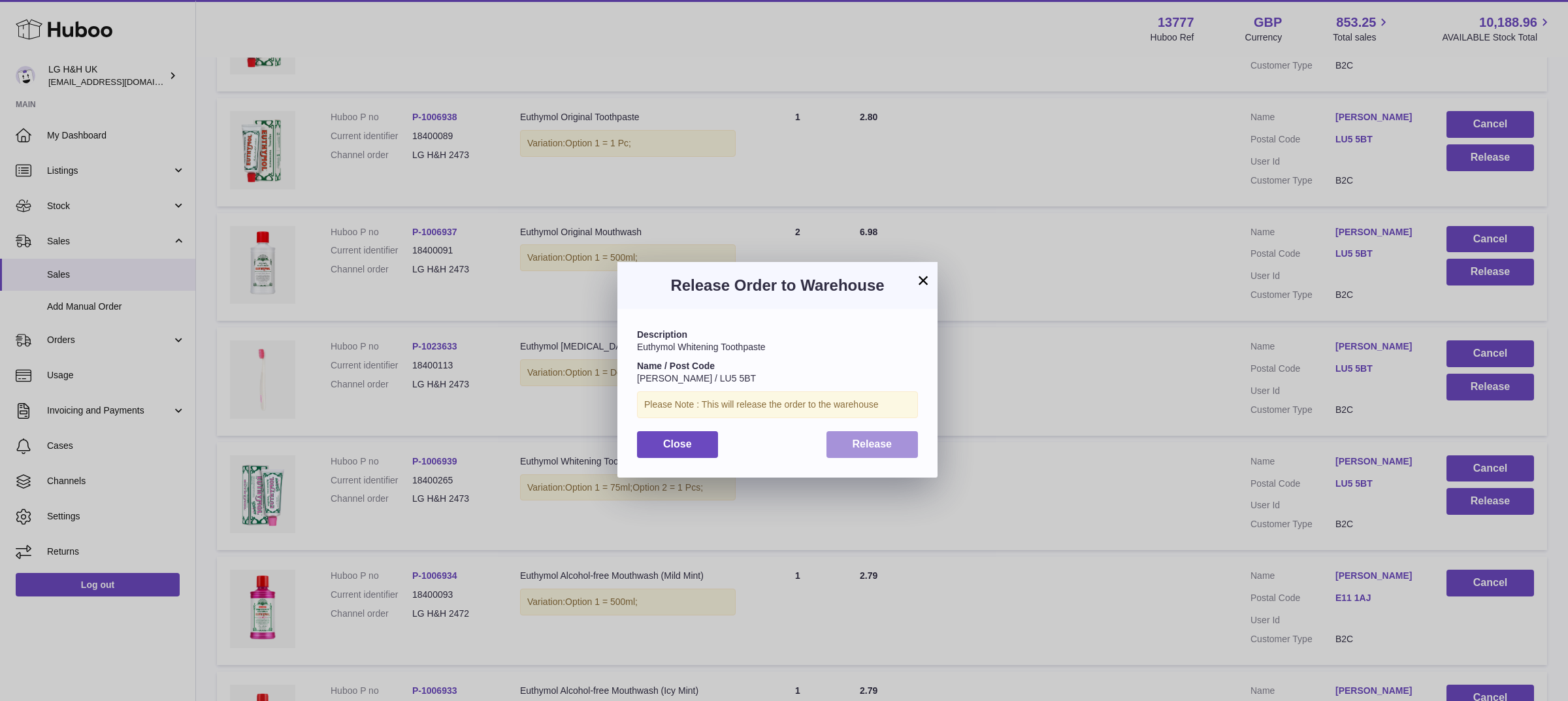
click at [901, 449] on button "Release" at bounding box center [872, 444] width 92 height 26
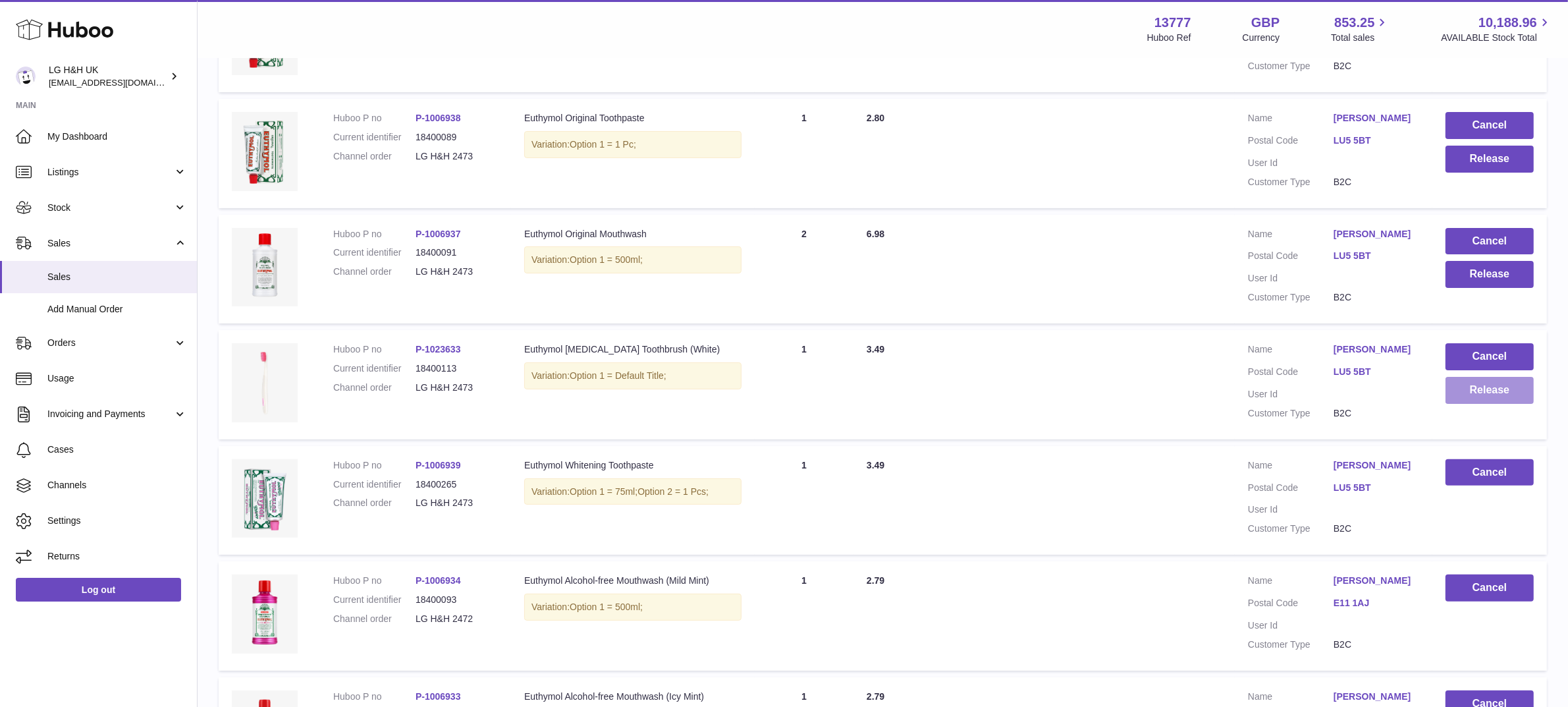
click at [1470, 387] on button "Release" at bounding box center [1490, 390] width 88 height 27
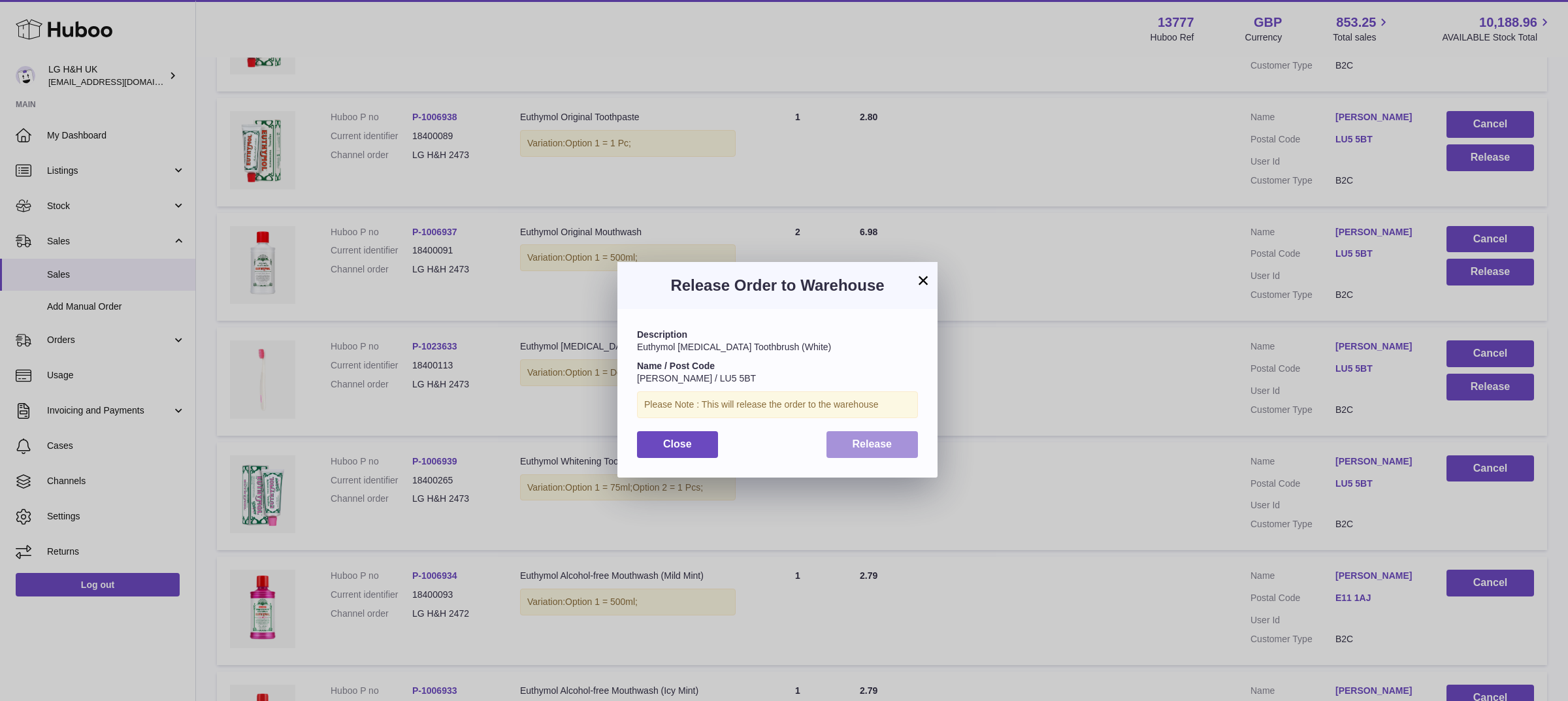
click at [889, 444] on span "Release" at bounding box center [873, 444] width 40 height 11
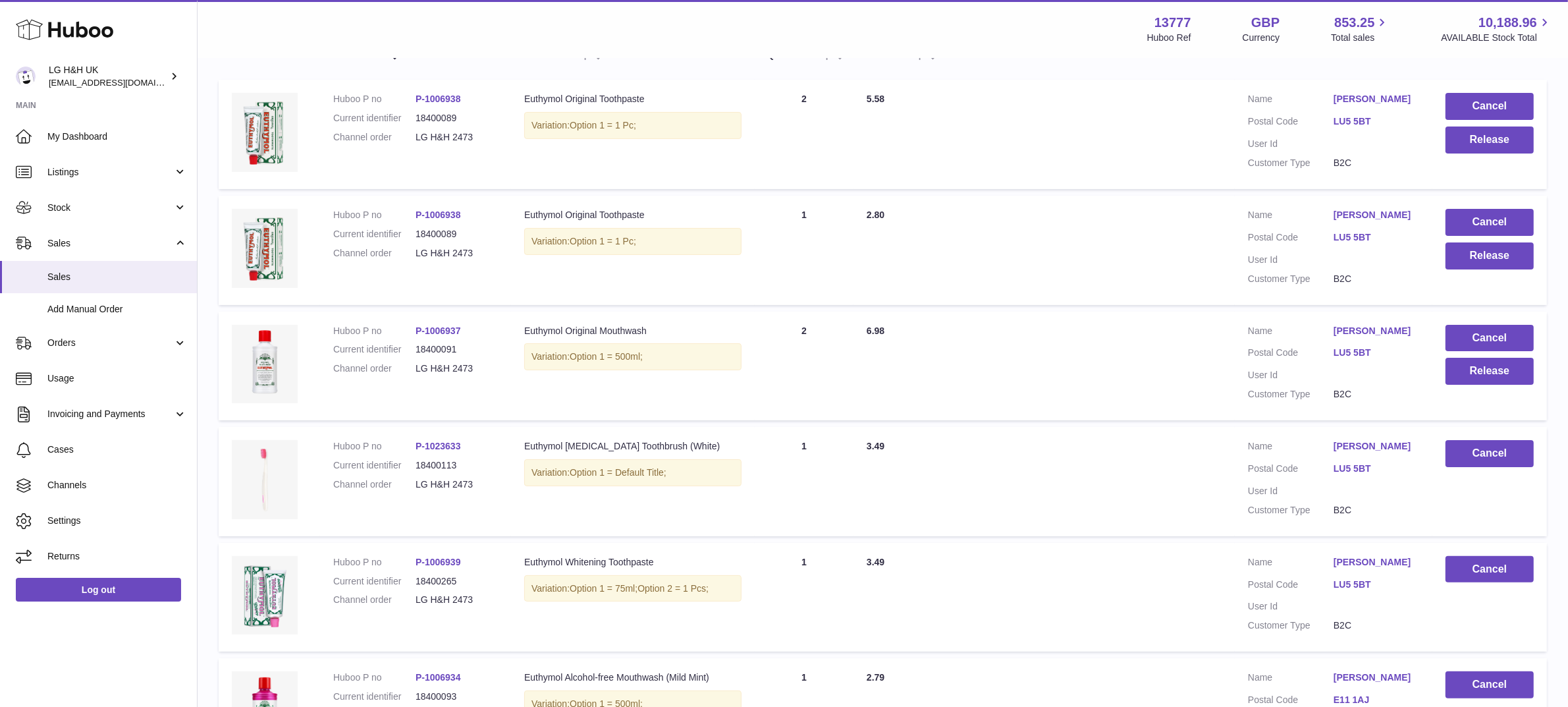
scroll to position [249, 0]
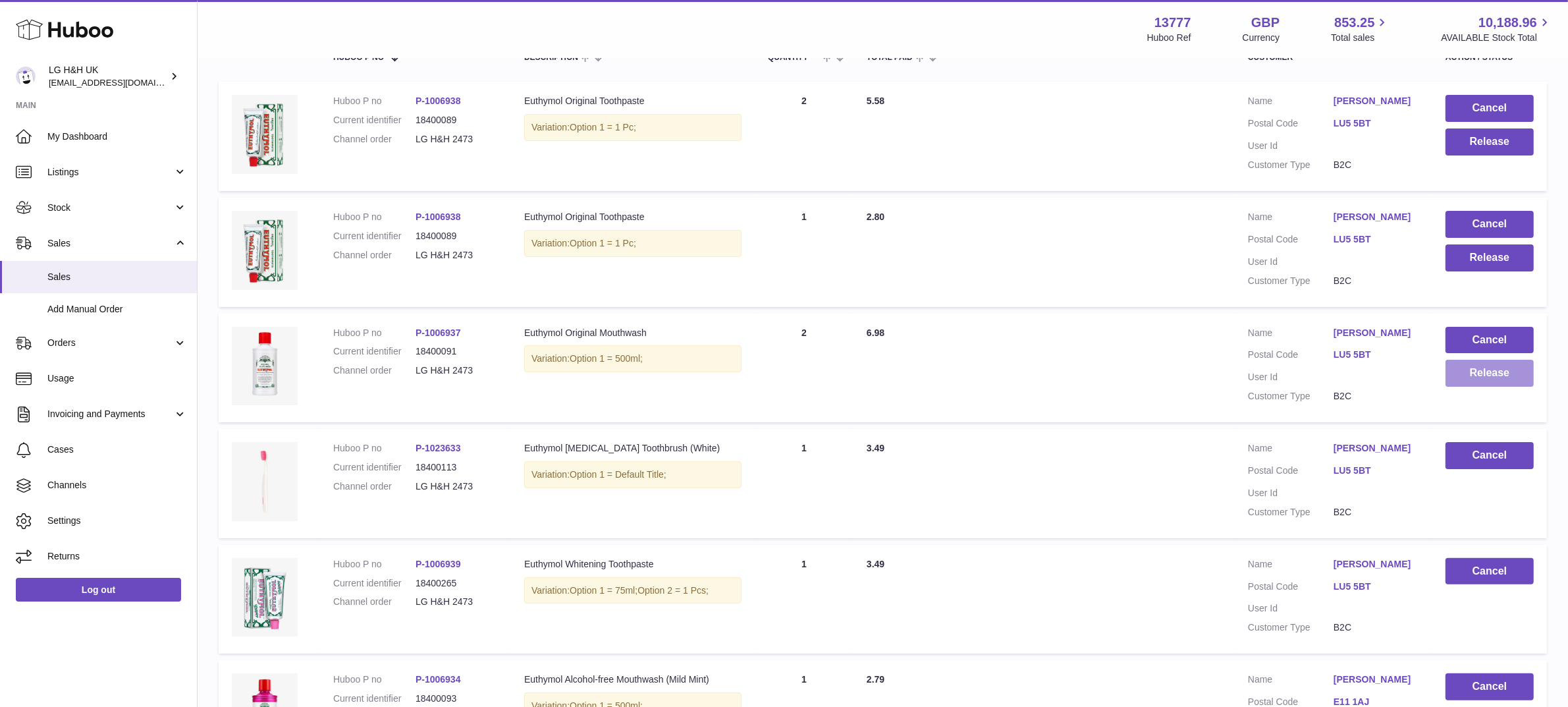
click at [1466, 377] on button "Release" at bounding box center [1490, 372] width 88 height 27
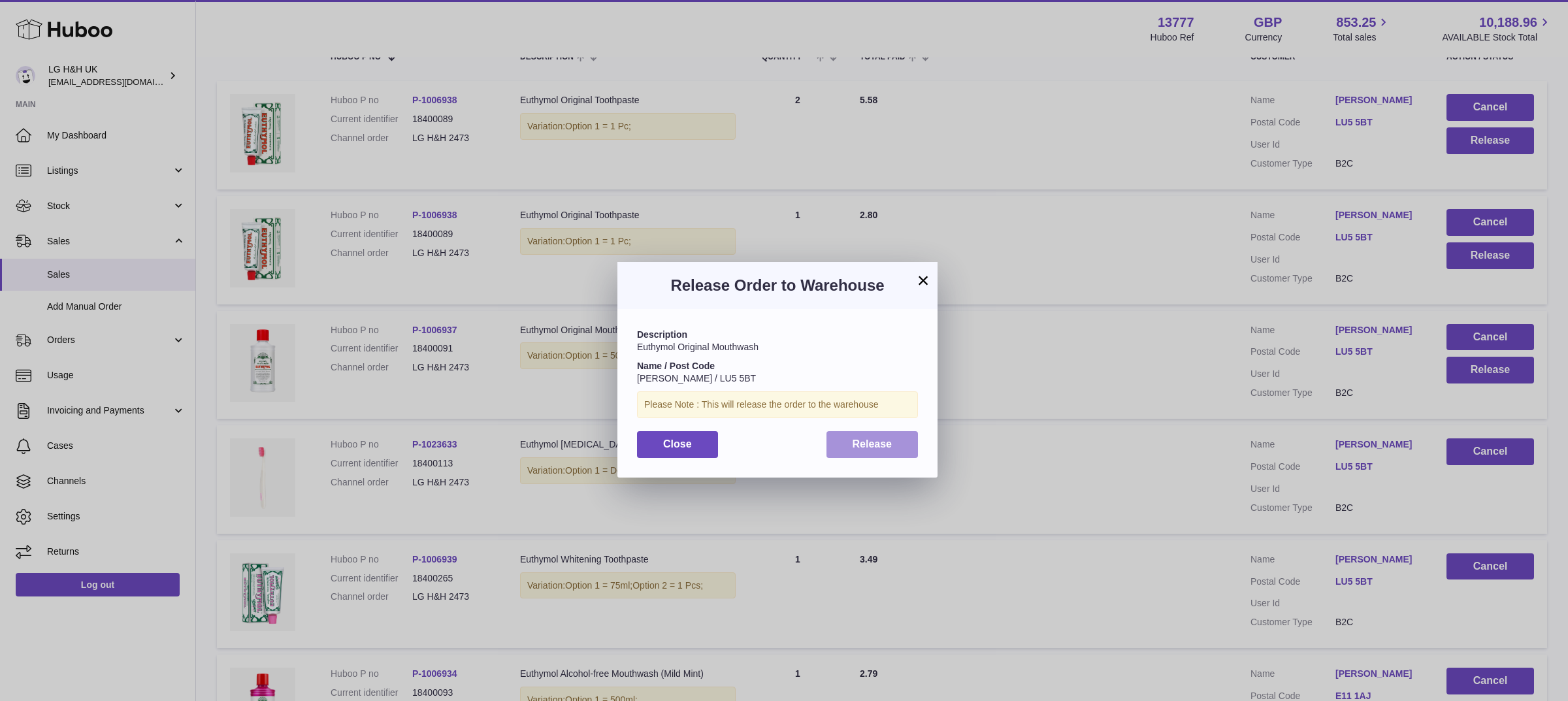
click at [882, 441] on span "Release" at bounding box center [873, 444] width 40 height 11
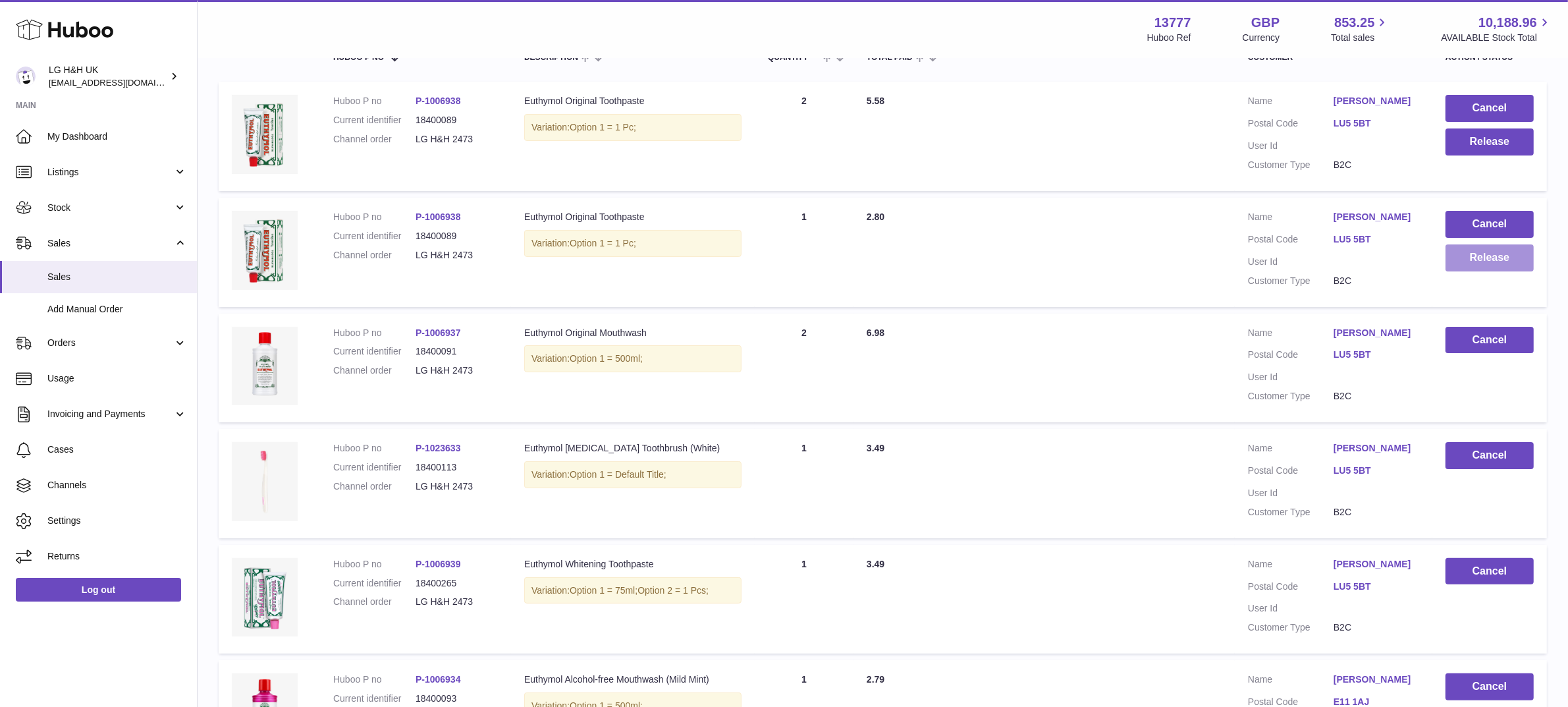
click at [1474, 245] on button "Release" at bounding box center [1490, 257] width 88 height 27
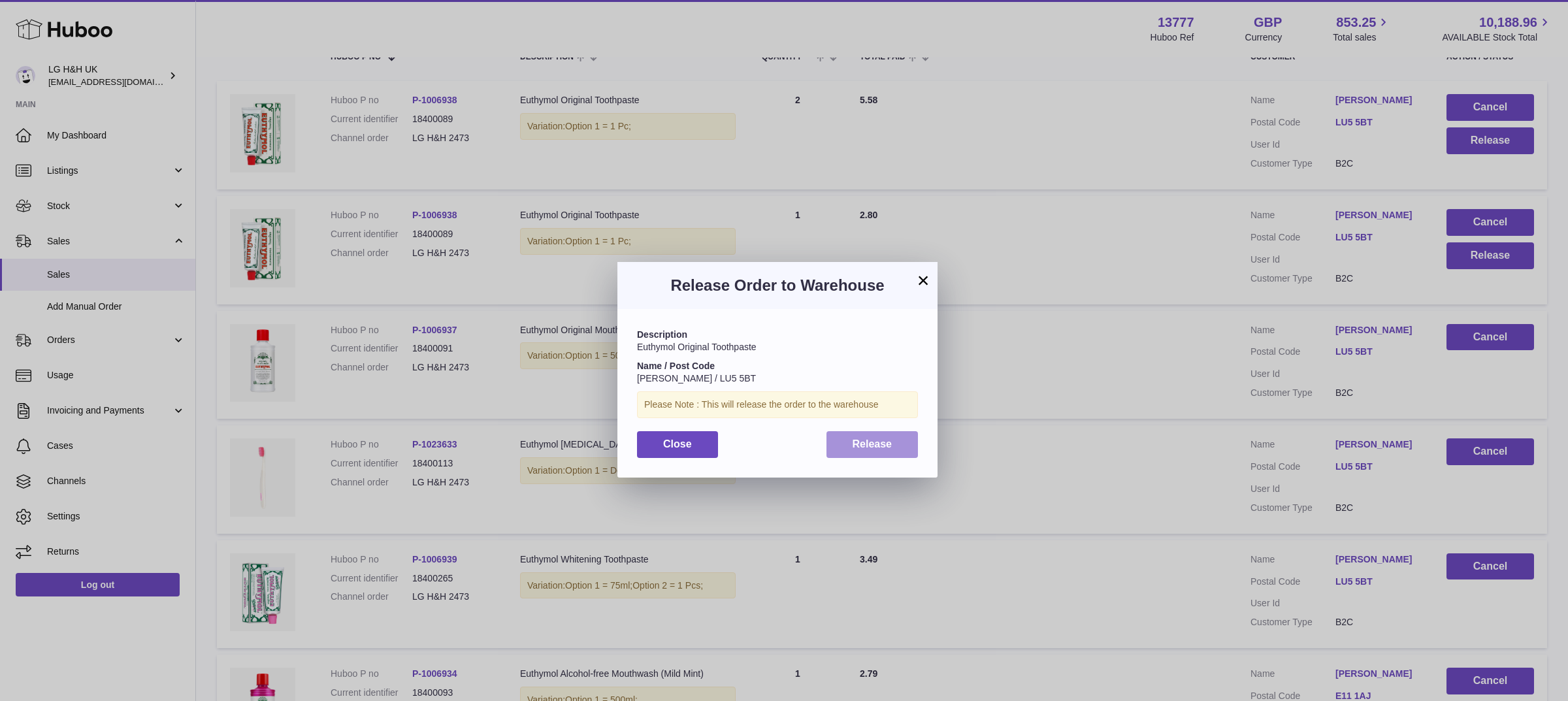
click at [871, 436] on button "Release" at bounding box center [872, 444] width 92 height 26
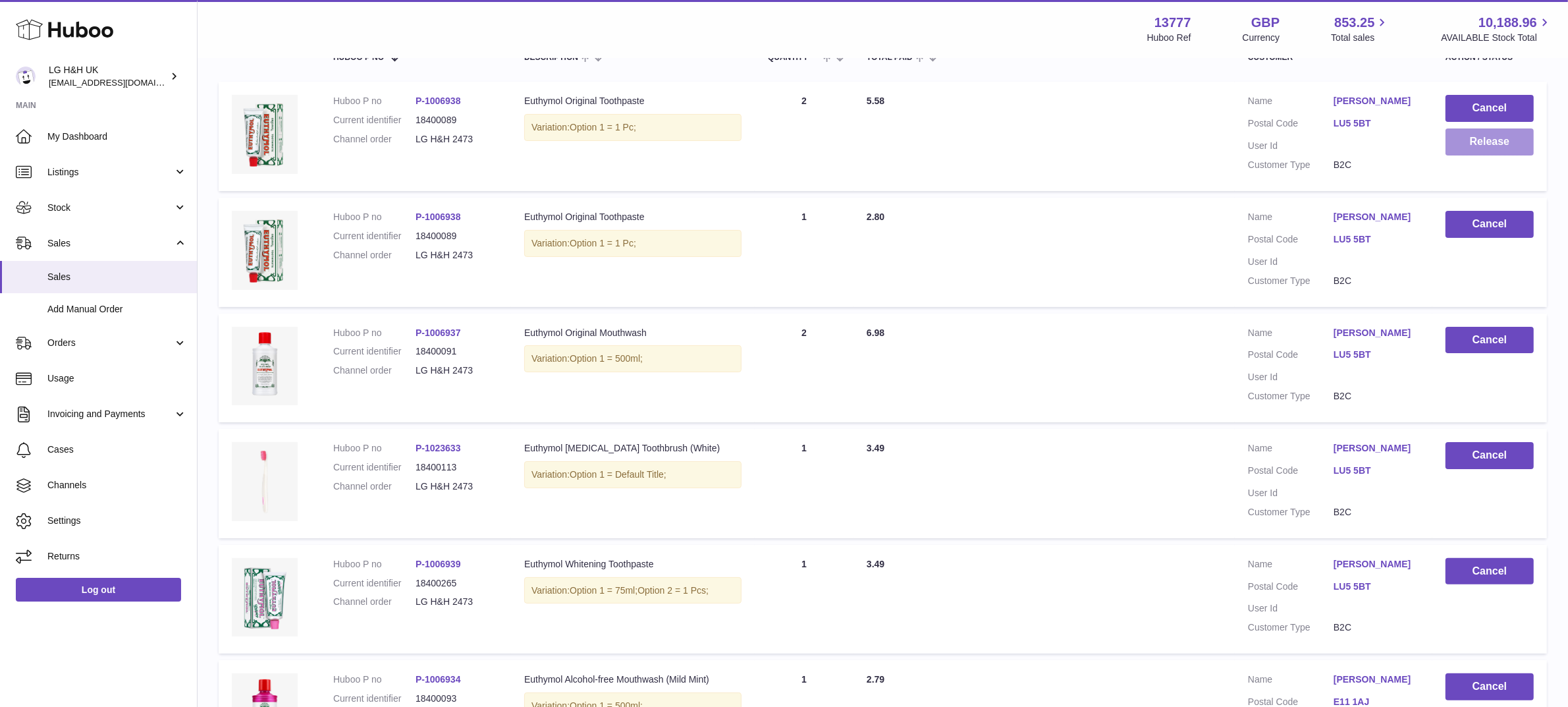
click at [1486, 148] on button "Release" at bounding box center [1490, 142] width 88 height 27
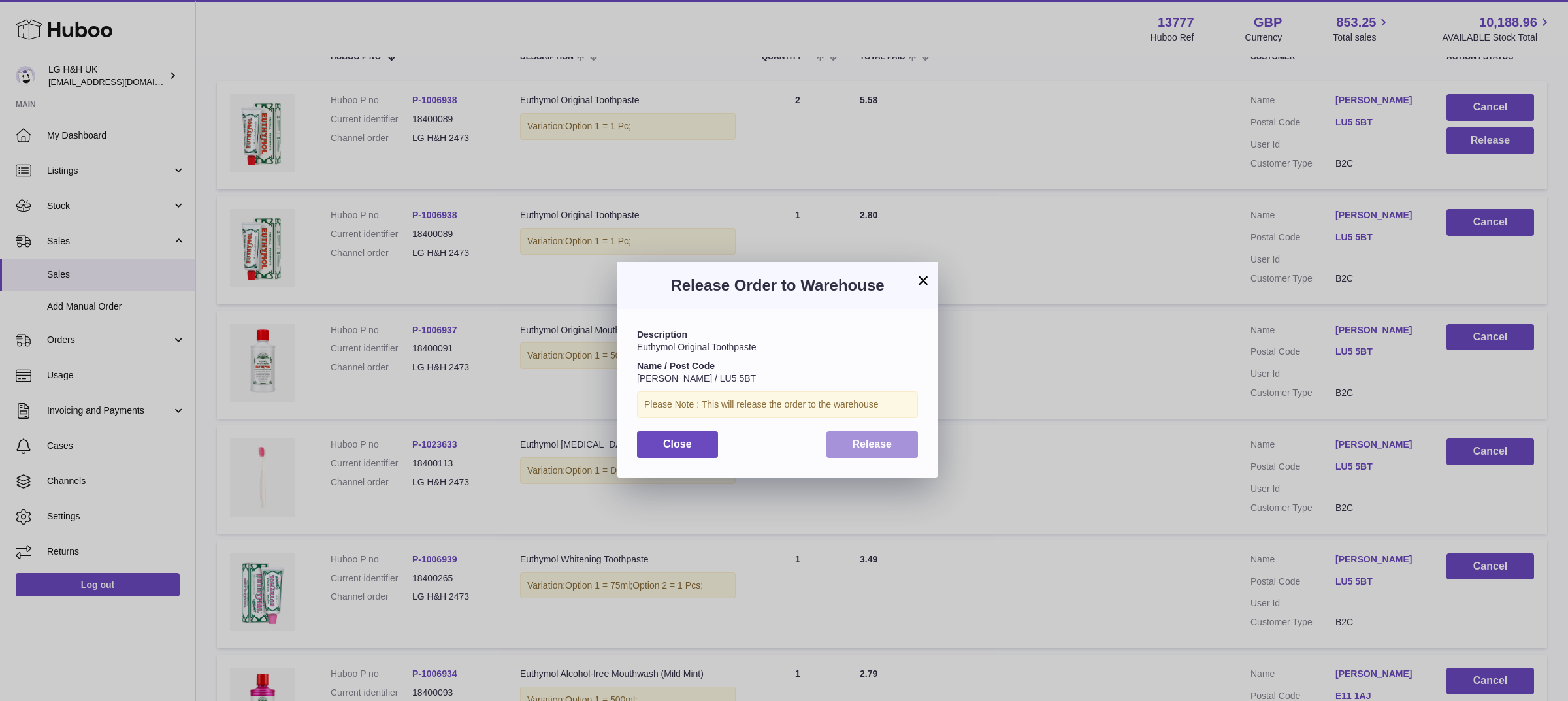
click at [874, 438] on span "Release" at bounding box center [873, 444] width 40 height 11
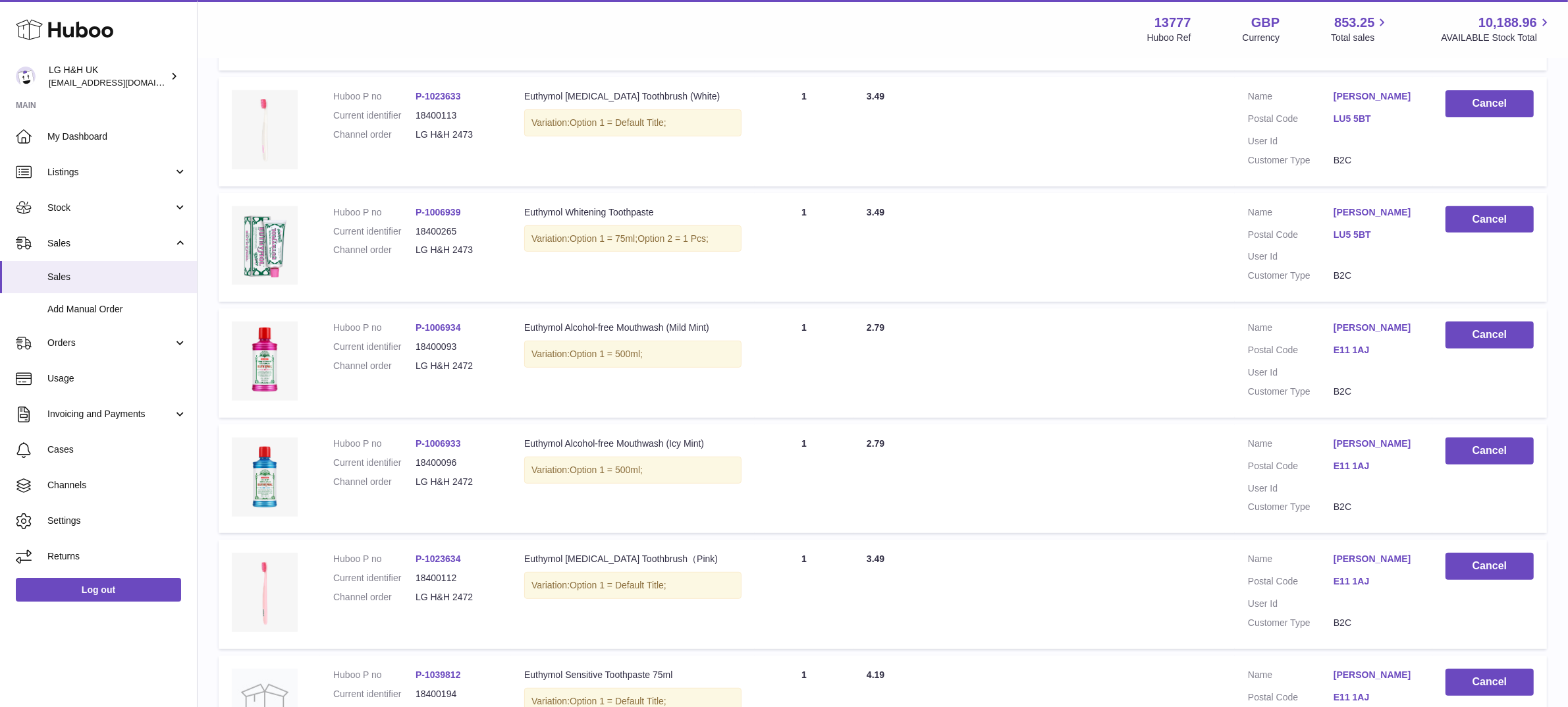
scroll to position [917, 0]
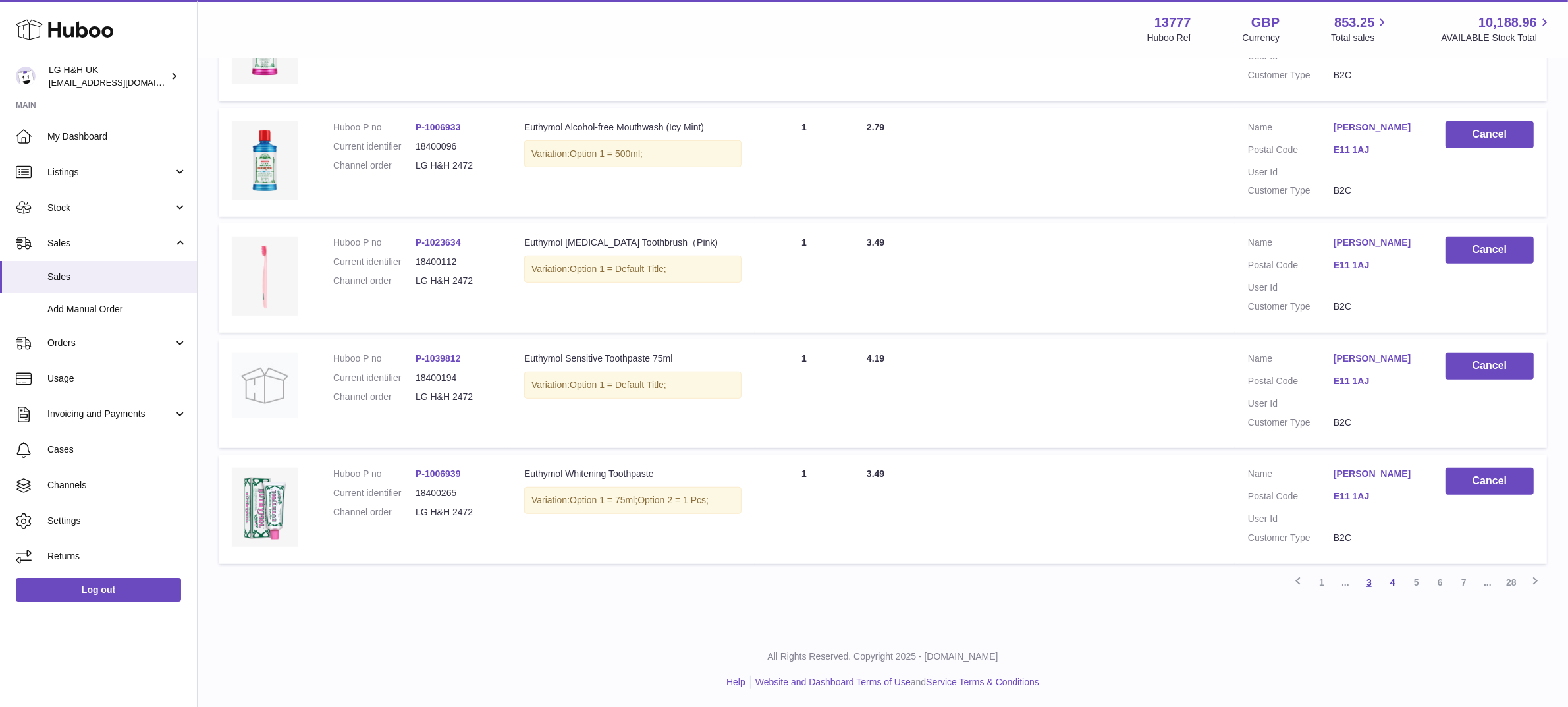
click at [1371, 583] on link "3" at bounding box center [1369, 582] width 24 height 24
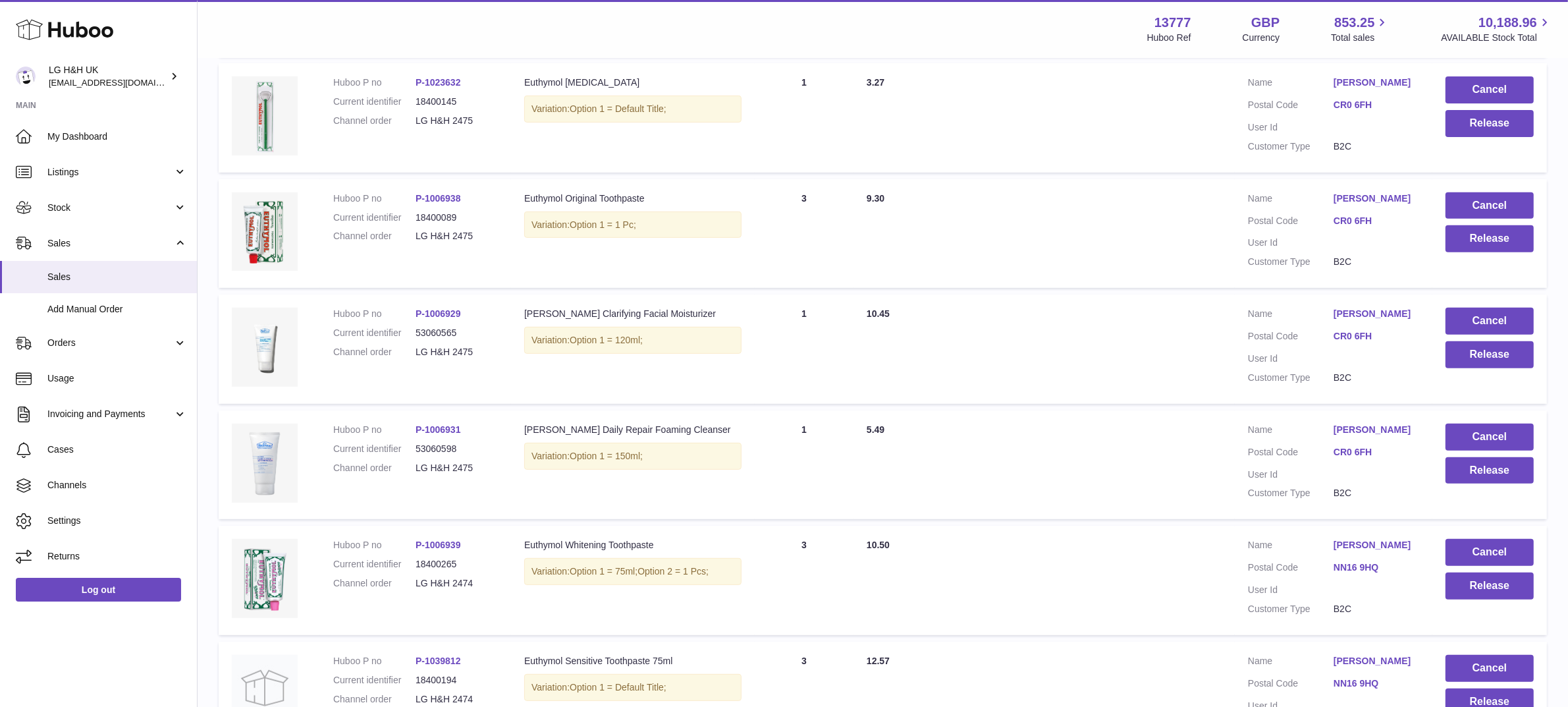
scroll to position [967, 0]
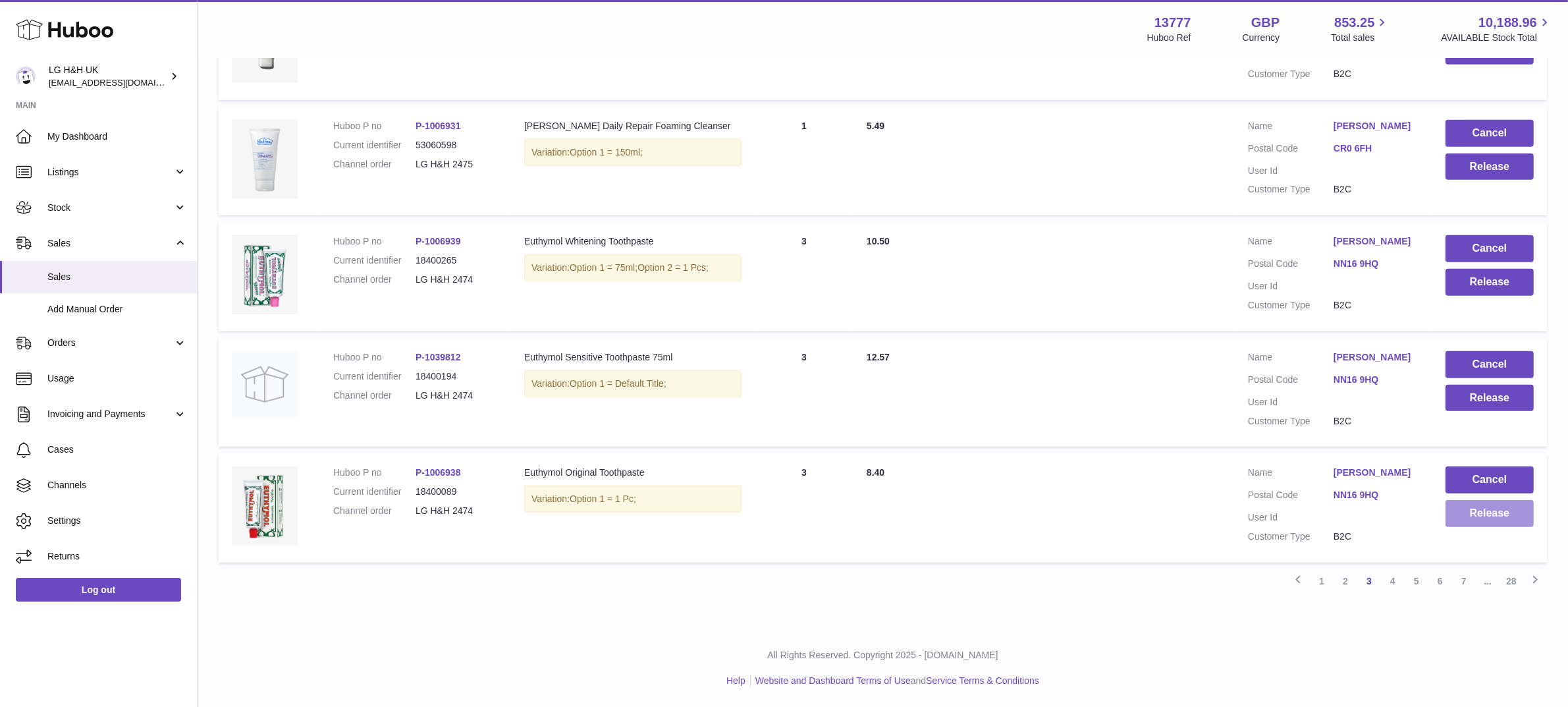
click at [1460, 522] on button "Release" at bounding box center [1490, 513] width 88 height 27
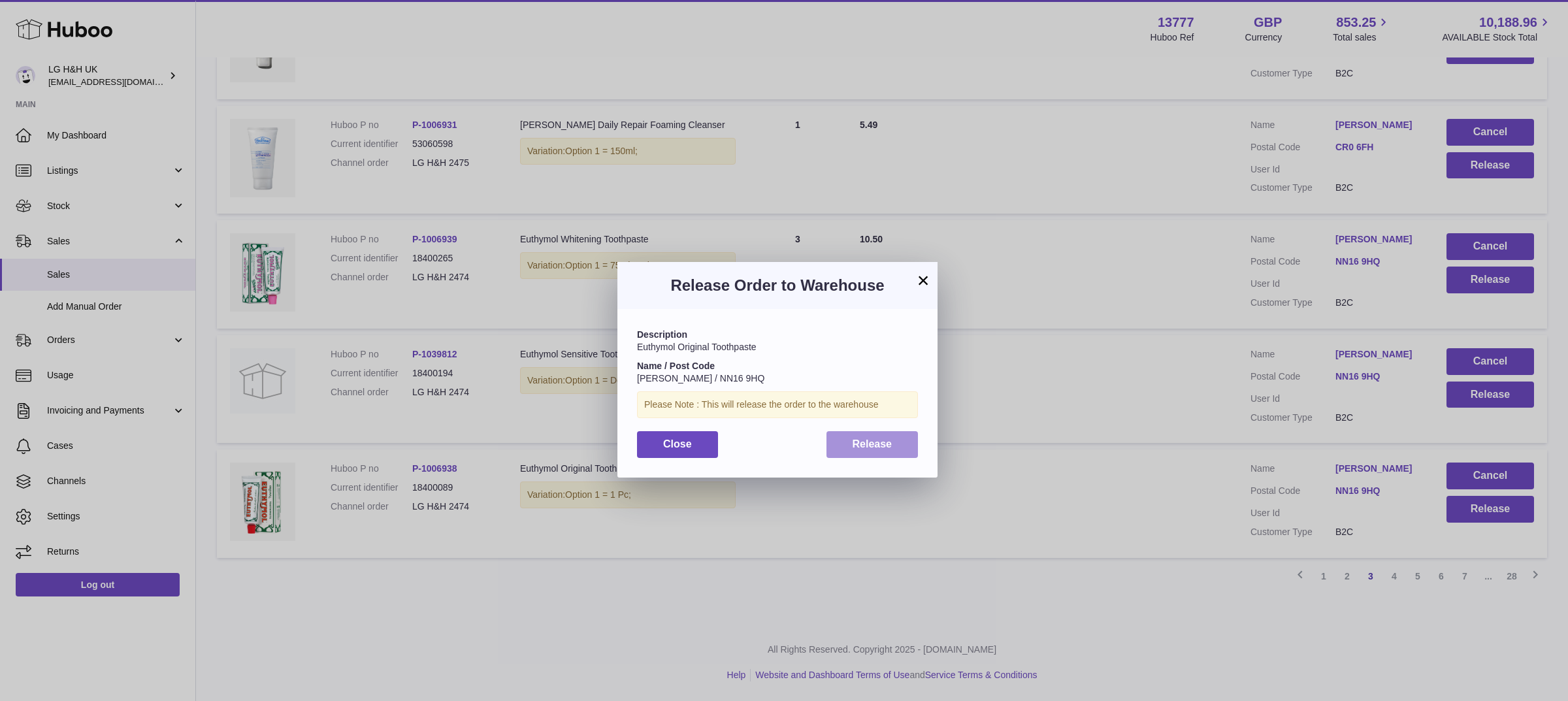
click at [909, 455] on button "Release" at bounding box center [872, 444] width 92 height 26
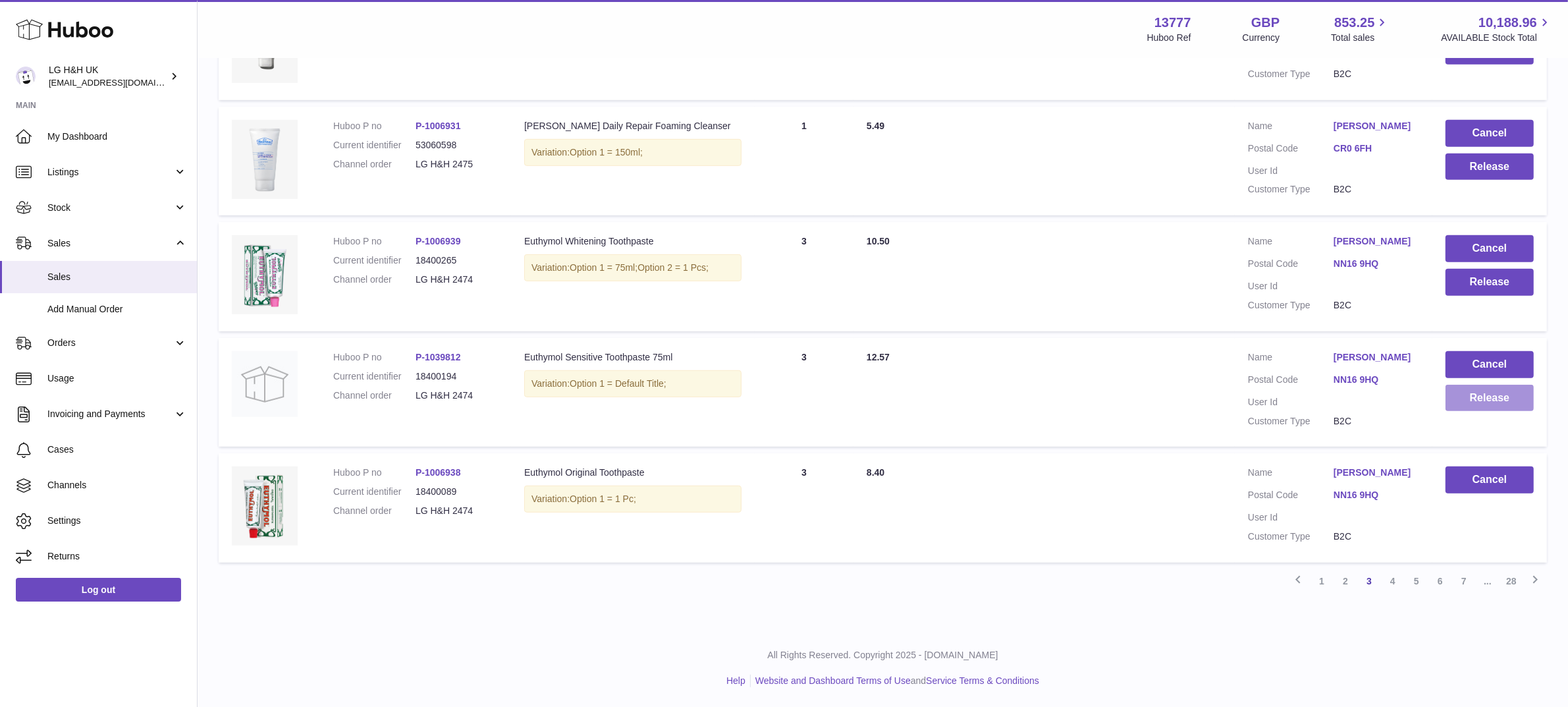
click at [1463, 393] on button "Release" at bounding box center [1490, 397] width 88 height 27
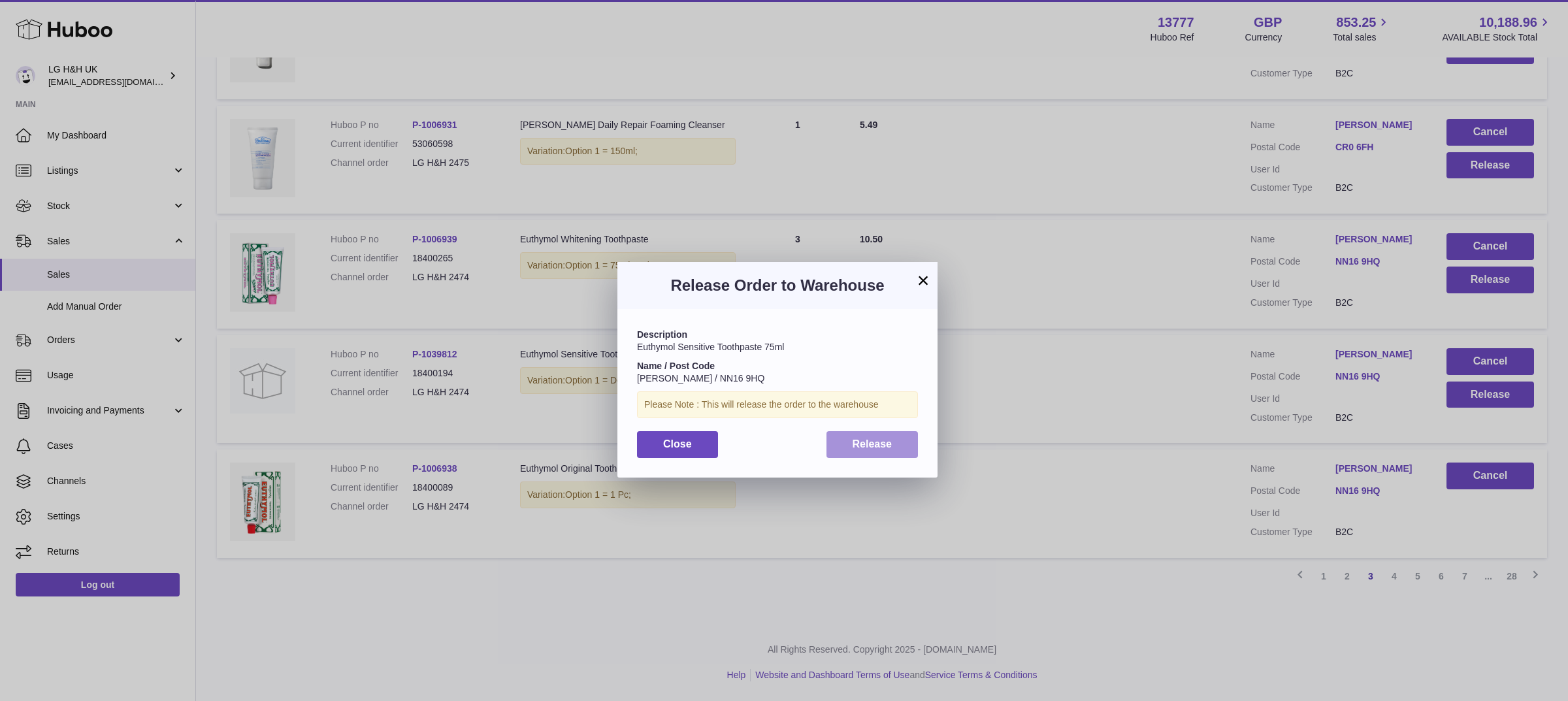
click at [884, 435] on button "Release" at bounding box center [872, 444] width 92 height 26
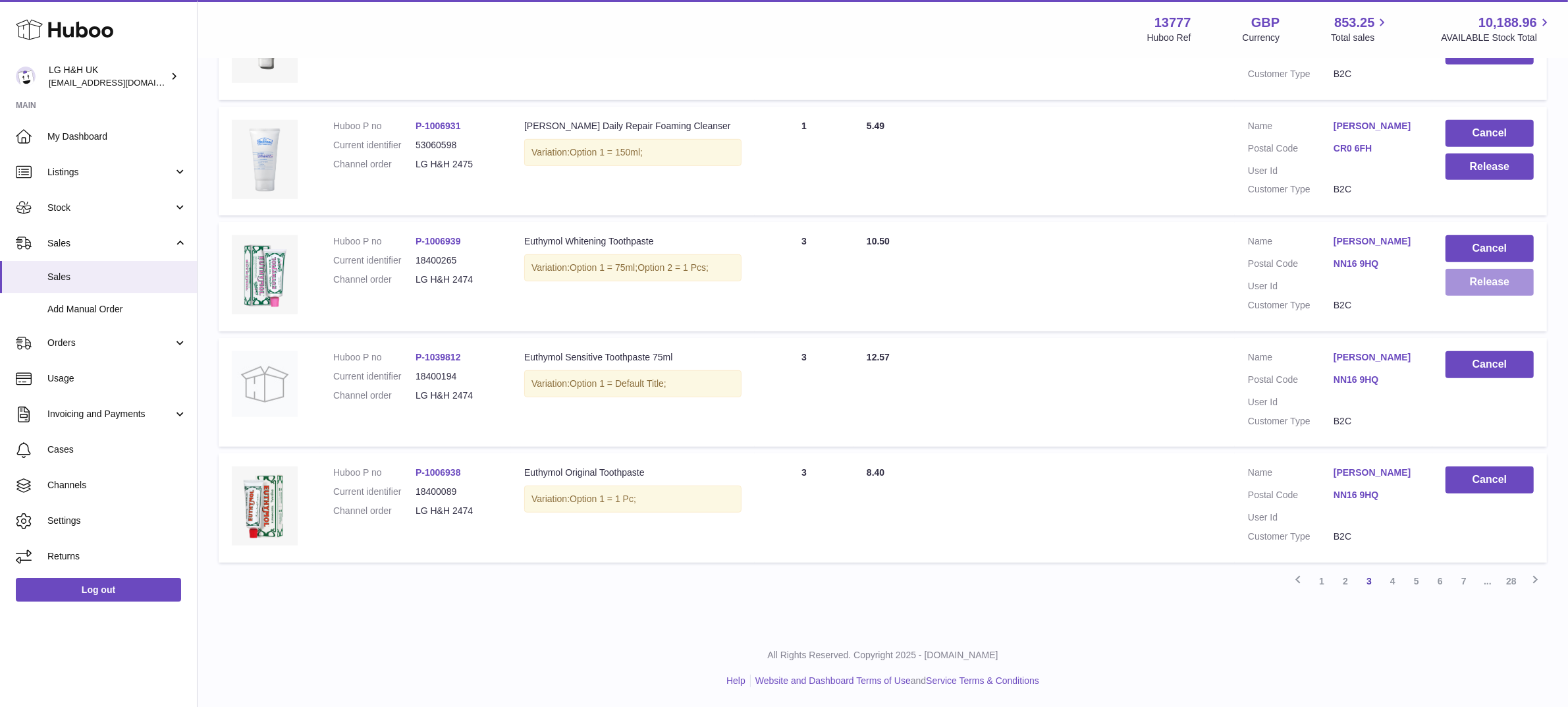
click at [1461, 295] on button "Release" at bounding box center [1490, 281] width 88 height 27
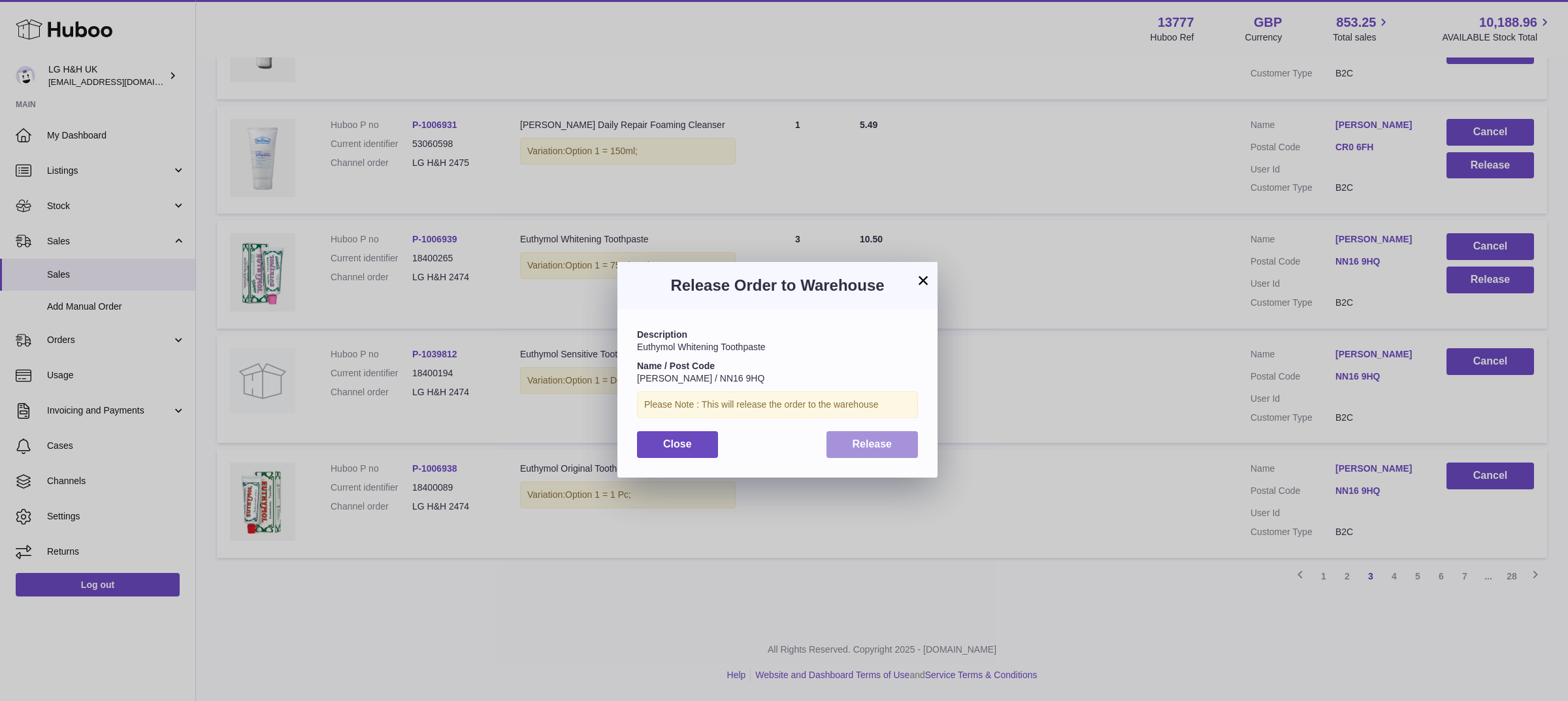
click at [880, 446] on span "Release" at bounding box center [873, 444] width 40 height 11
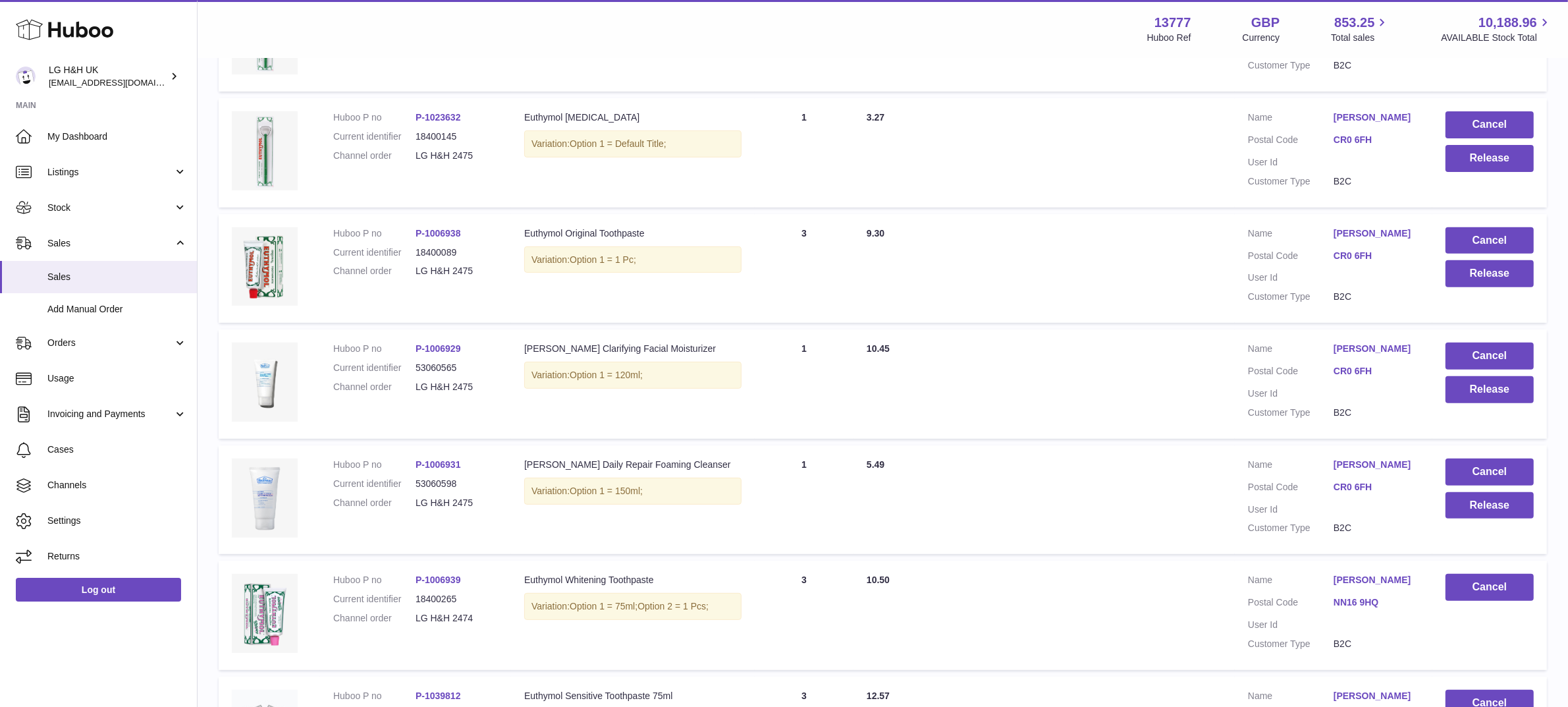
scroll to position [580, 0]
click at [1468, 519] on button "Release" at bounding box center [1490, 504] width 88 height 27
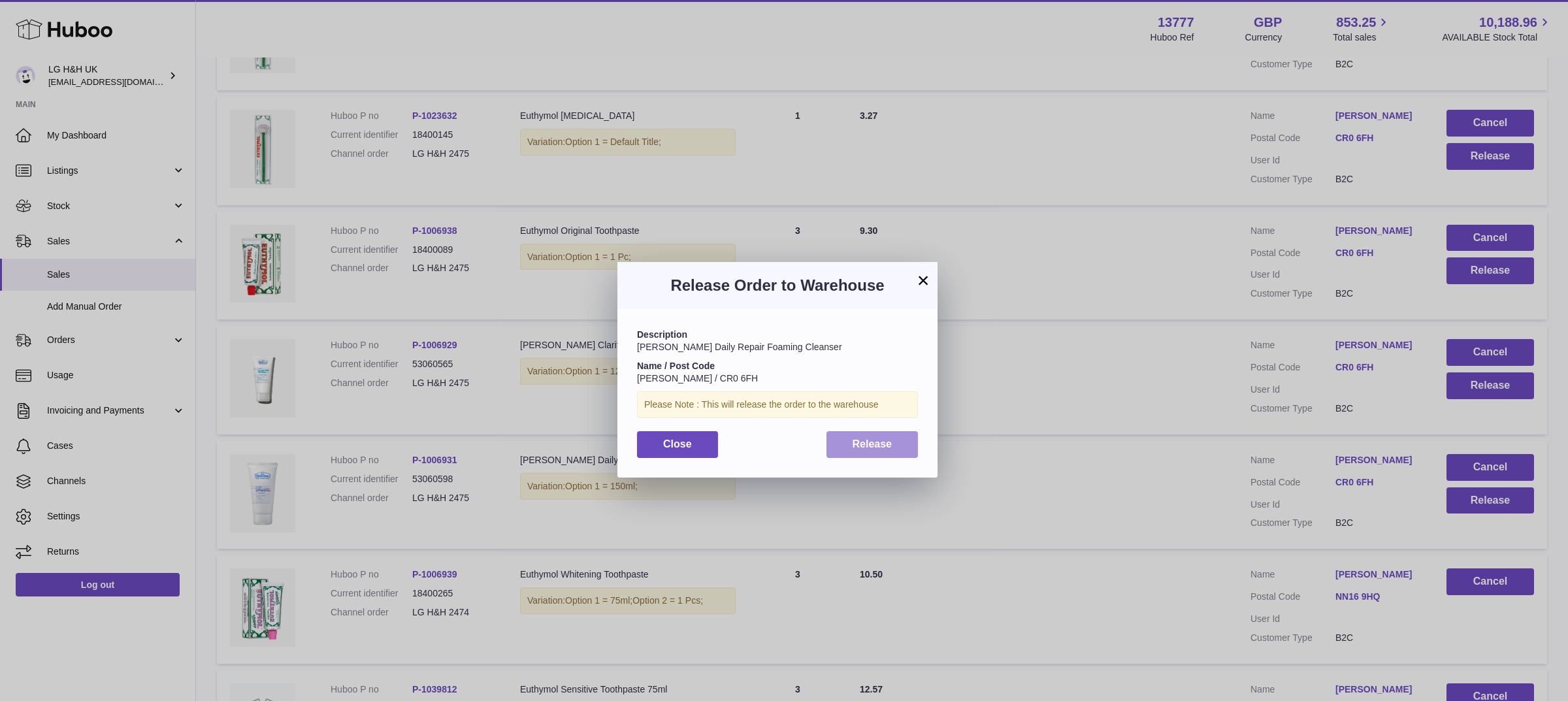
click at [897, 448] on button "Release" at bounding box center [872, 444] width 92 height 26
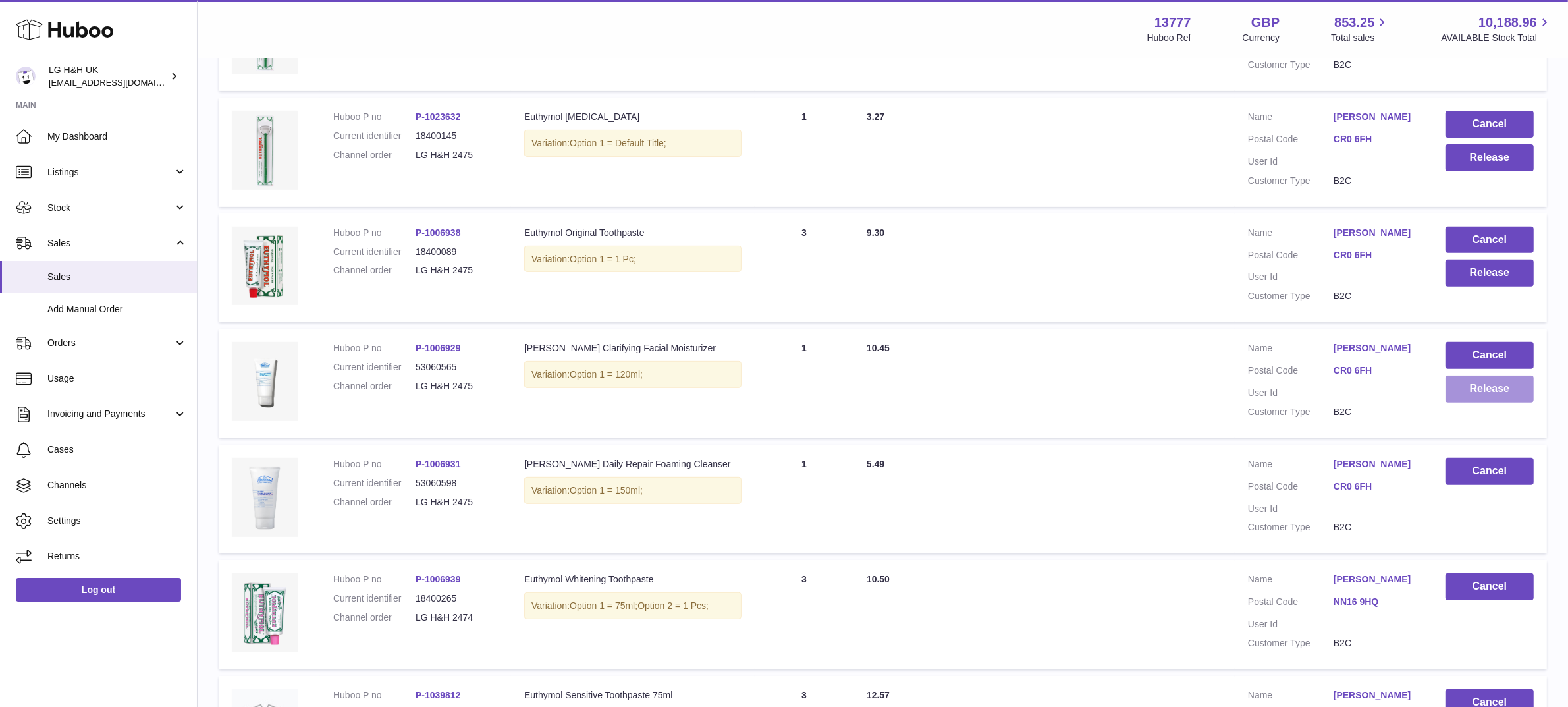
click at [1476, 403] on button "Release" at bounding box center [1490, 388] width 88 height 27
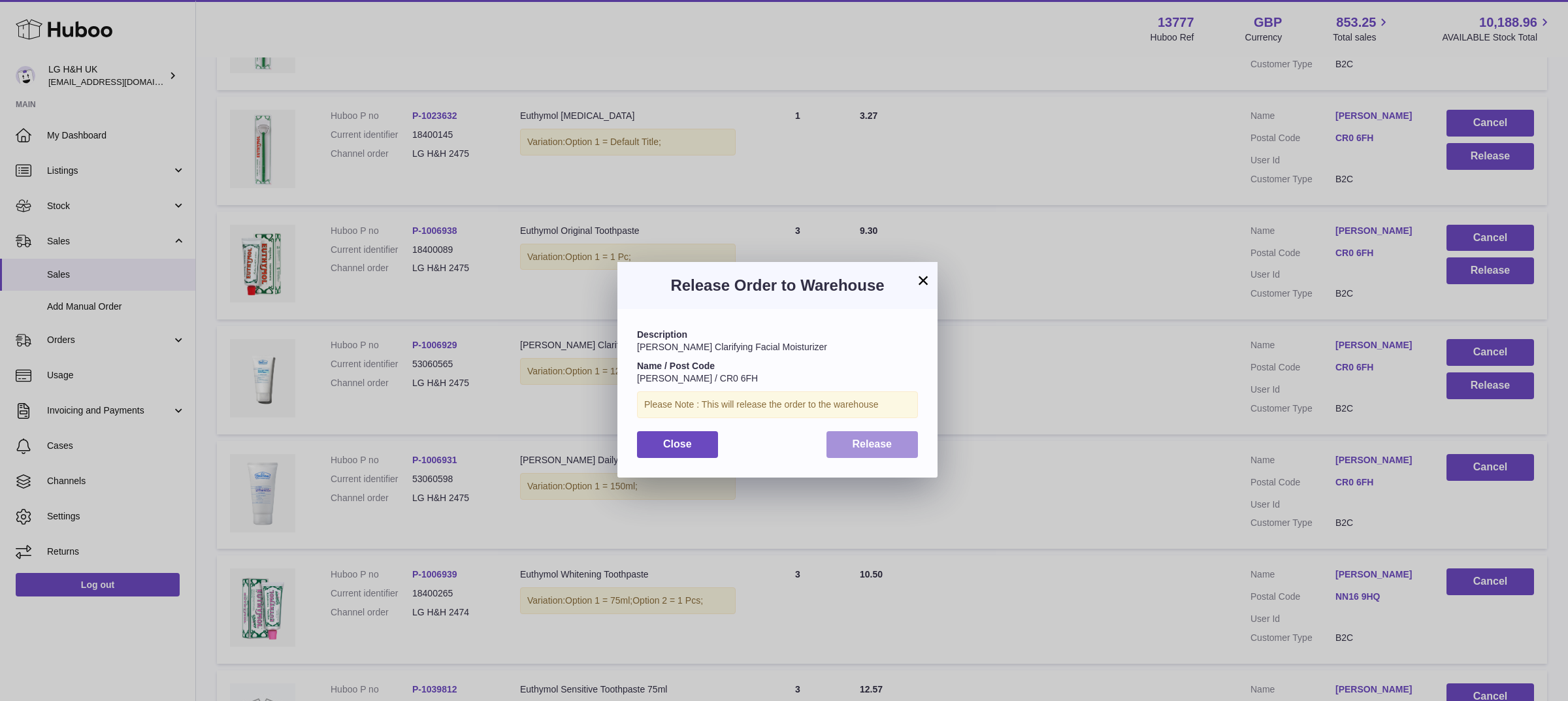
click at [867, 442] on span "Release" at bounding box center [873, 444] width 40 height 11
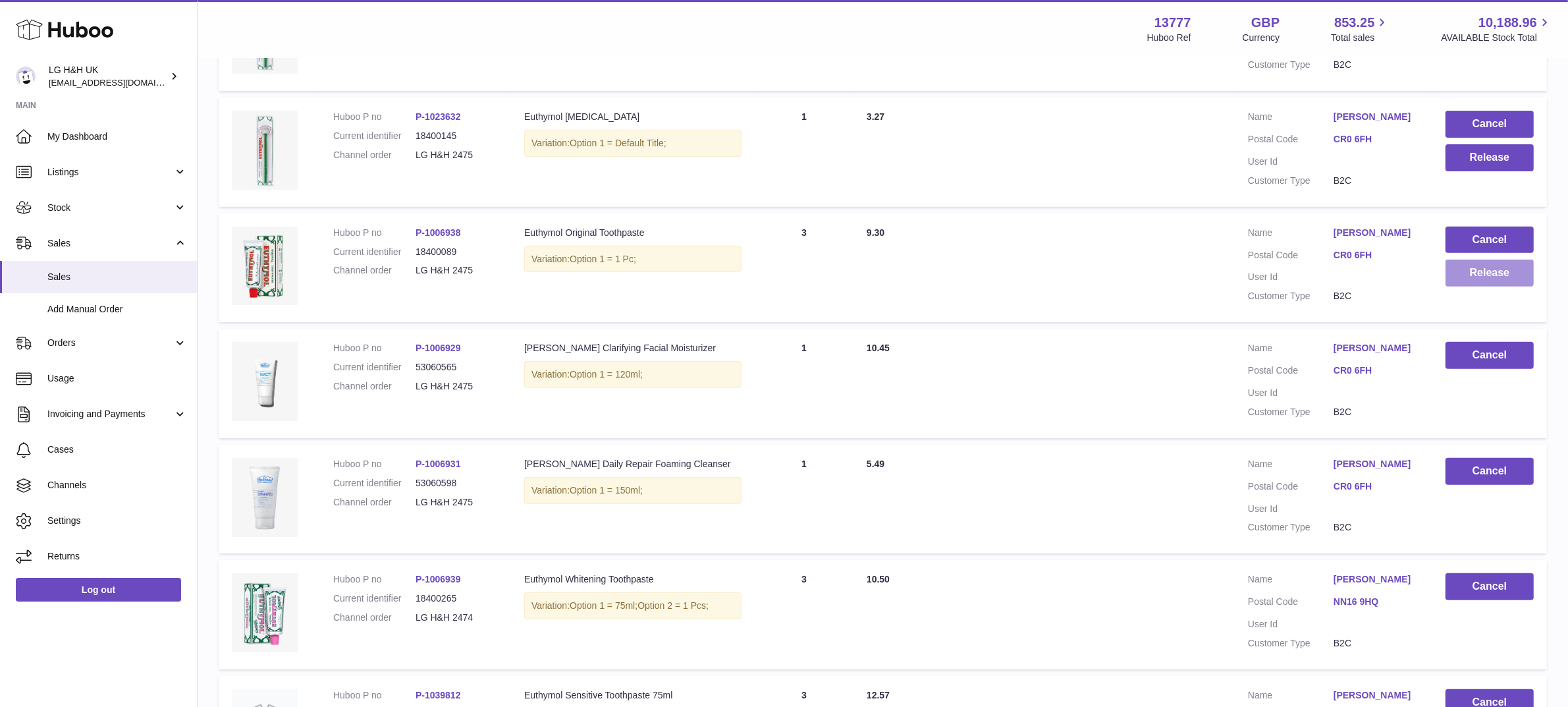
click at [1464, 287] on button "Release" at bounding box center [1490, 272] width 88 height 27
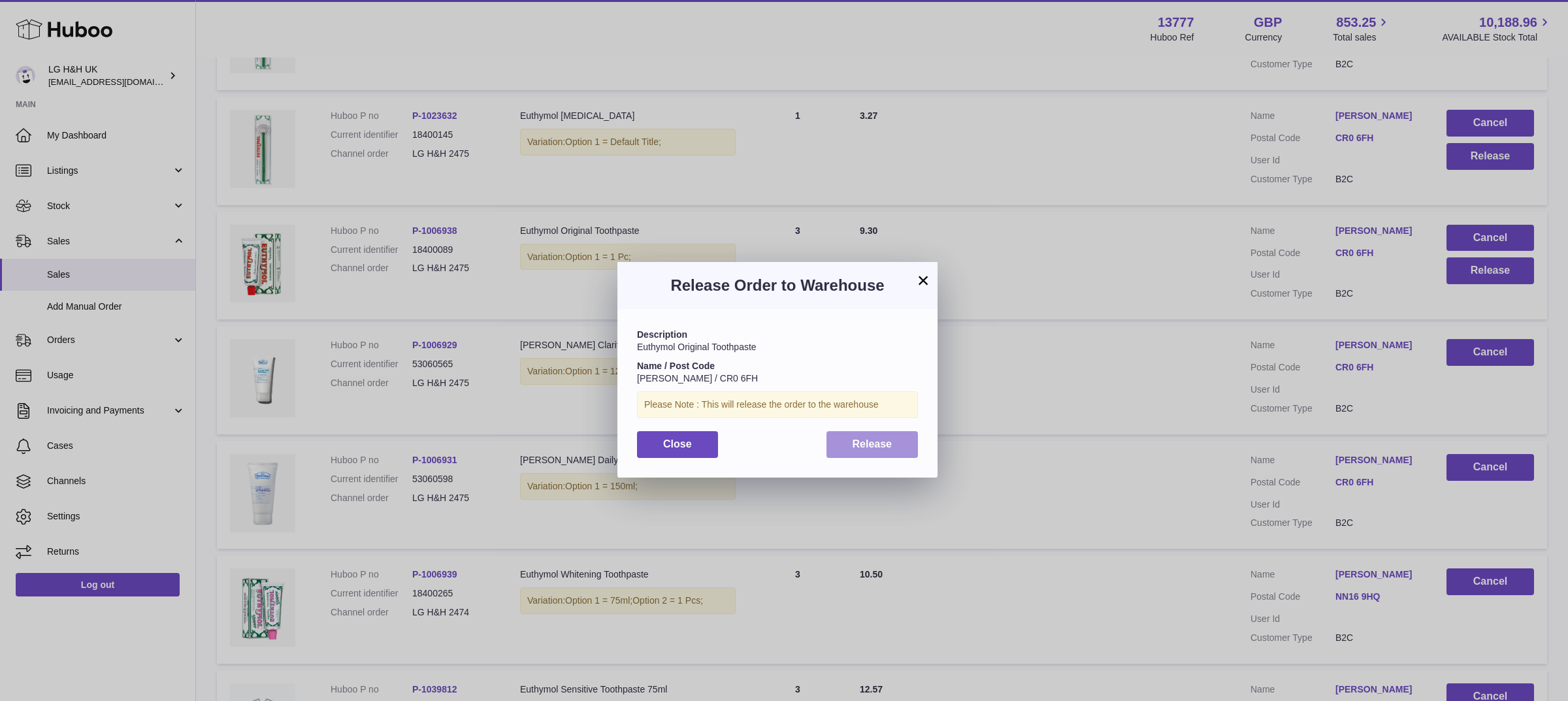
click at [903, 452] on button "Release" at bounding box center [872, 444] width 92 height 26
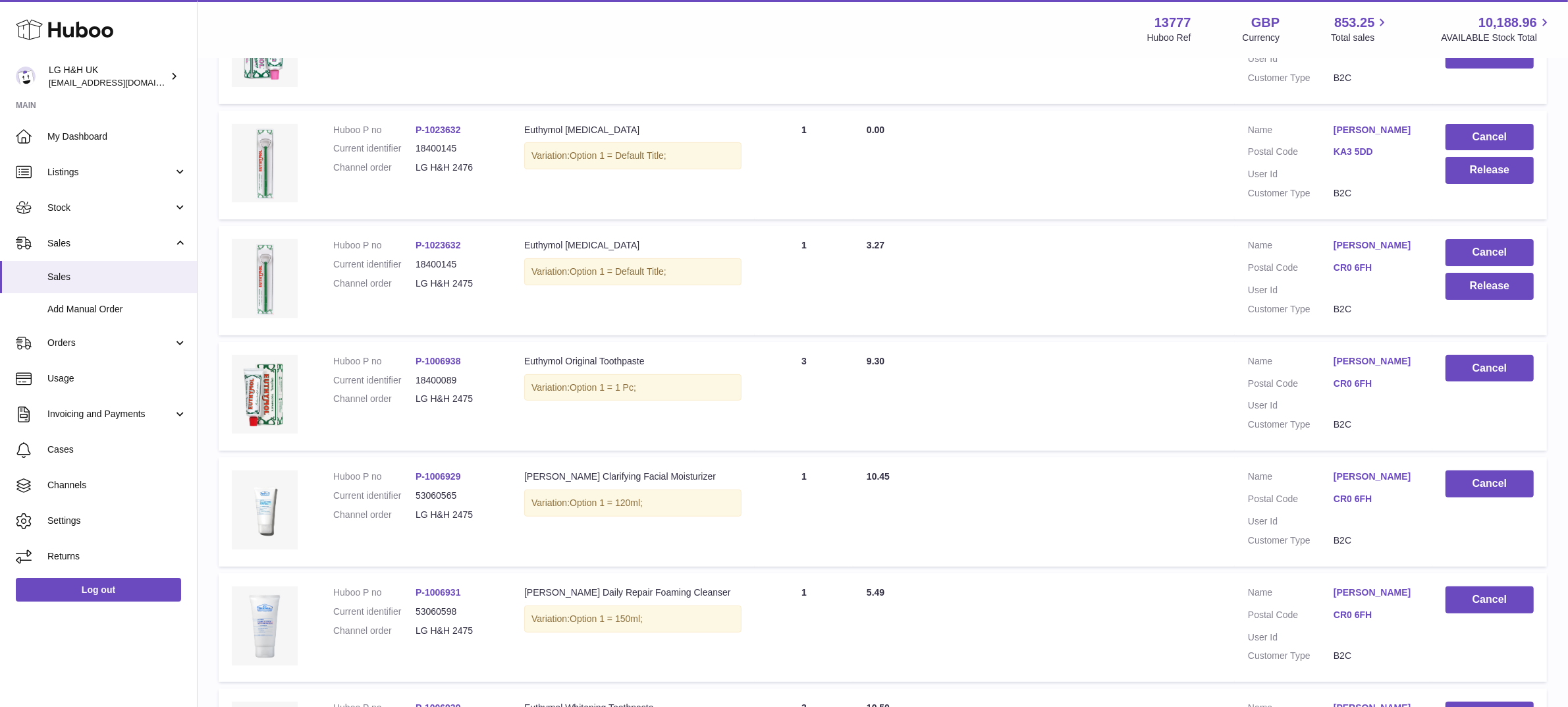
scroll to position [450, 0]
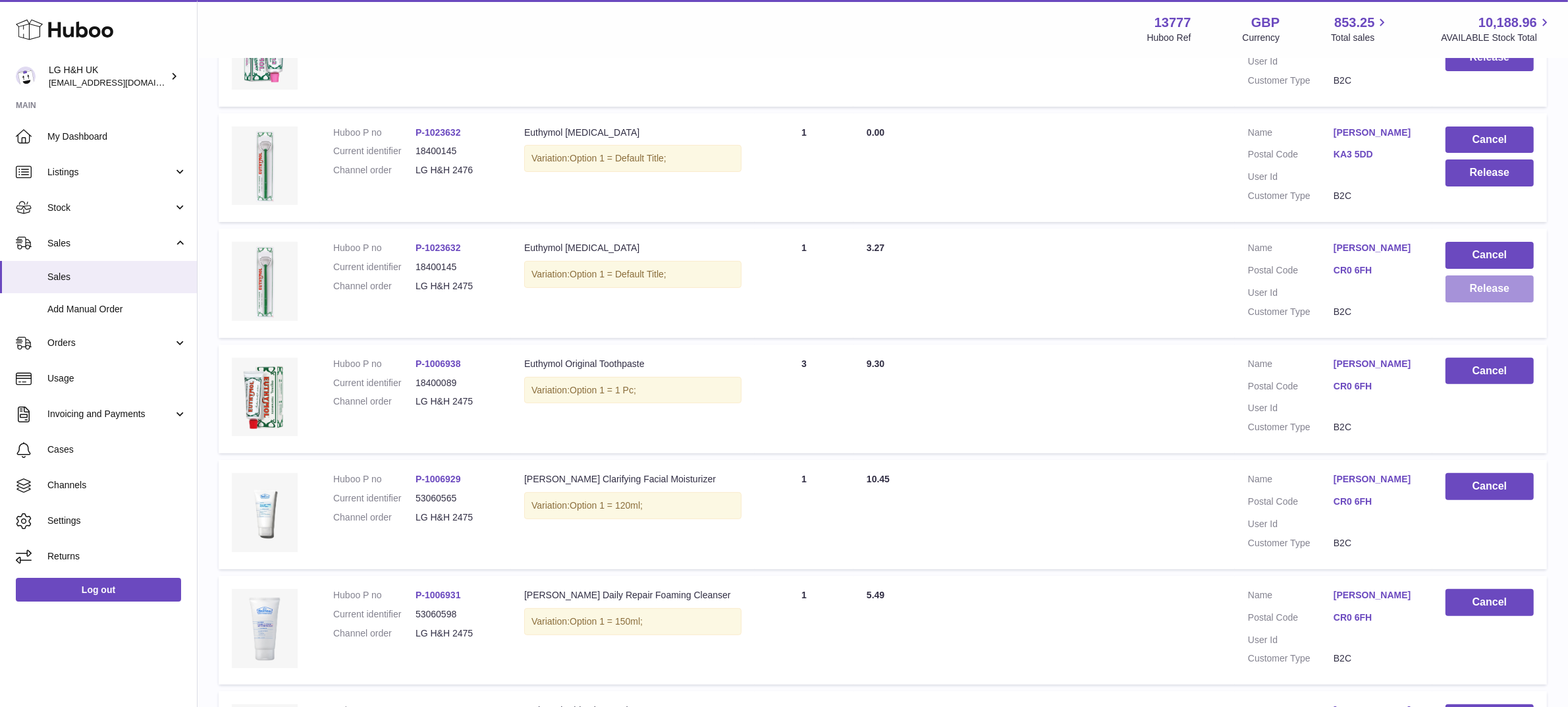
click at [1489, 291] on button "Release" at bounding box center [1490, 288] width 88 height 27
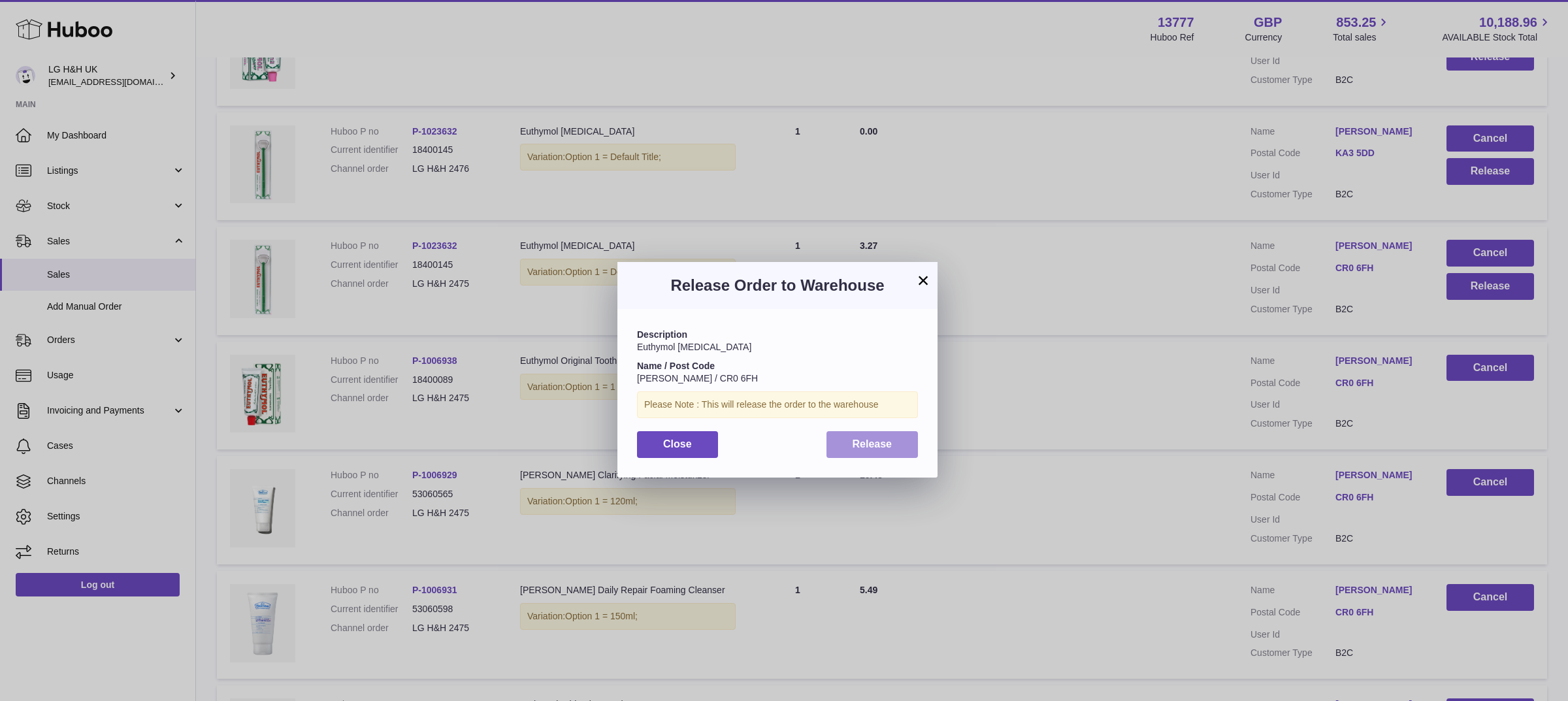
click at [867, 451] on button "Release" at bounding box center [872, 444] width 92 height 26
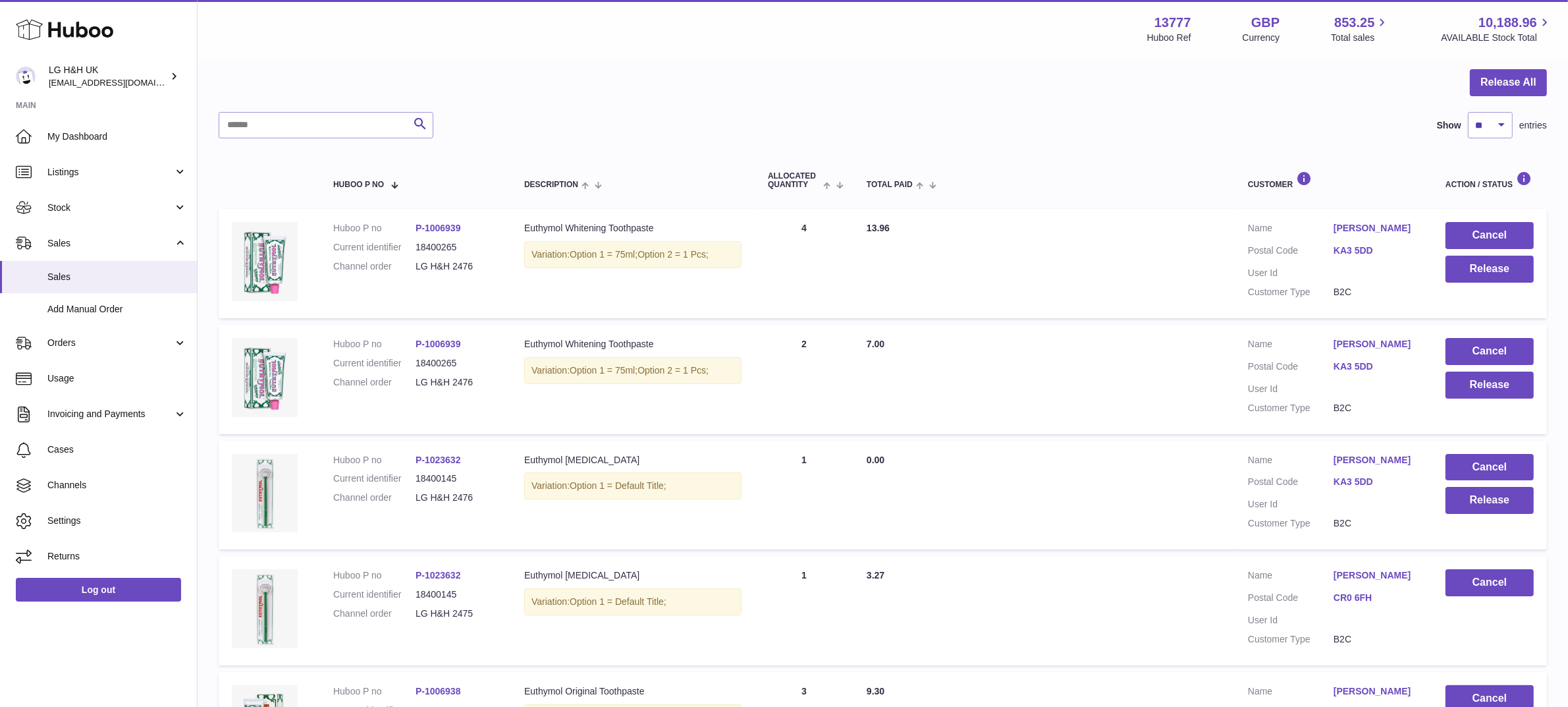
scroll to position [120, 0]
click at [1480, 505] on button "Release" at bounding box center [1490, 501] width 88 height 27
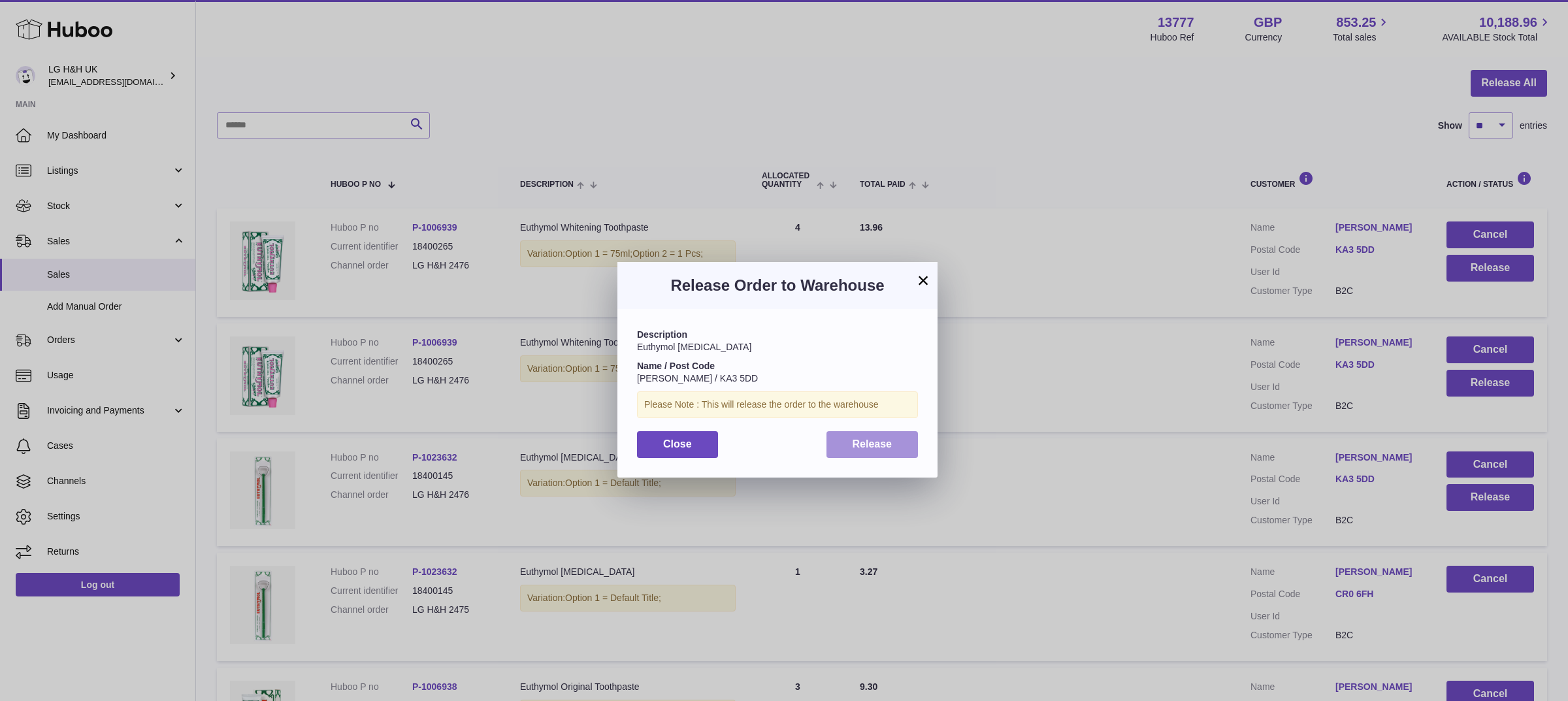
click at [877, 446] on span "Release" at bounding box center [873, 444] width 40 height 11
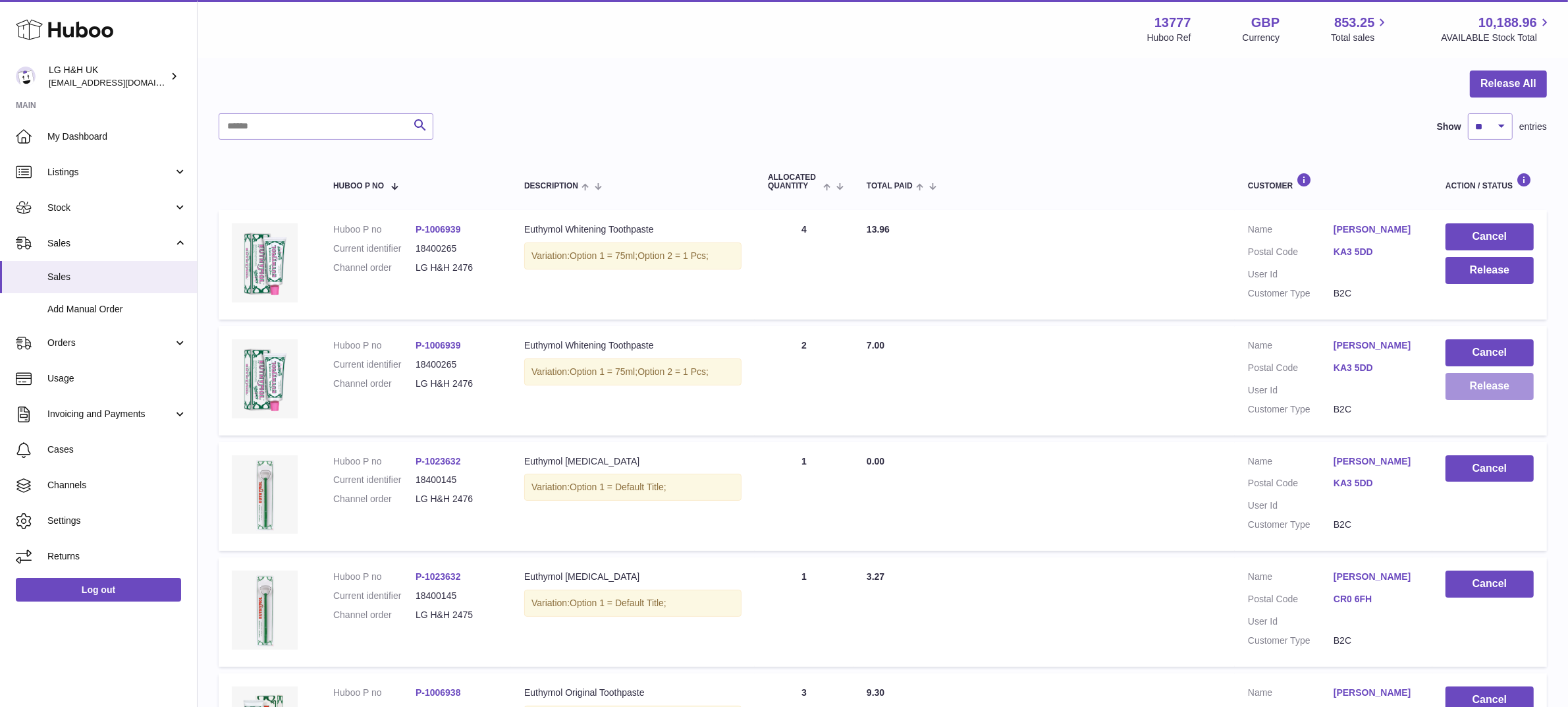
click at [1459, 391] on button "Release" at bounding box center [1490, 385] width 88 height 27
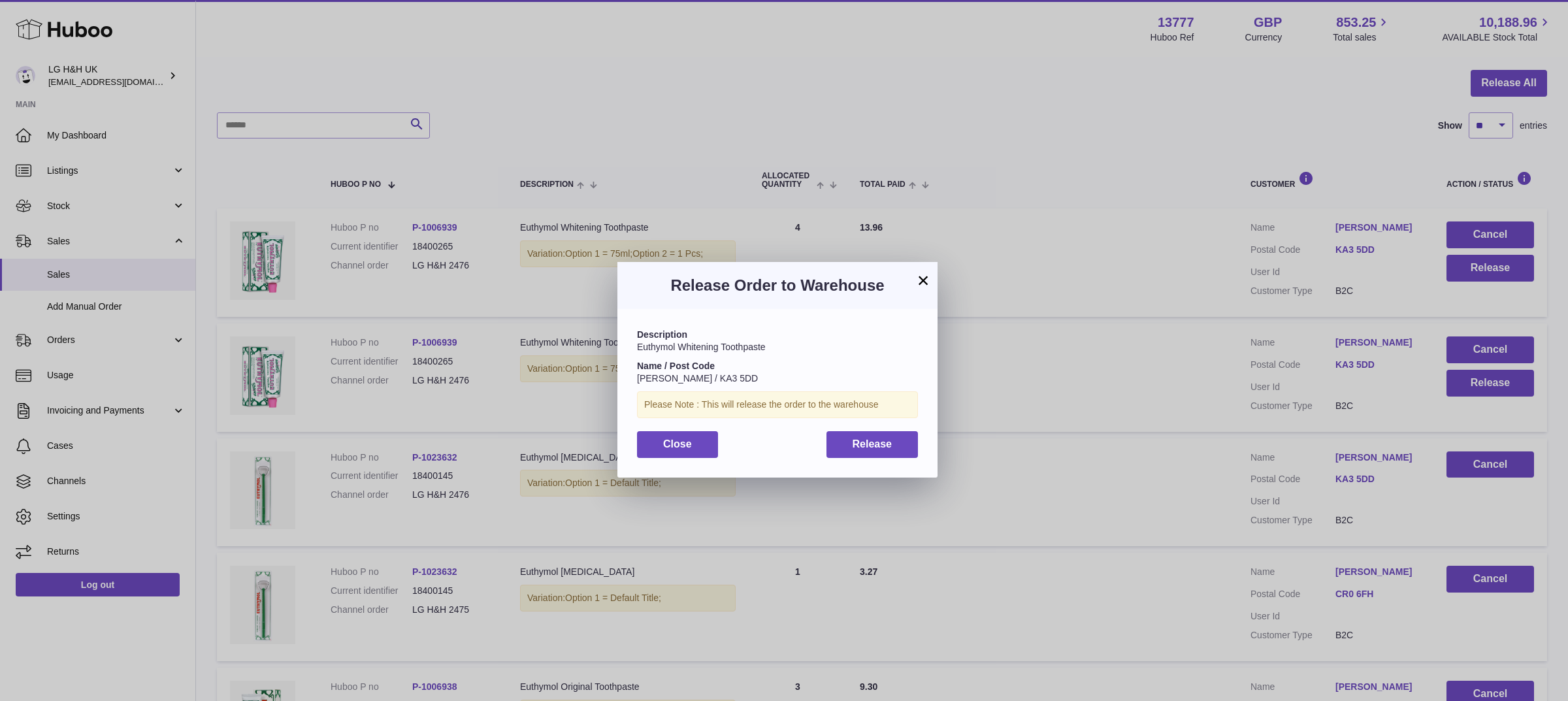
click at [873, 429] on div "Description Euthymol [MEDICAL_DATA] Toothpaste Name / Post Code [PERSON_NAME] /…" at bounding box center [777, 393] width 320 height 168
click at [871, 438] on span "Release" at bounding box center [873, 444] width 40 height 11
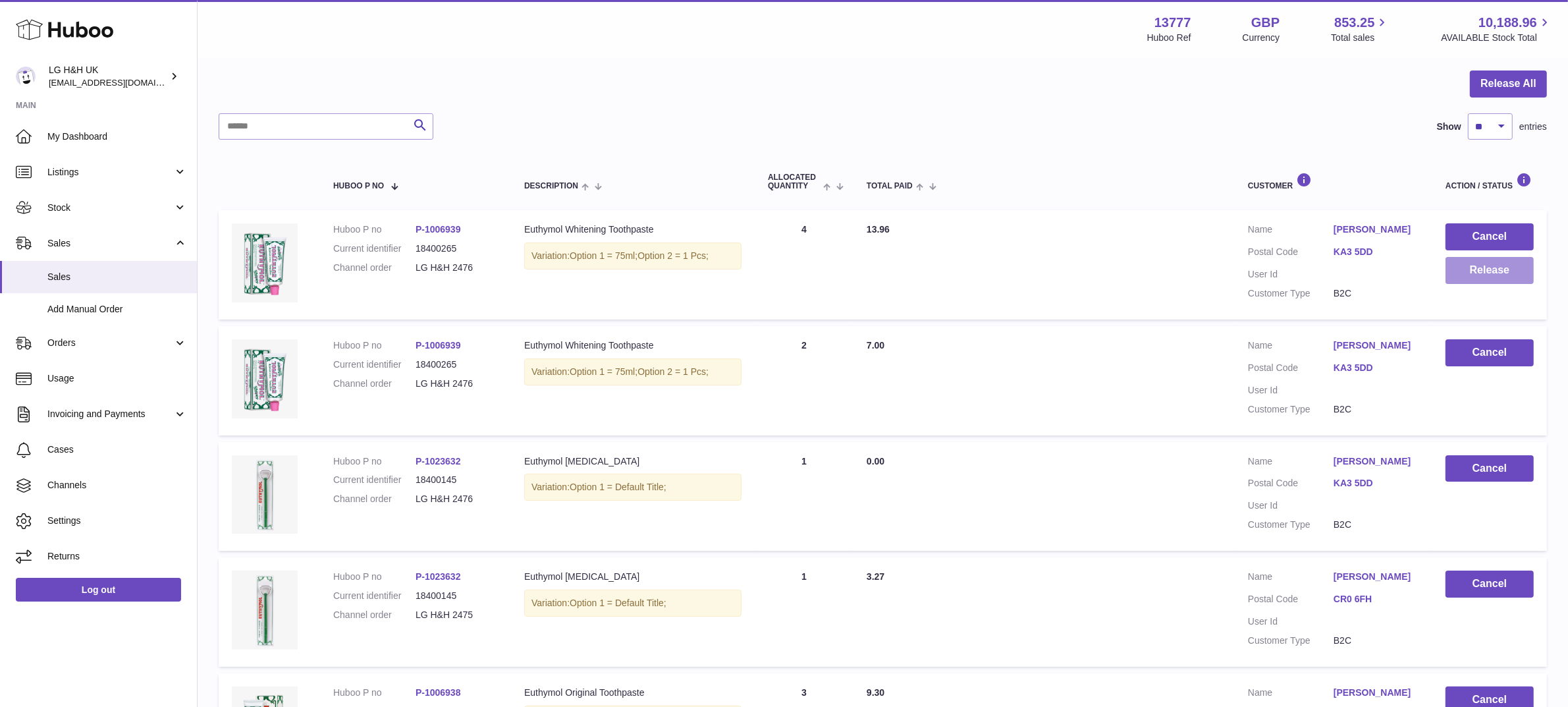
click at [1485, 278] on button "Release" at bounding box center [1490, 269] width 88 height 27
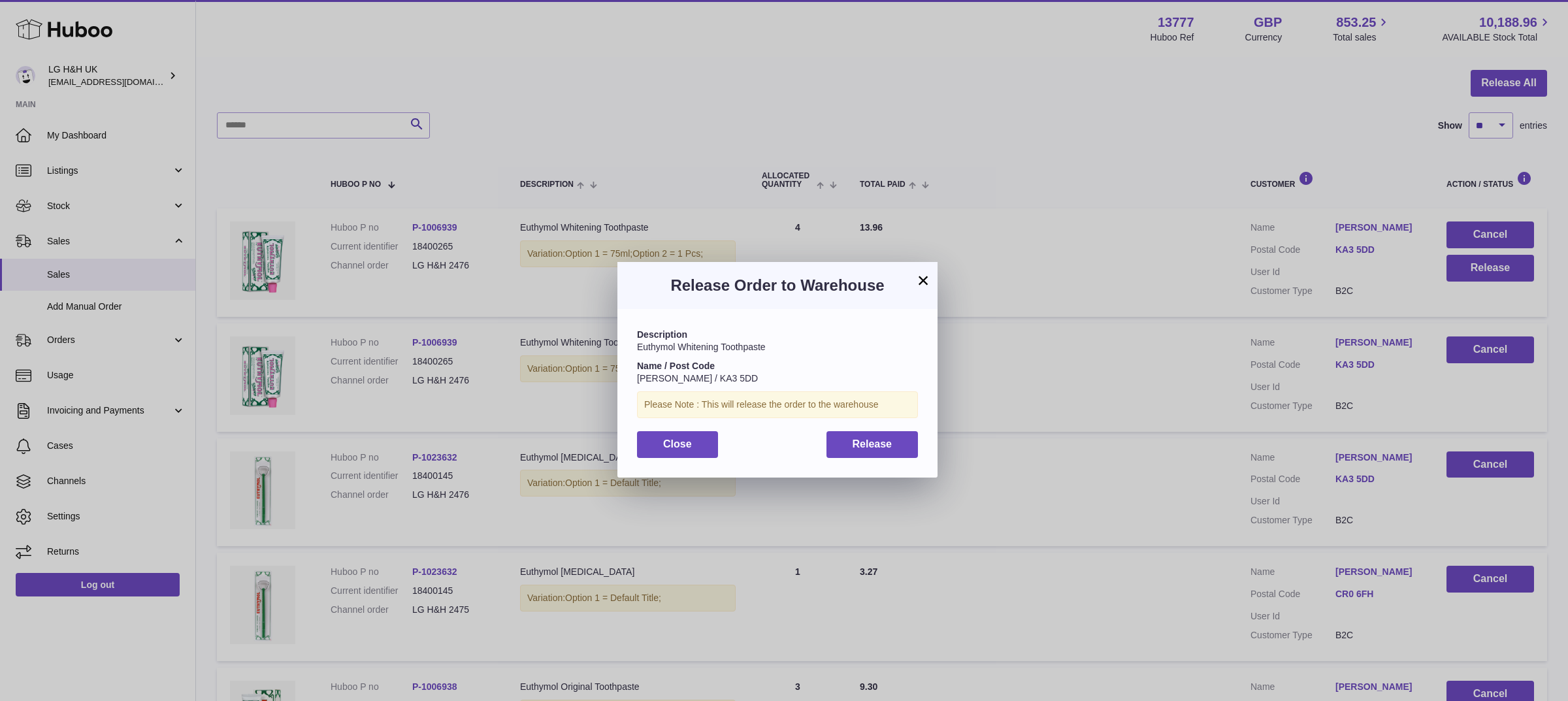
click at [918, 443] on div "Description Euthymol [MEDICAL_DATA] Toothpaste Name / Post Code [PERSON_NAME] /…" at bounding box center [777, 393] width 320 height 168
click at [893, 440] on button "Release" at bounding box center [872, 444] width 92 height 26
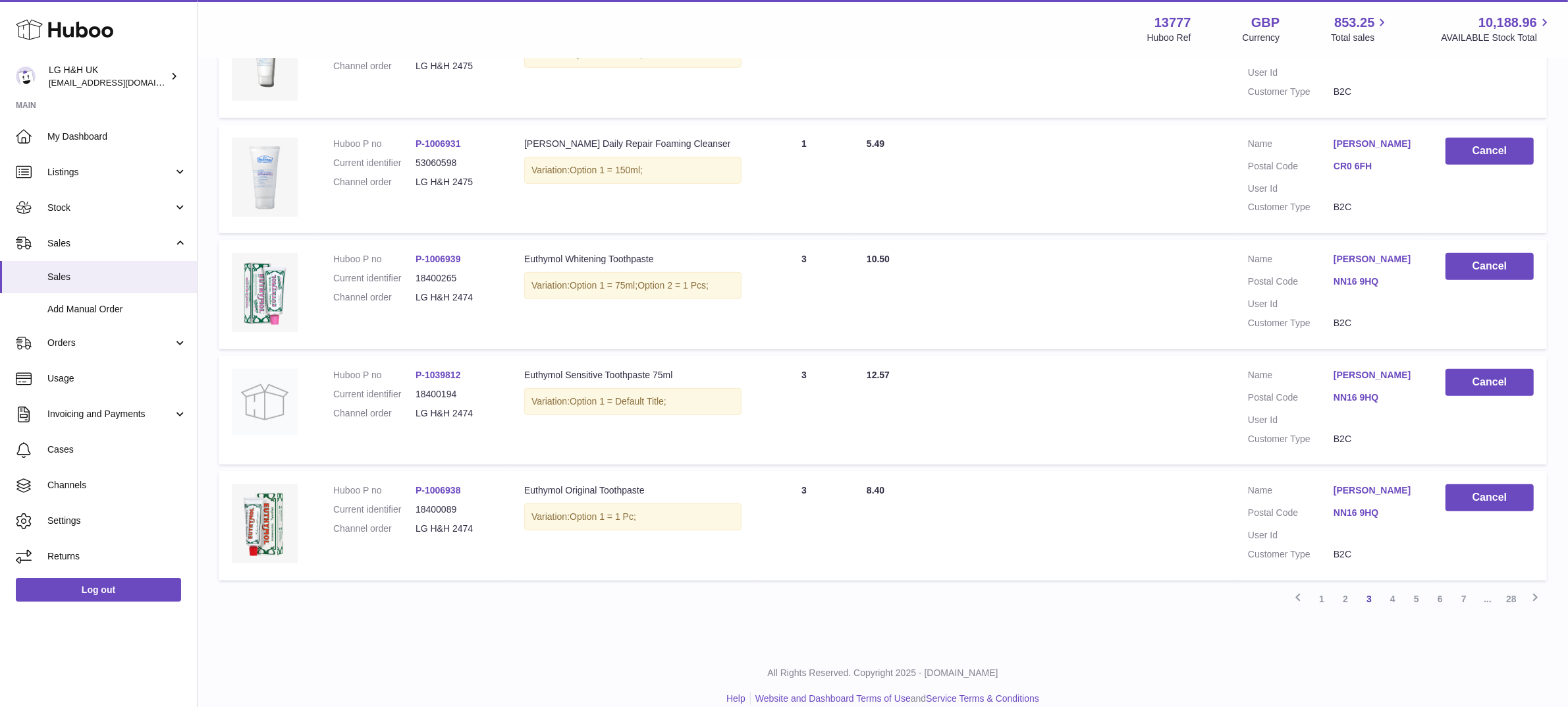
scroll to position [967, 0]
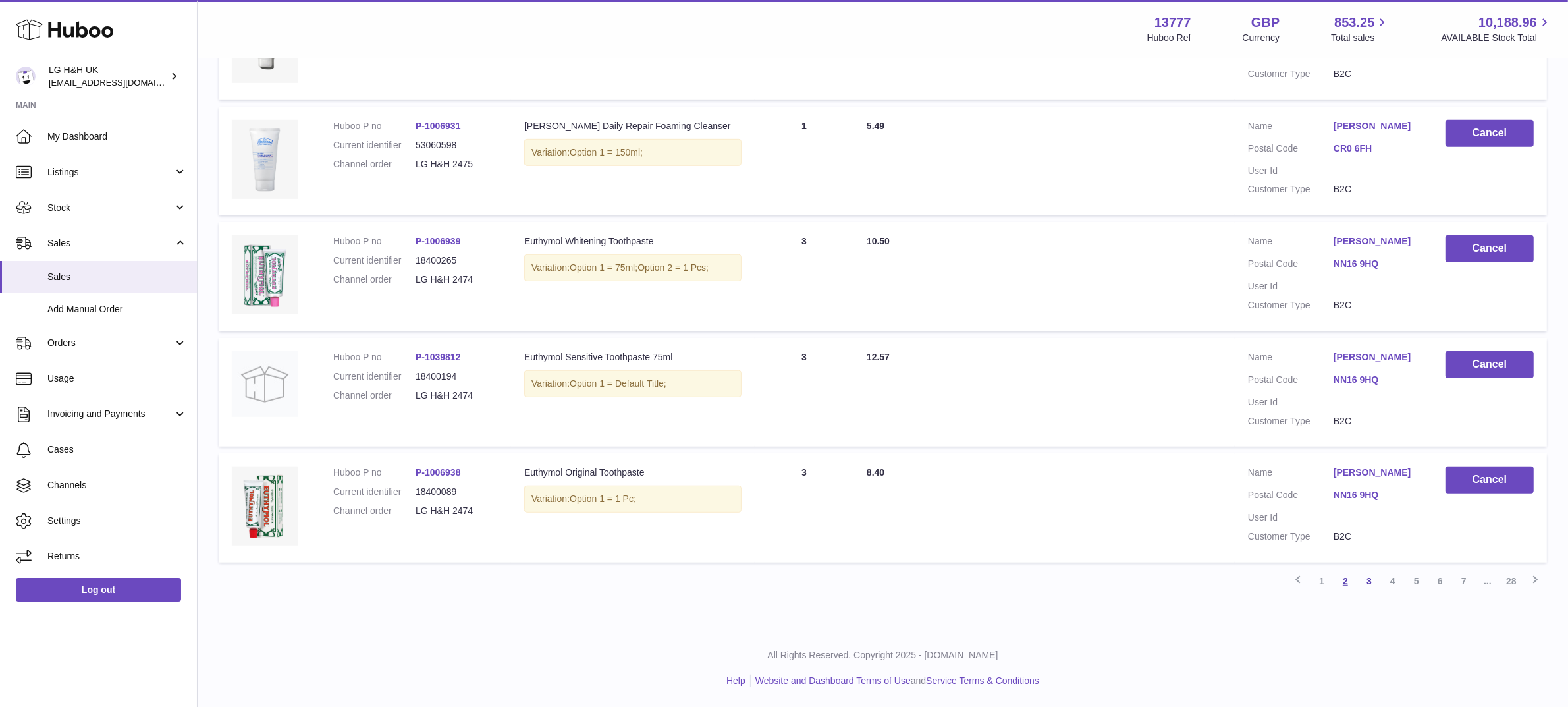
click at [1342, 581] on link "2" at bounding box center [1345, 581] width 24 height 24
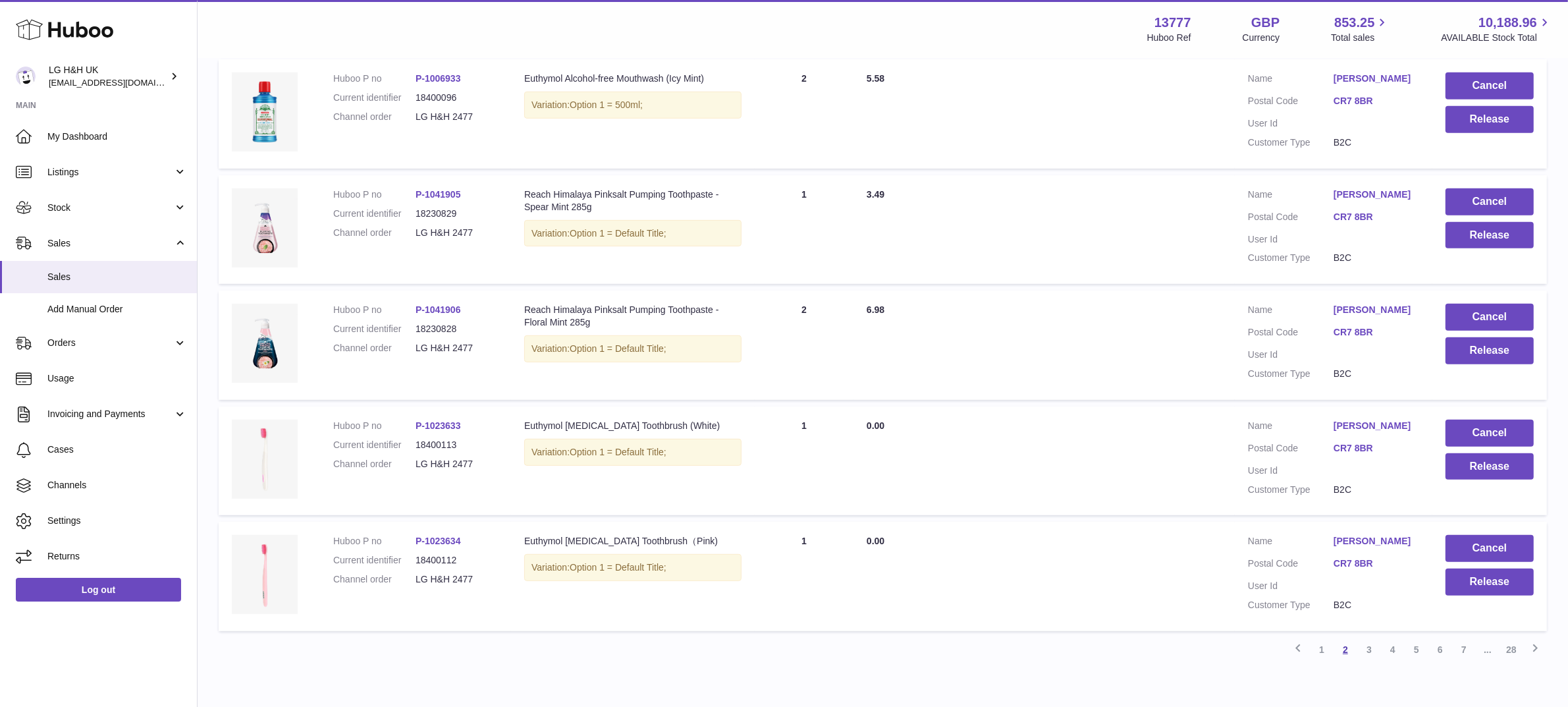
scroll to position [917, 0]
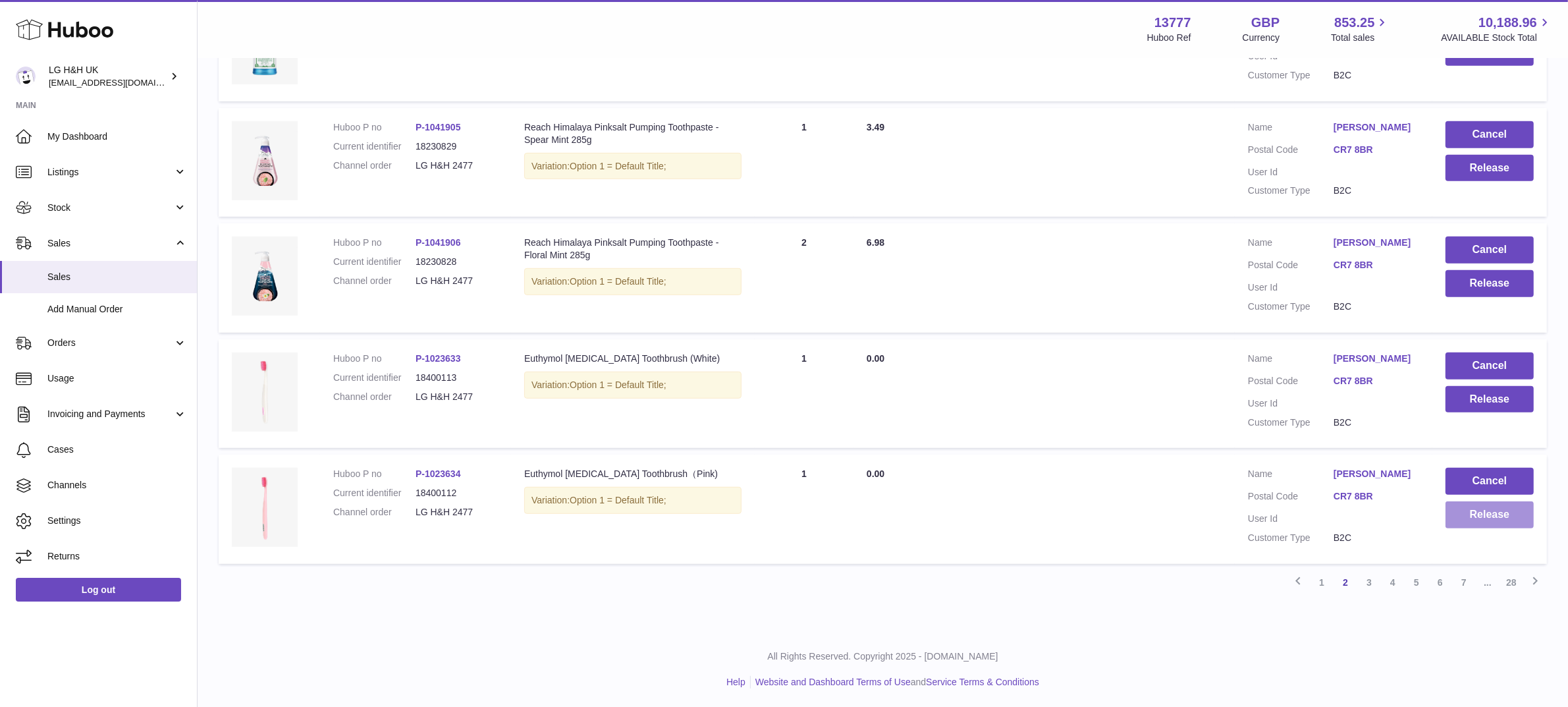
click at [1459, 523] on button "Release" at bounding box center [1490, 514] width 88 height 27
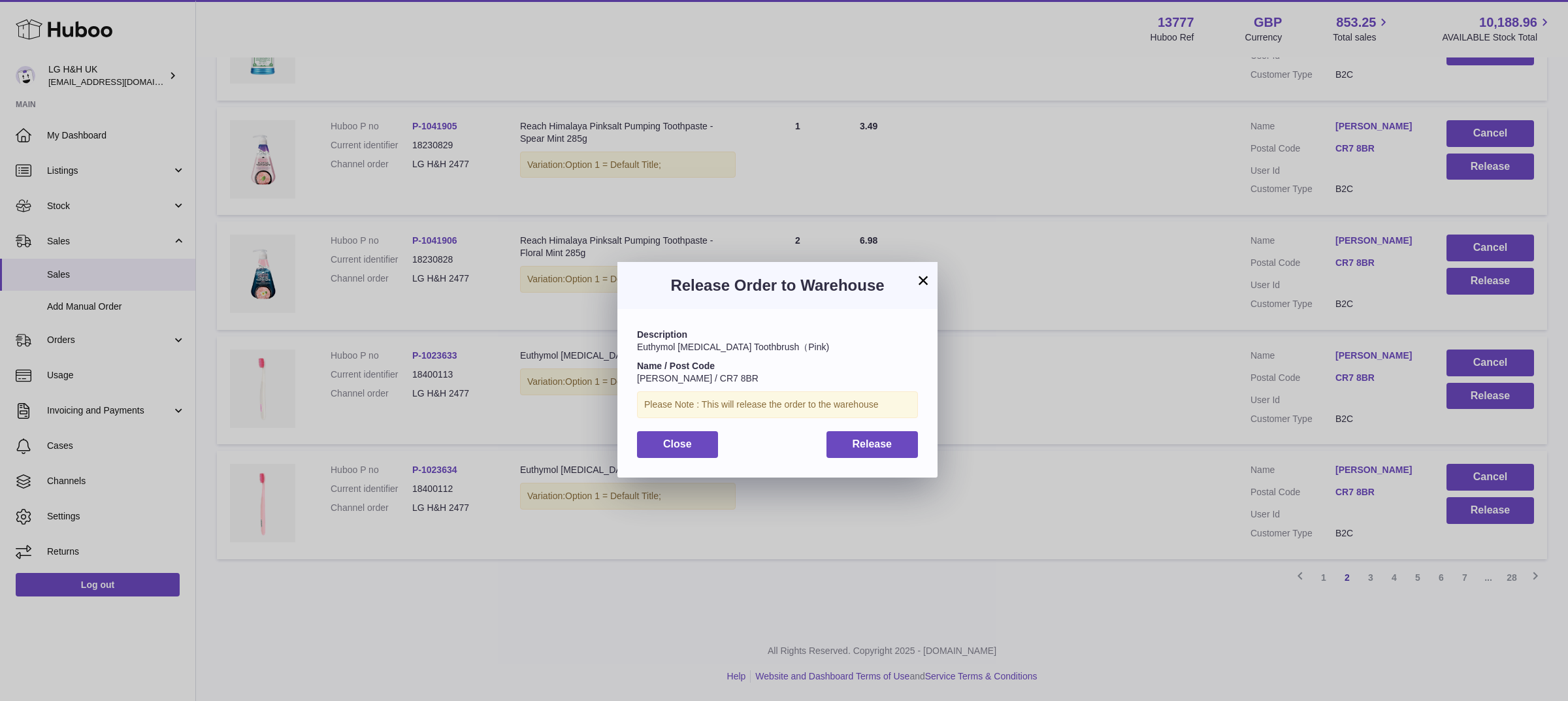
click at [923, 275] on button "×" at bounding box center [923, 280] width 16 height 15
